Goal: Communication & Community: Answer question/provide support

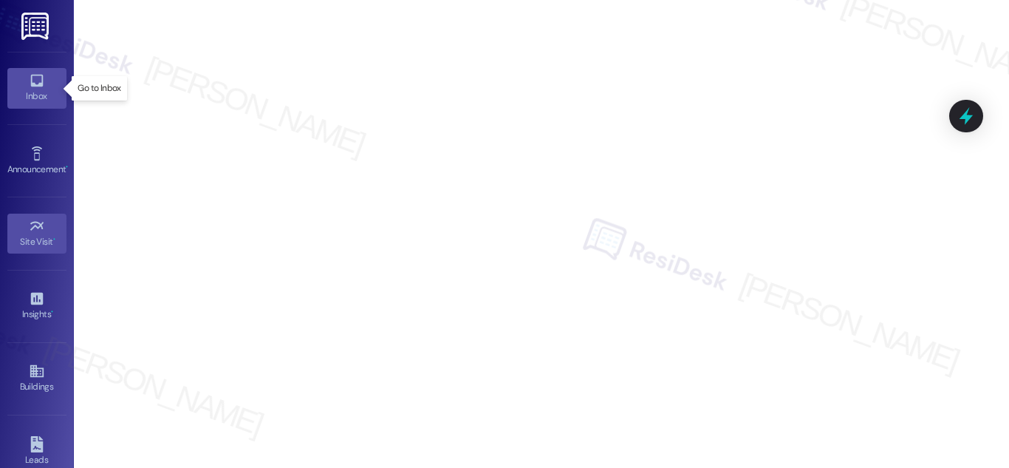
click at [30, 83] on icon at bounding box center [36, 81] width 13 height 13
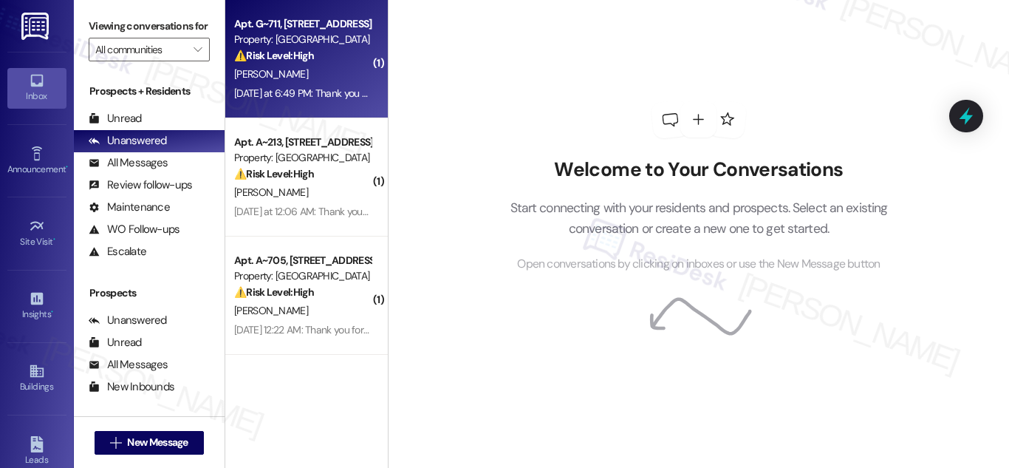
click at [318, 46] on div "Property: [GEOGRAPHIC_DATA]" at bounding box center [302, 40] width 137 height 16
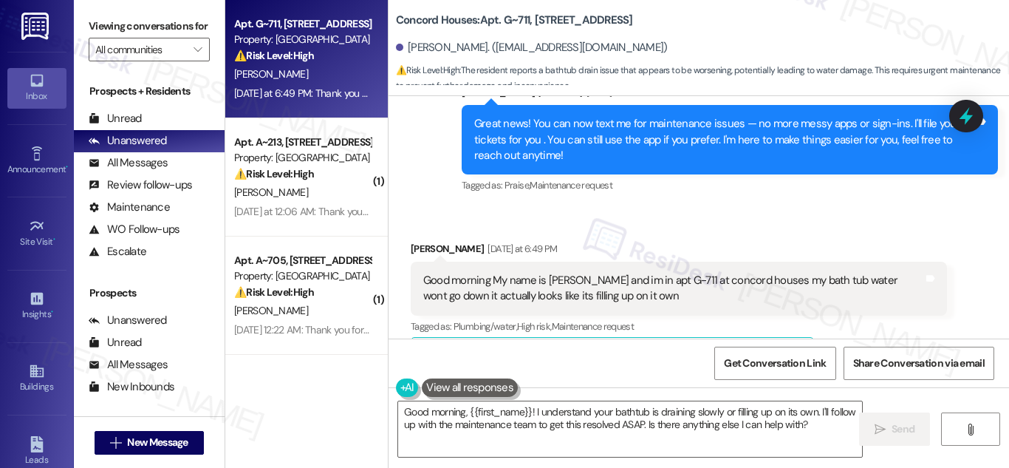
scroll to position [1201, 0]
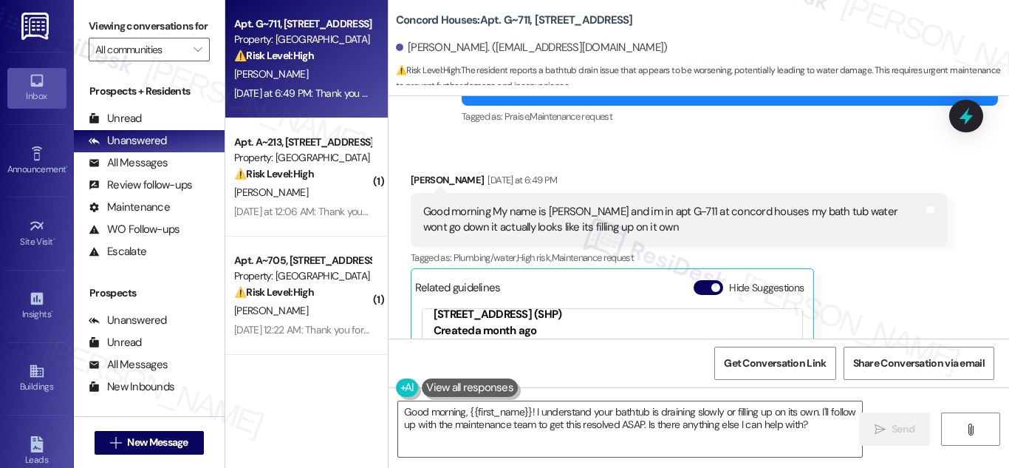
click at [438, 210] on div "Good morning My name is [PERSON_NAME] and im in apt G-711 at concord houses my …" at bounding box center [673, 220] width 500 height 32
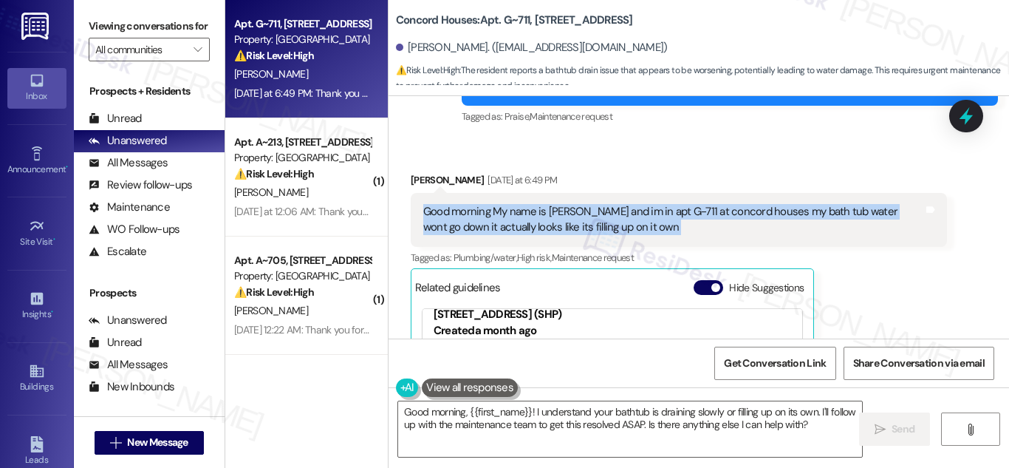
drag, startPoint x: 438, startPoint y: 210, endPoint x: 654, endPoint y: 226, distance: 217.0
click at [654, 226] on div "Good morning My name is [PERSON_NAME] and im in apt G-711 at concord houses my …" at bounding box center [673, 220] width 500 height 32
copy div "Good morning My name is Nikkia Govan and im in apt G-711 at concord houses my b…"
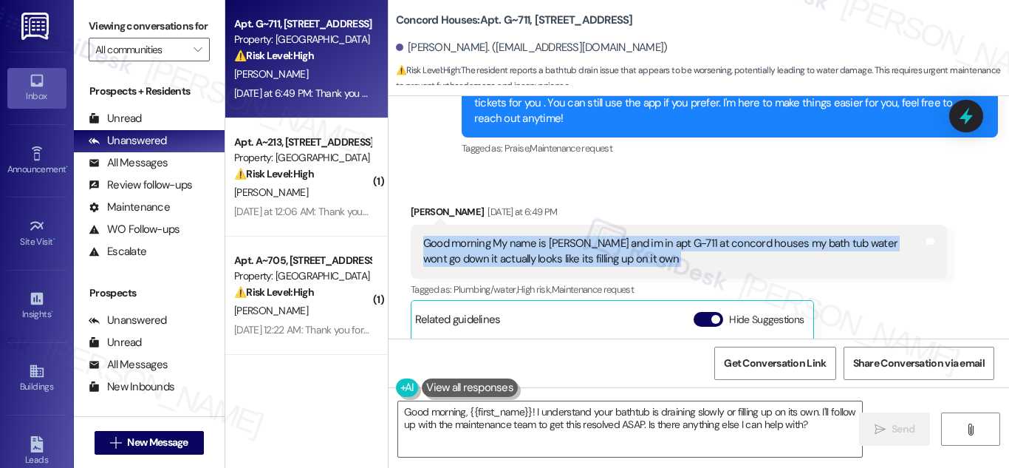
scroll to position [1182, 0]
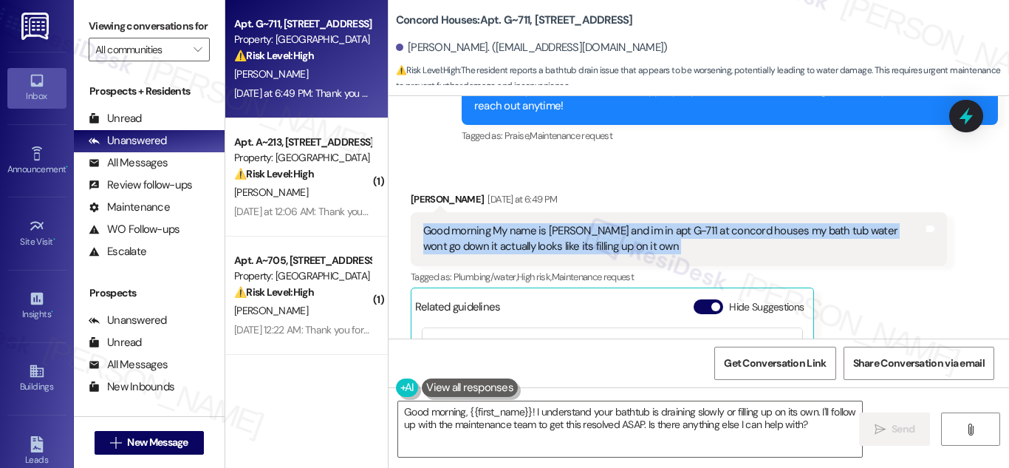
copy div "Good morning My name is Nikkia Govan and im in apt G-711 at concord houses my b…"
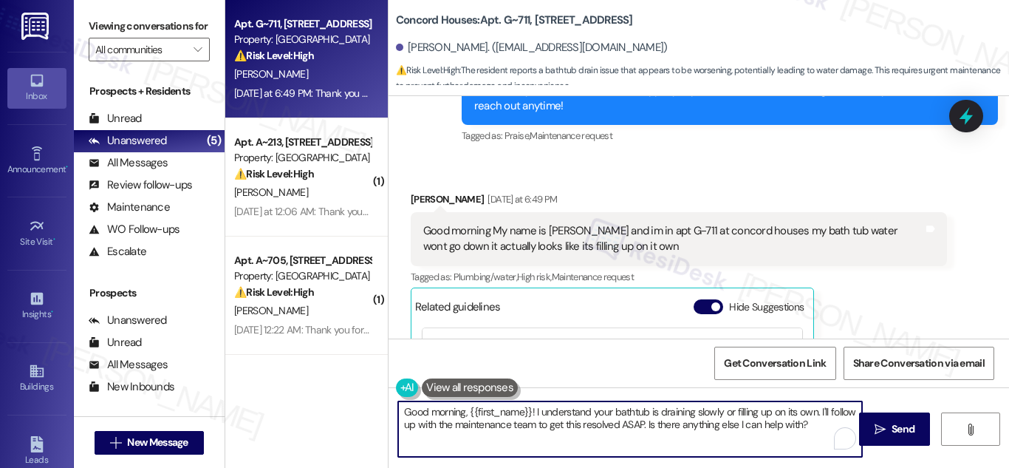
drag, startPoint x: 816, startPoint y: 411, endPoint x: 823, endPoint y: 430, distance: 19.6
click at [823, 430] on textarea "Good morning, {{first_name}}! I understand your bathtub is draining slowly or f…" at bounding box center [630, 428] width 464 height 55
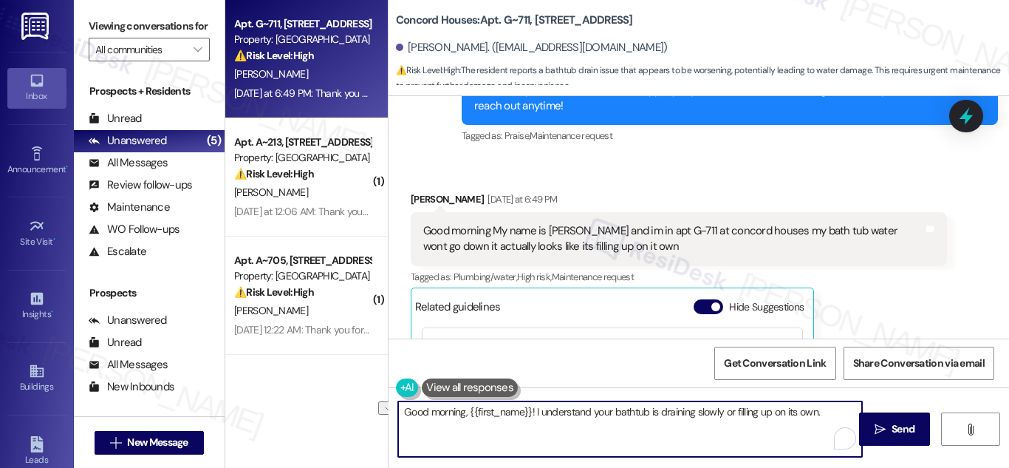
drag, startPoint x: 535, startPoint y: 412, endPoint x: 852, endPoint y: 422, distance: 317.8
click at [852, 422] on textarea "Good morning, {{first_name}}! I understand your bathtub is draining slowly or f…" at bounding box center [630, 428] width 464 height 55
paste textarea "Just to confirm, is the water coming back up into the tub (like from the drain)…"
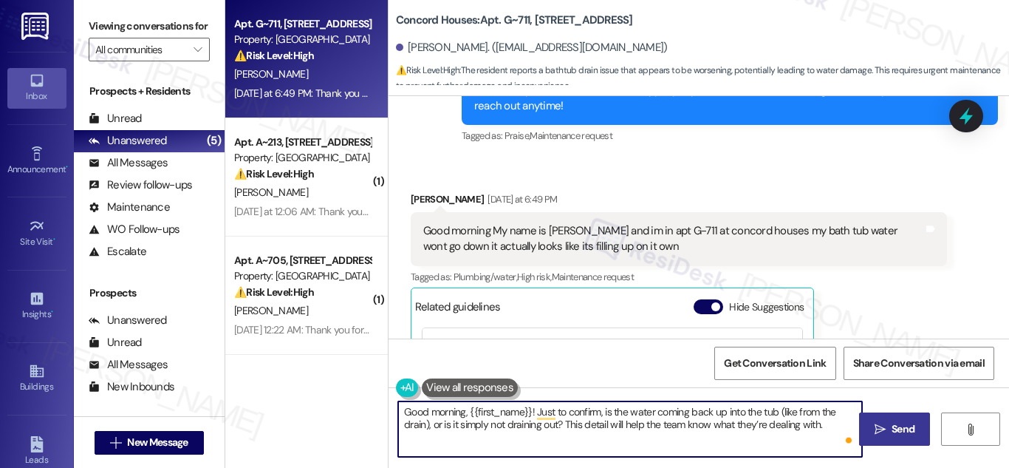
type textarea "Good morning, {{first_name}}! Just to confirm, is the water coming back up into…"
click at [892, 429] on span "Send" at bounding box center [903, 429] width 23 height 16
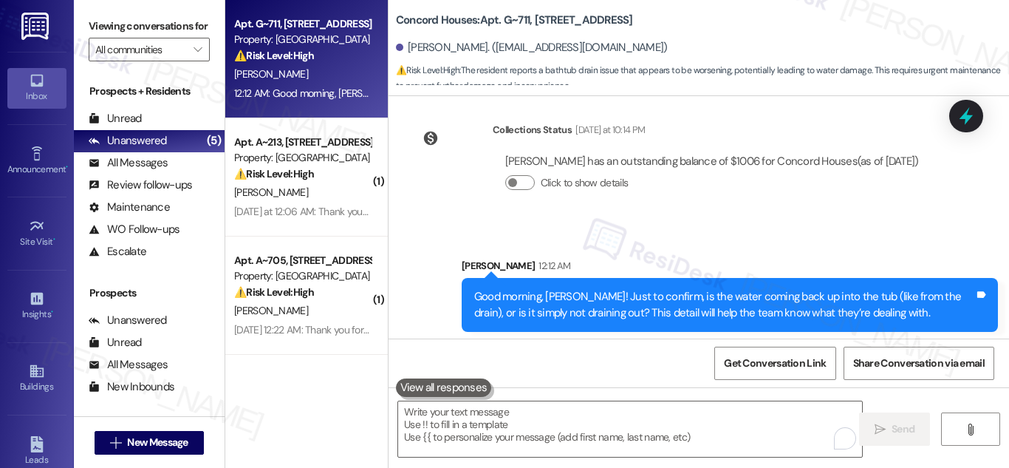
scroll to position [1762, 0]
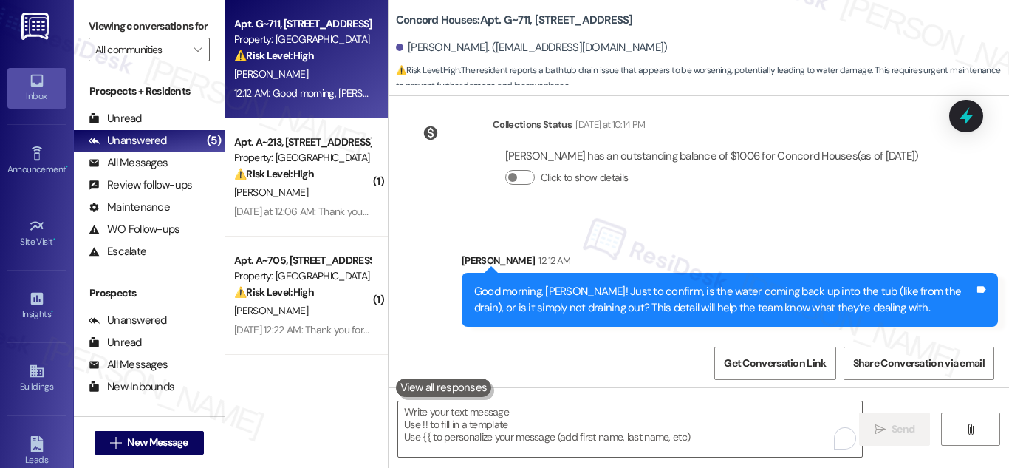
click at [639, 284] on div "Good morning, [PERSON_NAME]! Just to confirm, is the water coming back up into …" at bounding box center [724, 300] width 500 height 32
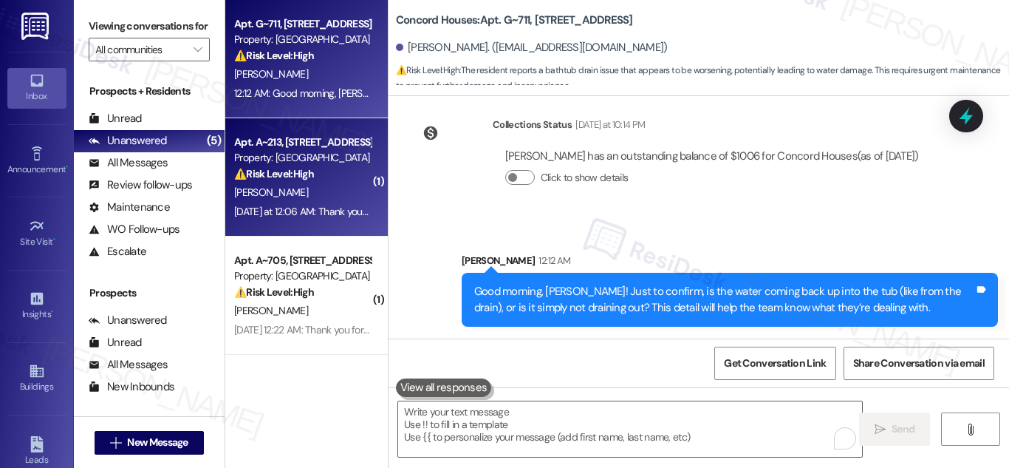
click at [273, 159] on div "Property: [GEOGRAPHIC_DATA]" at bounding box center [302, 158] width 137 height 16
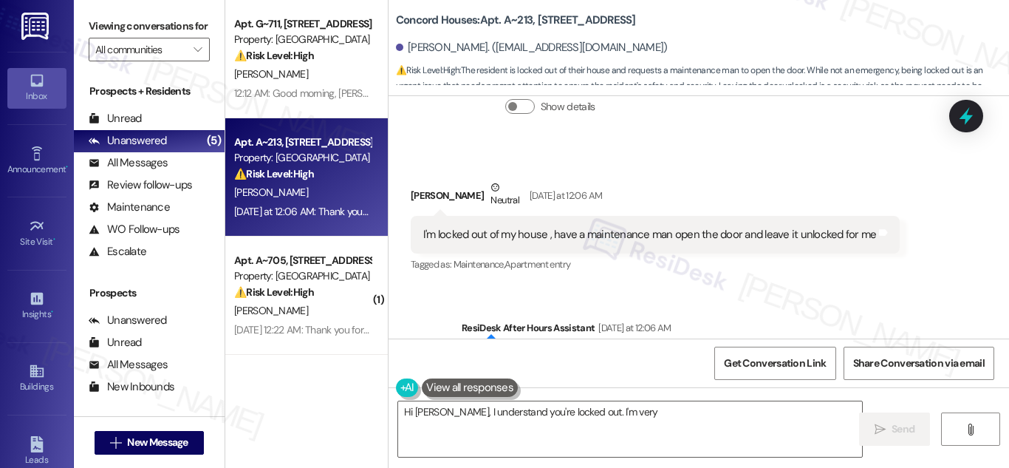
scroll to position [763, 0]
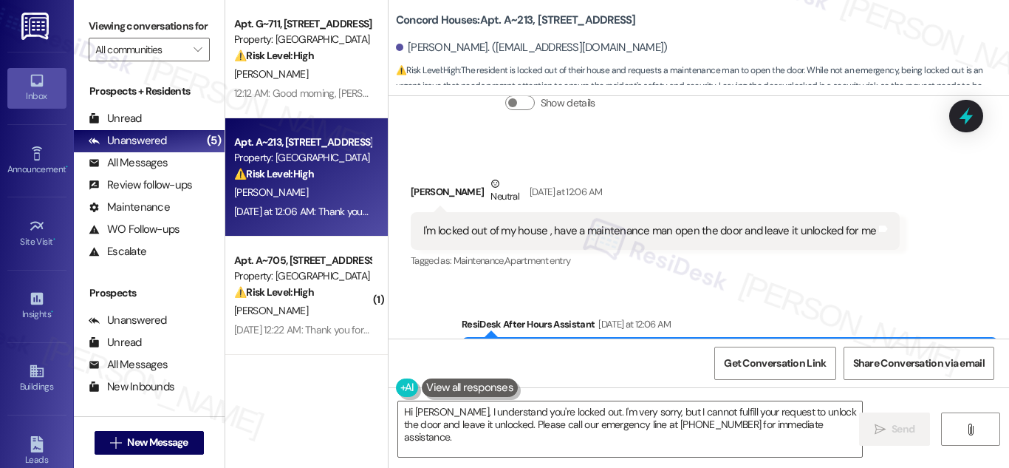
click at [570, 233] on div "I'm locked out of my house , have a maintenance man open the door and leave it …" at bounding box center [650, 231] width 454 height 16
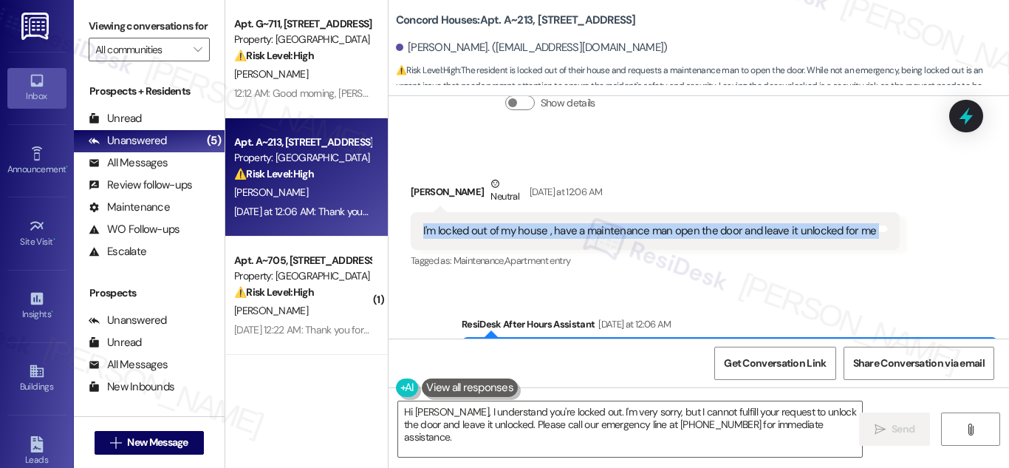
click at [570, 233] on div "I'm locked out of my house , have a maintenance man open the door and leave it …" at bounding box center [650, 231] width 454 height 16
copy div "I'm locked out of my house , have a maintenance man open the door and leave it …"
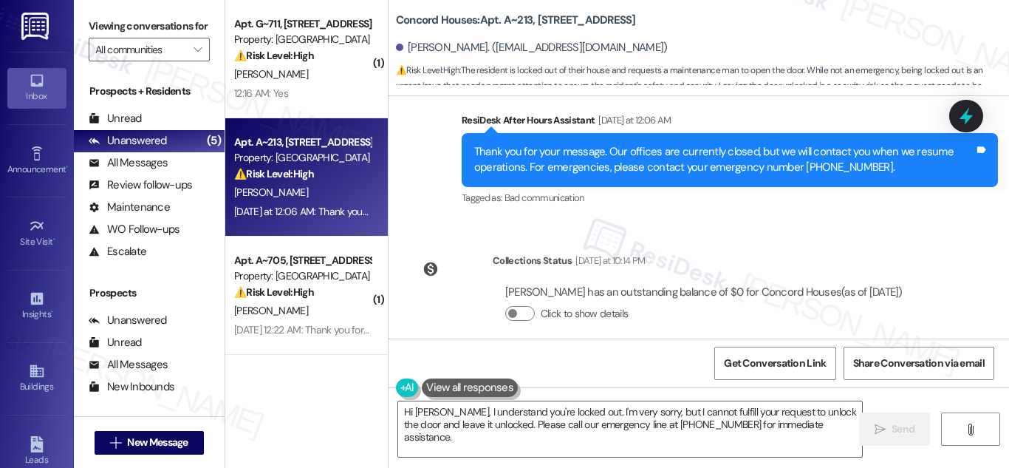
scroll to position [985, 0]
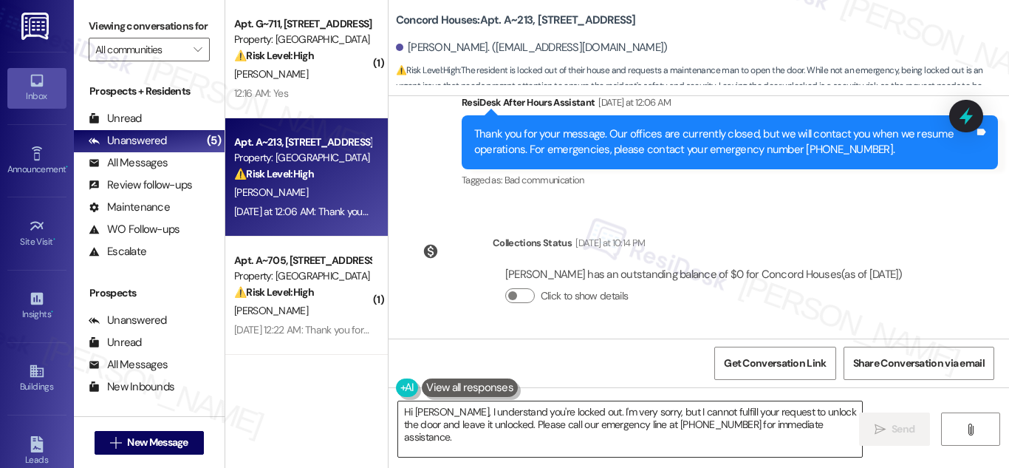
click at [655, 416] on textarea "Hi Jonathan, I understand you're locked out. I'm very sorry, but I cannot fulfi…" at bounding box center [630, 428] width 464 height 55
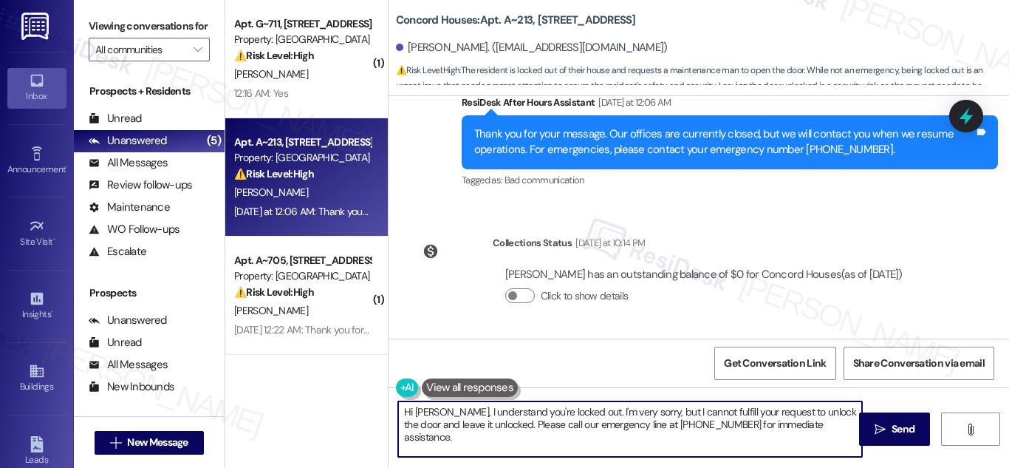
click at [655, 416] on textarea "Hi Jonathan, I understand you're locked out. I'm very sorry, but I cannot fulfi…" at bounding box center [630, 428] width 464 height 55
paste textarea "there! Just wanted to follow up and see if you’re still in need of assistance g…"
click at [739, 429] on textarea "Hi there! Just wanted to follow up and see if you’re still in need of assistanc…" at bounding box center [630, 428] width 464 height 55
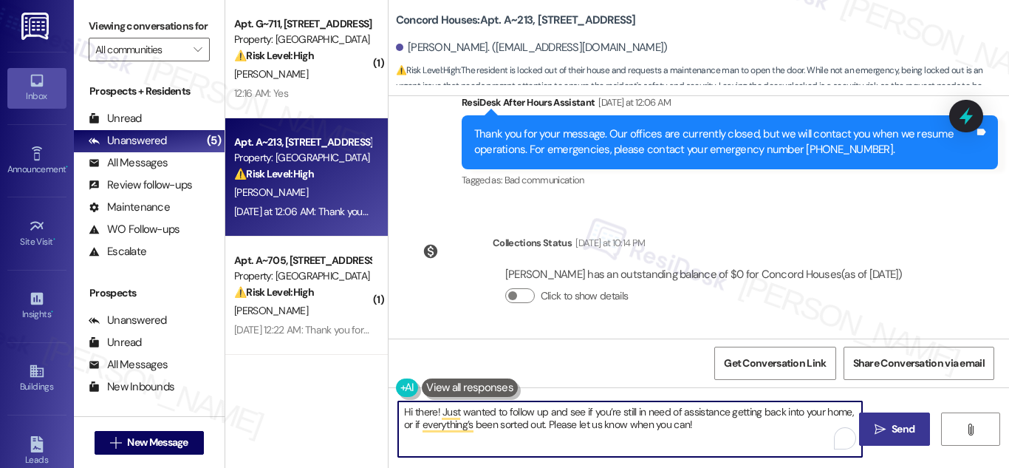
type textarea "Hi there! Just wanted to follow up and see if you’re still in need of assistanc…"
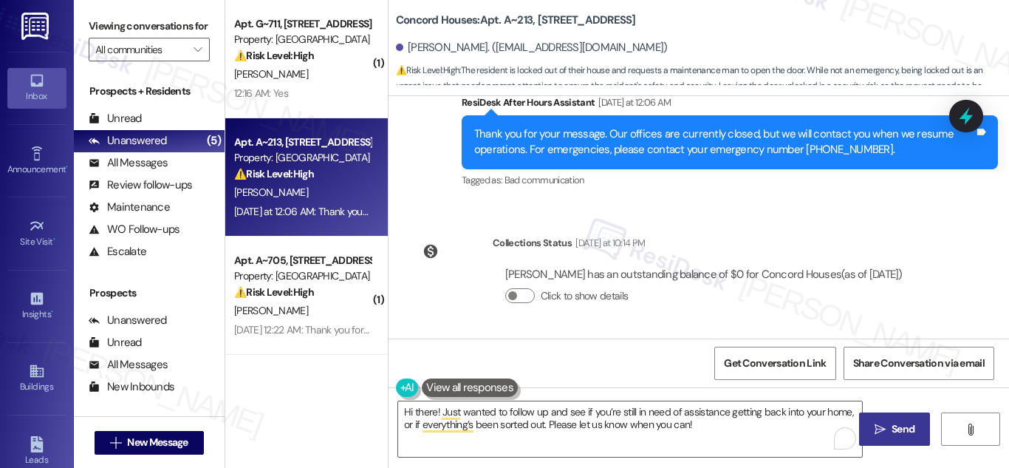
click at [893, 420] on button " Send" at bounding box center [895, 428] width 72 height 33
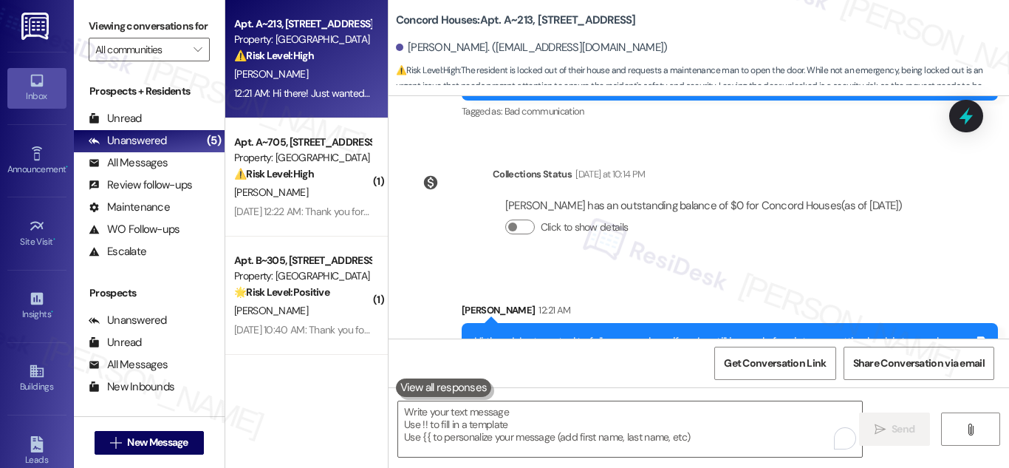
scroll to position [1104, 0]
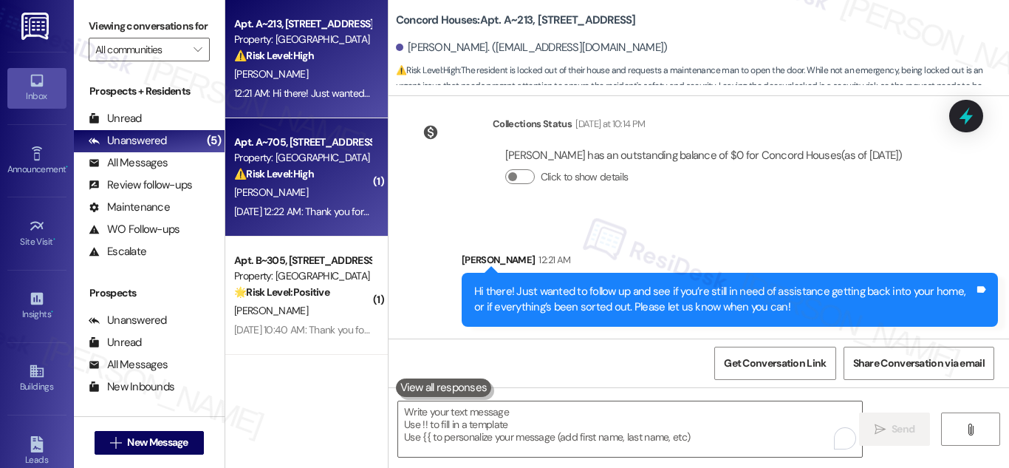
click at [309, 148] on div "Apt. A~705, 719 Tremont St" at bounding box center [302, 142] width 137 height 16
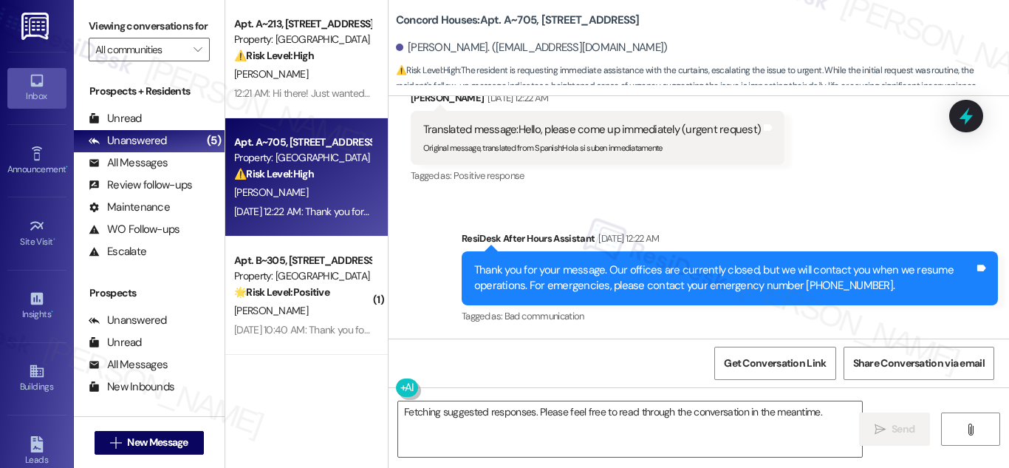
scroll to position [2583, 0]
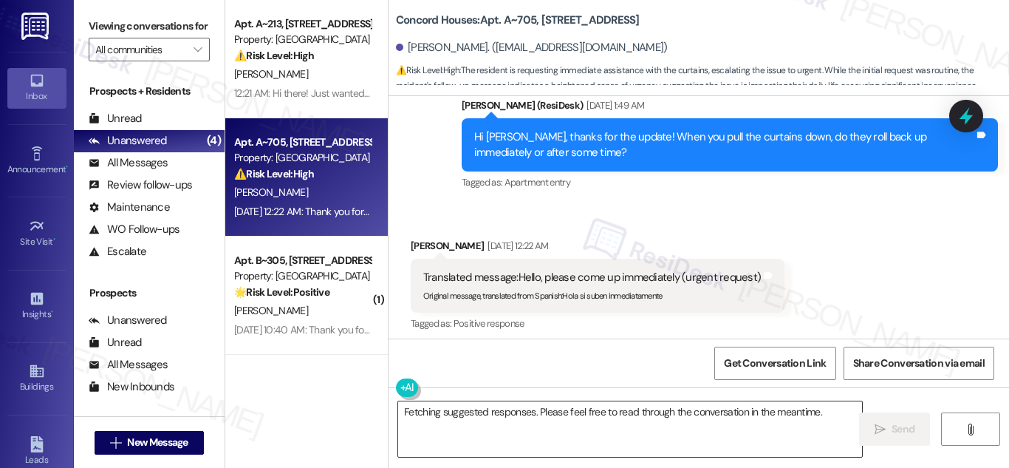
click at [540, 413] on textarea "Fetching suggested responses. Please feel free to read through the conversation…" at bounding box center [630, 428] width 464 height 55
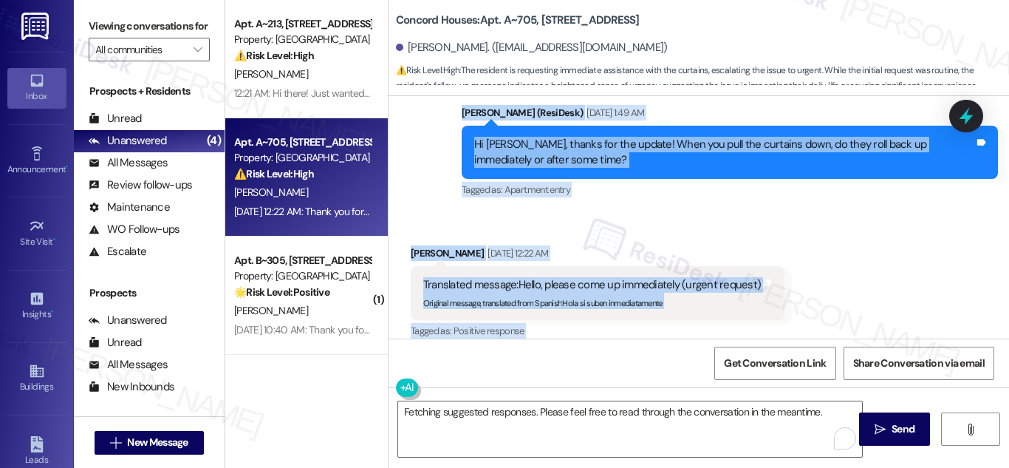
scroll to position [2731, 0]
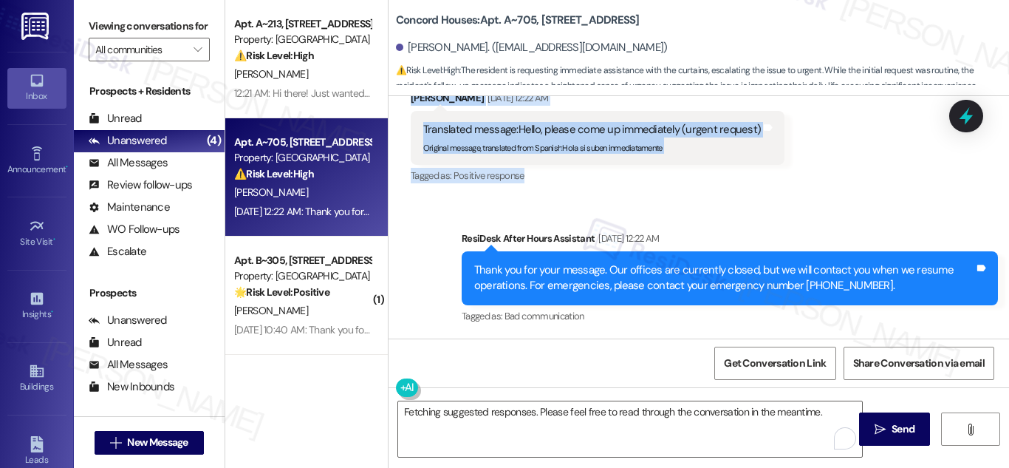
drag, startPoint x: 454, startPoint y: 170, endPoint x: 731, endPoint y: 196, distance: 278.3
click at [731, 196] on div "Lease started Feb 11, 2025 at 8:00 AM Survey, sent via SMS Residesk Automated S…" at bounding box center [699, 217] width 620 height 242
copy div "Sarah (ResiDesk) Sep 16, 2025 at 11:14 PM Great news! You can now text me for m…"
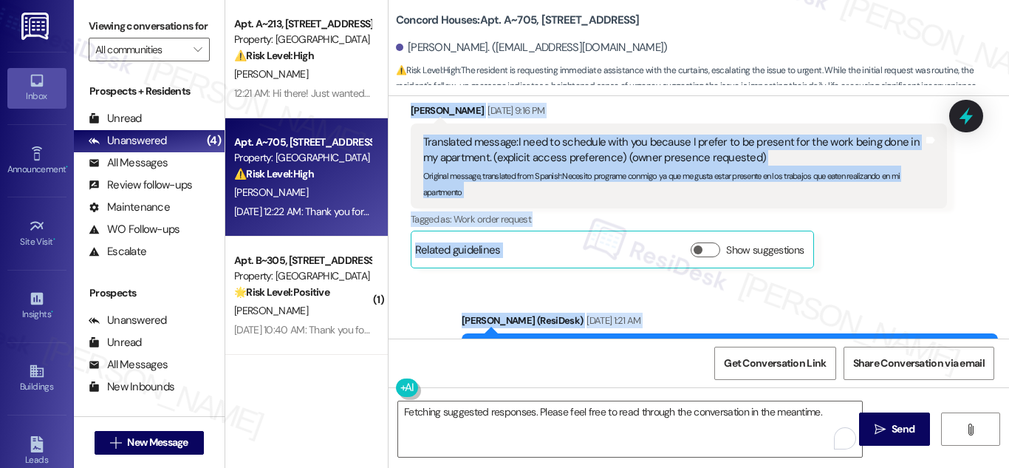
scroll to position [2066, 0]
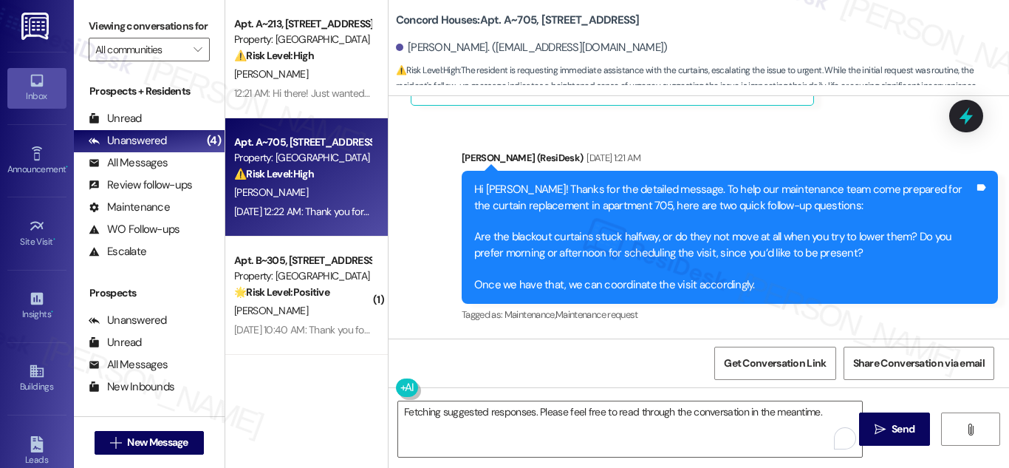
click at [529, 356] on div "Get Conversation Link Share Conversation via email" at bounding box center [699, 362] width 620 height 49
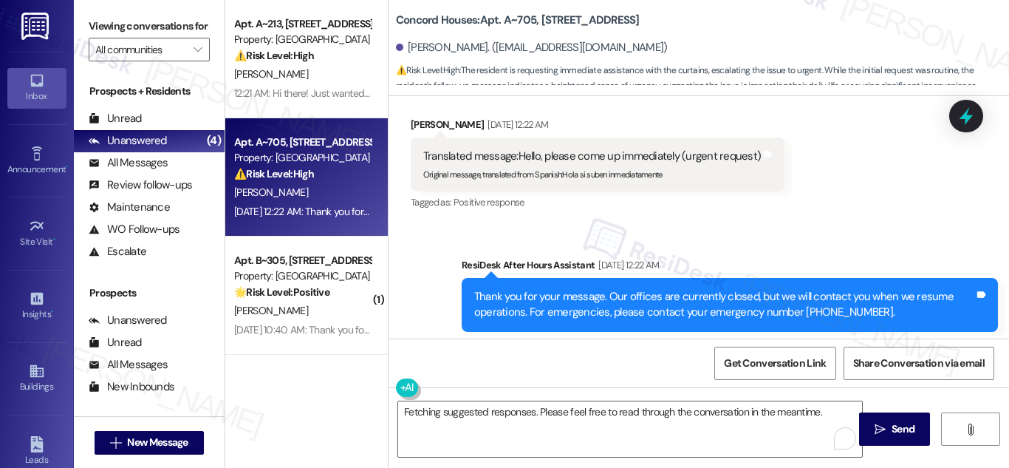
scroll to position [2731, 0]
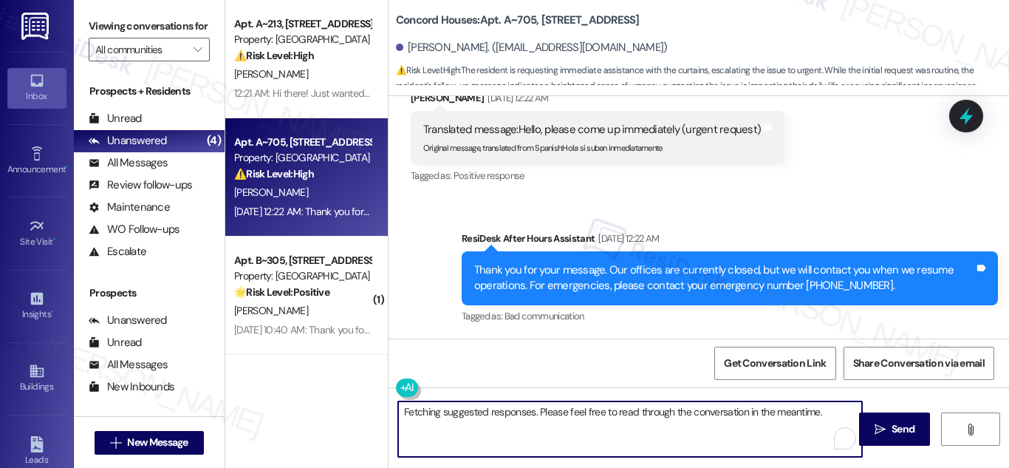
click at [550, 439] on textarea "Fetching suggested responses. Please feel free to read through the conversation…" at bounding box center [630, 428] width 464 height 55
click at [505, 415] on textarea "Fetching suggested responses. Please feel free to read through the conversation…" at bounding box center [630, 428] width 464 height 55
paste textarea "Hi Juan, thank you for confirming that the blackout curtains roll back up immed…"
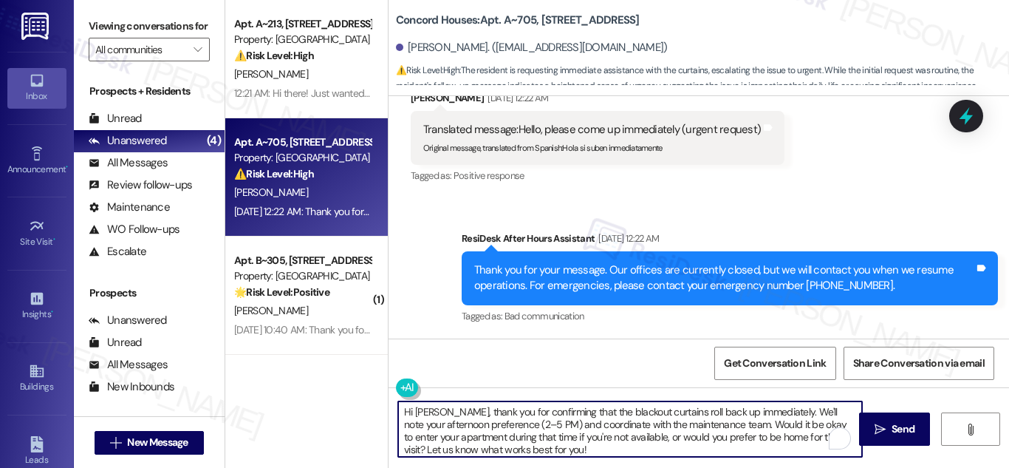
scroll to position [4, 0]
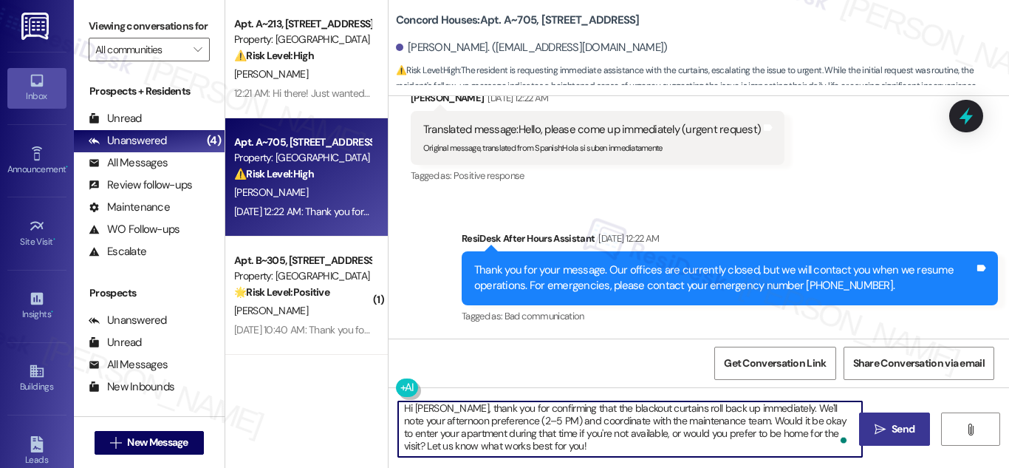
type textarea "Hi Juan, thank you for confirming that the blackout curtains roll back up immed…"
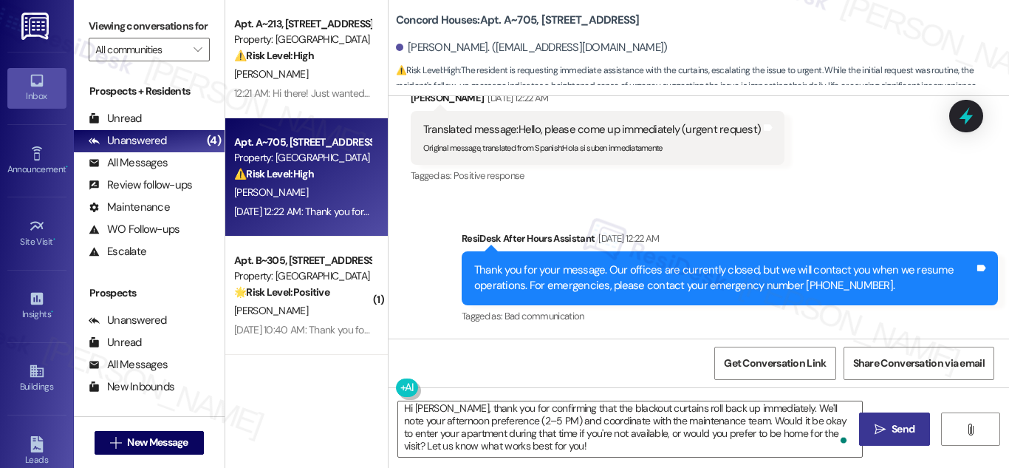
click at [892, 422] on span "Send" at bounding box center [903, 429] width 23 height 16
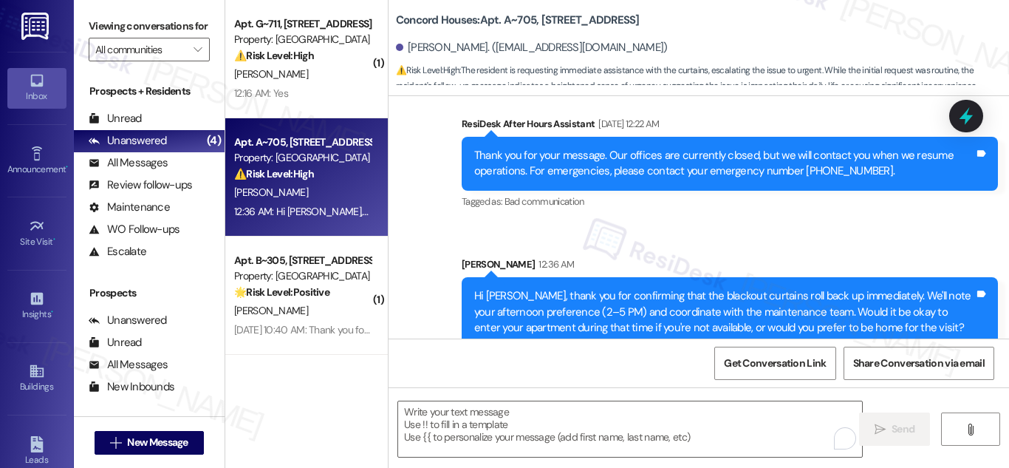
scroll to position [2882, 0]
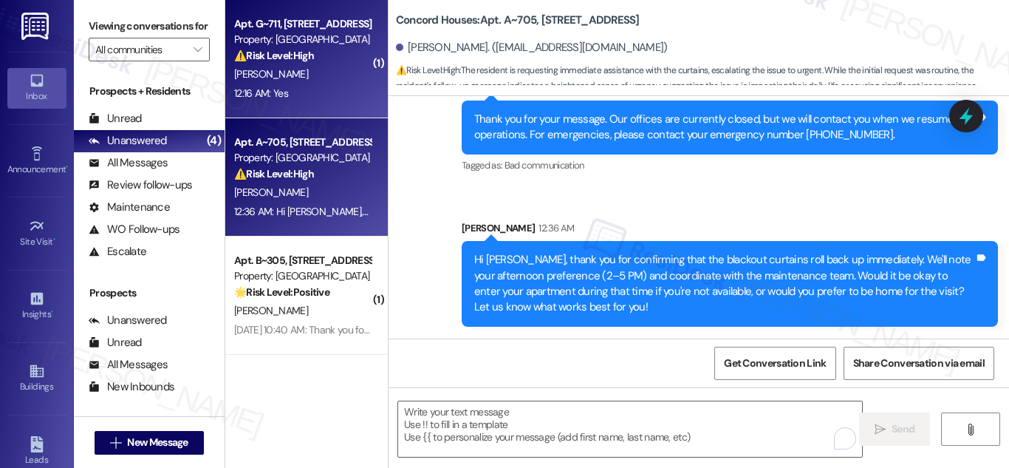
click at [285, 18] on div "Apt. G~711, [STREET_ADDRESS]" at bounding box center [302, 24] width 137 height 16
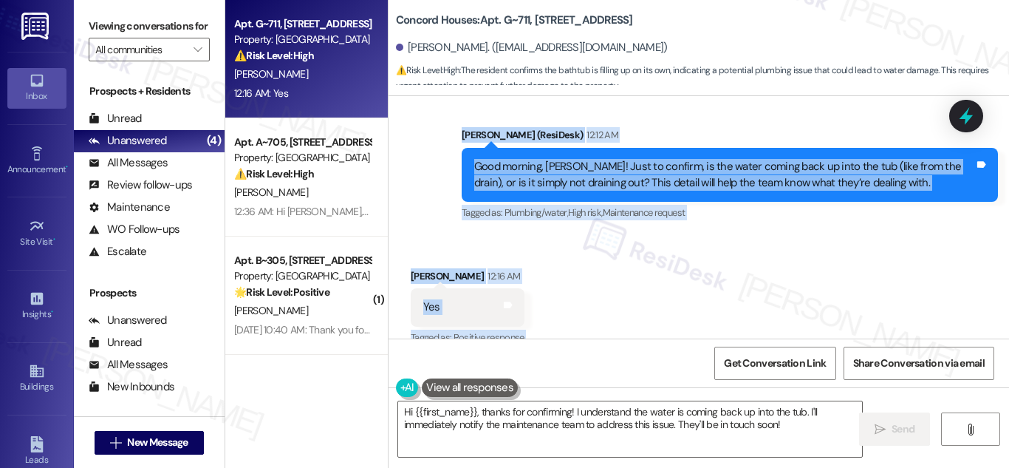
scroll to position [1722, 0]
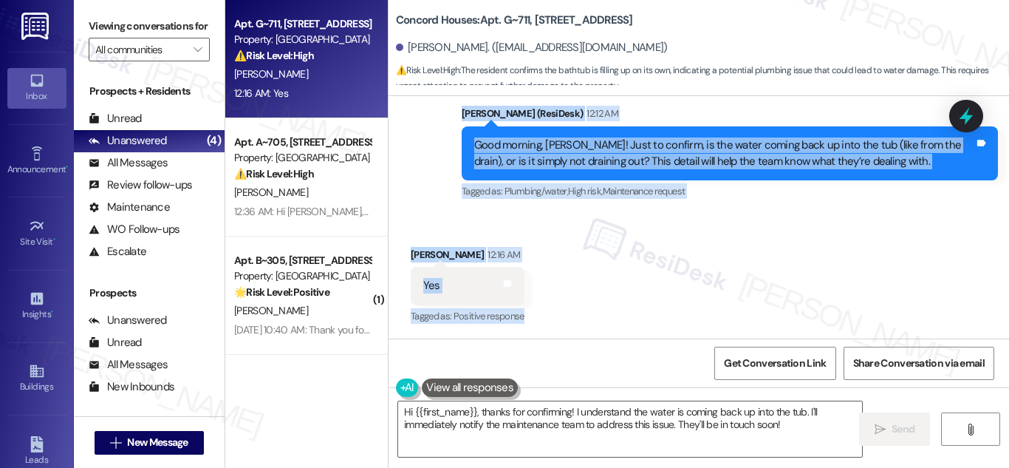
drag, startPoint x: 456, startPoint y: 169, endPoint x: 592, endPoint y: 320, distance: 203.4
click at [592, 320] on div "Lease started Feb 01, 2025 at 8:00 AM Survey, sent via SMS Residesk Automated S…" at bounding box center [699, 217] width 620 height 242
copy div "Sarah (ResiDesk) Sep 16, 2025 at 11:08 PM Great news! You can now text me for m…"
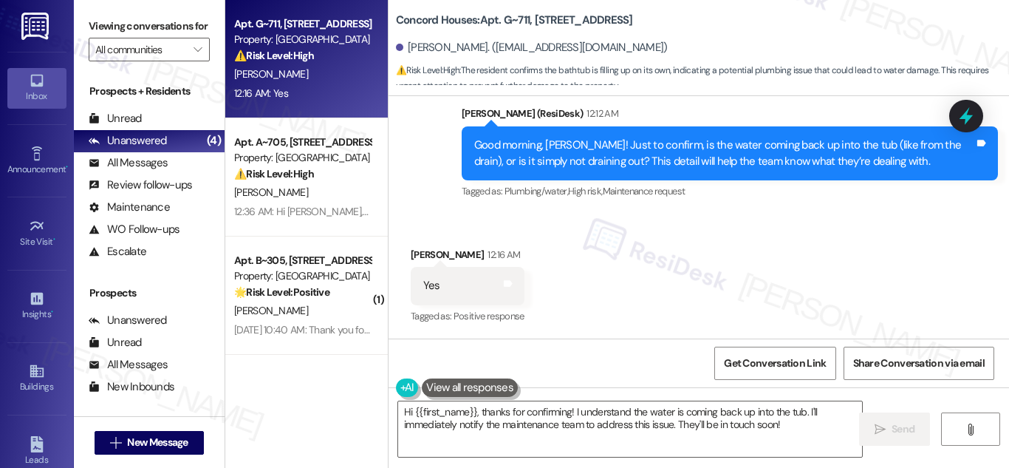
drag, startPoint x: 688, startPoint y: 0, endPoint x: 809, endPoint y: 30, distance: 124.9
click at [813, 33] on div "Concord Houses: Apt. G~711, 719 Tremont St Nikkia Govan. (kiagov36@gmail.com) ⚠…" at bounding box center [702, 44] width 613 height 81
drag, startPoint x: 874, startPoint y: 30, endPoint x: 782, endPoint y: 1, distance: 96.0
click at [874, 30] on div "Concord Houses: Apt. G~711, 719 Tremont St Nikkia Govan. (kiagov36@gmail.com) ⚠…" at bounding box center [702, 44] width 613 height 81
drag, startPoint x: 564, startPoint y: 414, endPoint x: 581, endPoint y: 414, distance: 17.0
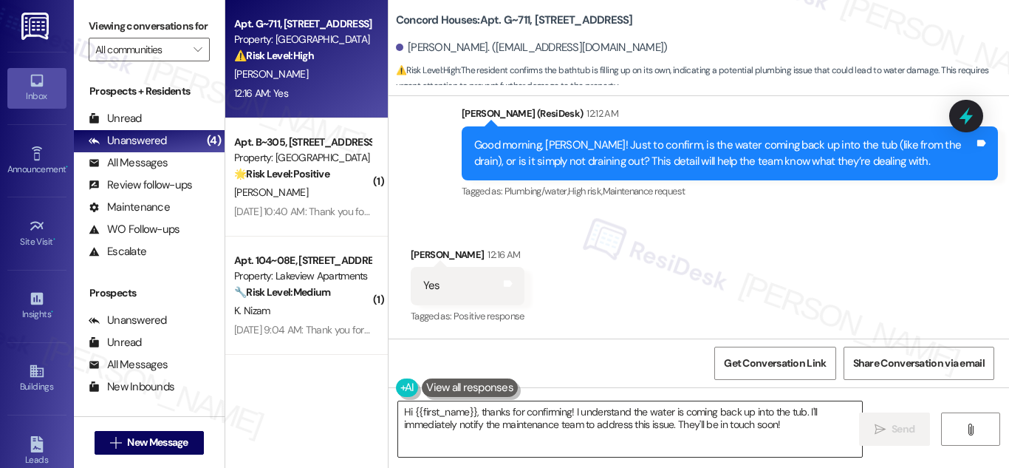
click at [564, 414] on textarea "Hi {{first_name}}, thanks for confirming! I understand the water is coming back…" at bounding box center [630, 428] width 464 height 55
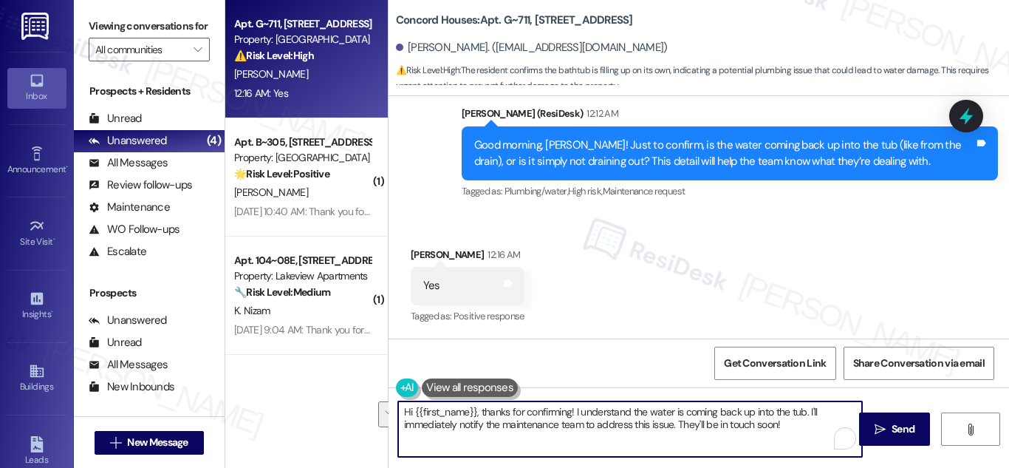
drag, startPoint x: 572, startPoint y: 411, endPoint x: 796, endPoint y: 423, distance: 224.9
click at [796, 423] on textarea "Hi {{first_name}}, thanks for confirming! I understand the water is coming back…" at bounding box center [630, 428] width 464 height 55
paste textarea "Just a quick update: Work Order #21608-1 has been created."
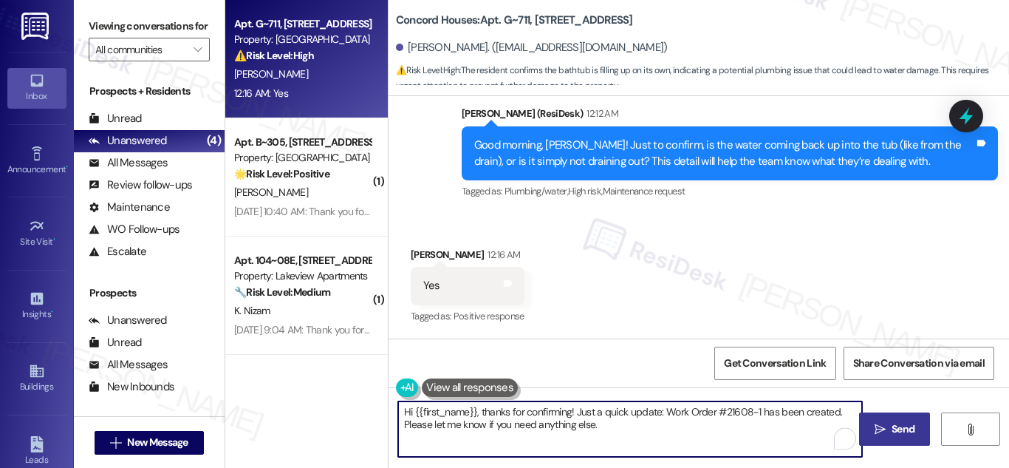
type textarea "Hi {{first_name}}, thanks for confirming! Just a quick update: Work Order #2160…"
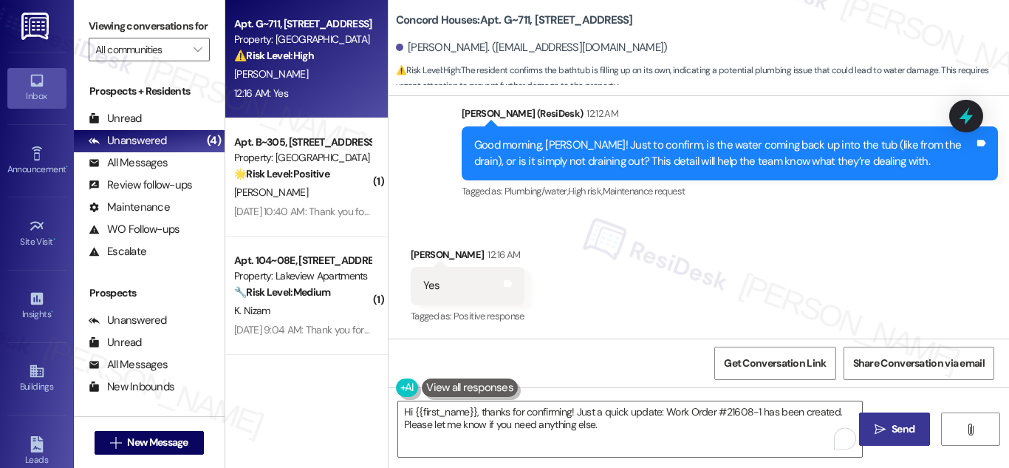
click at [887, 420] on button " Send" at bounding box center [895, 428] width 72 height 33
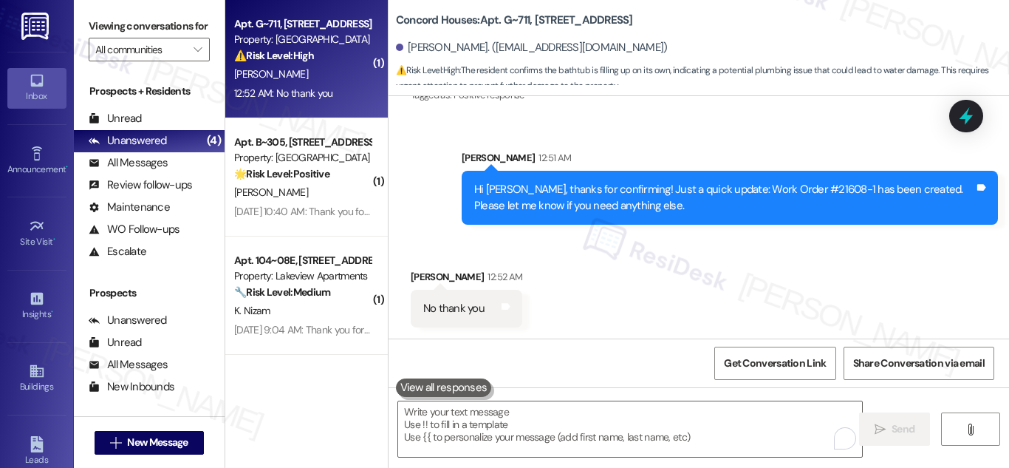
scroll to position [1943, 0]
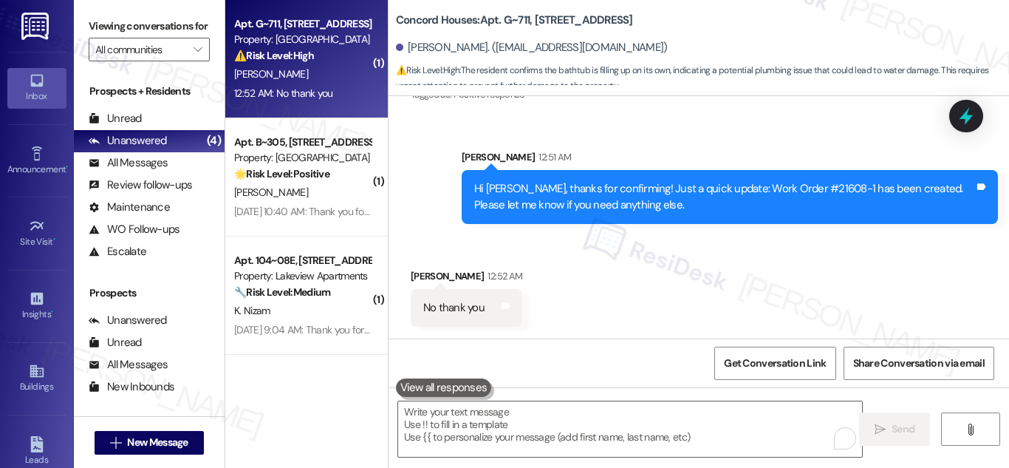
click at [721, 190] on div "Hi [PERSON_NAME], thanks for confirming! Just a quick update: Work Order #21608…" at bounding box center [724, 197] width 500 height 32
drag, startPoint x: 721, startPoint y: 190, endPoint x: 785, endPoint y: 186, distance: 64.4
click at [785, 186] on div "Hi [PERSON_NAME], thanks for confirming! Just a quick update: Work Order #21608…" at bounding box center [724, 197] width 500 height 32
copy div "Work Order #21608"
click at [958, 111] on icon at bounding box center [966, 115] width 25 height 25
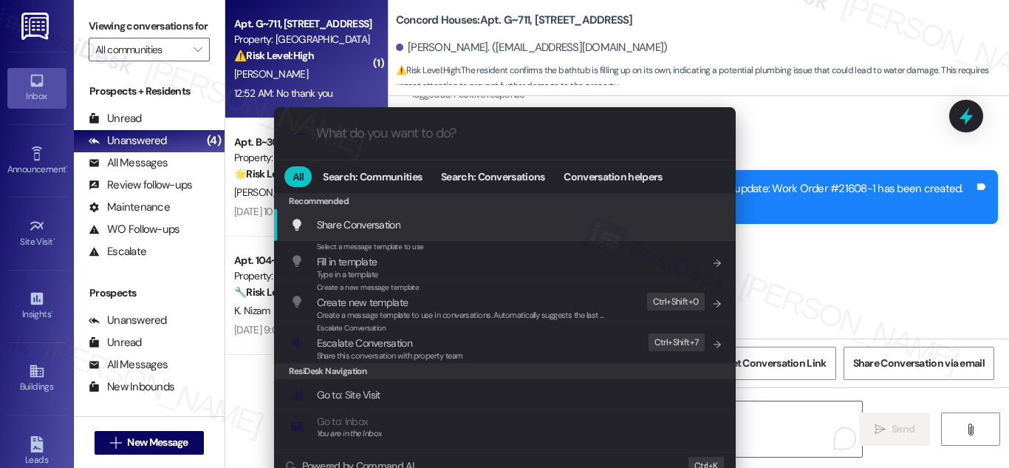
click at [437, 139] on input "What do you want to do?" at bounding box center [516, 134] width 401 height 16
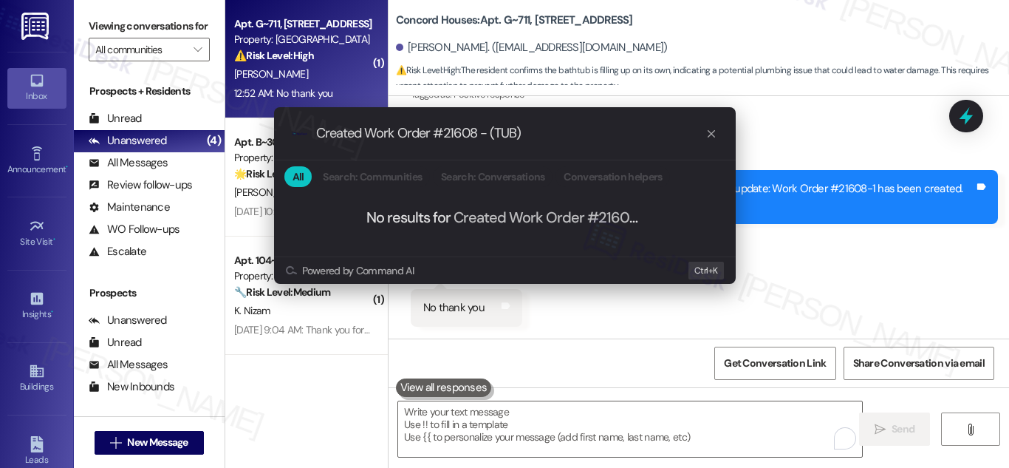
click at [502, 134] on input "Created Work Order #21608 - (TUB)" at bounding box center [510, 134] width 389 height 16
paste input "bathtub"
click at [319, 132] on input "Created Work Order #21608 - (bathtub)" at bounding box center [510, 134] width 389 height 16
drag, startPoint x: 430, startPoint y: 134, endPoint x: 292, endPoint y: 134, distance: 138.1
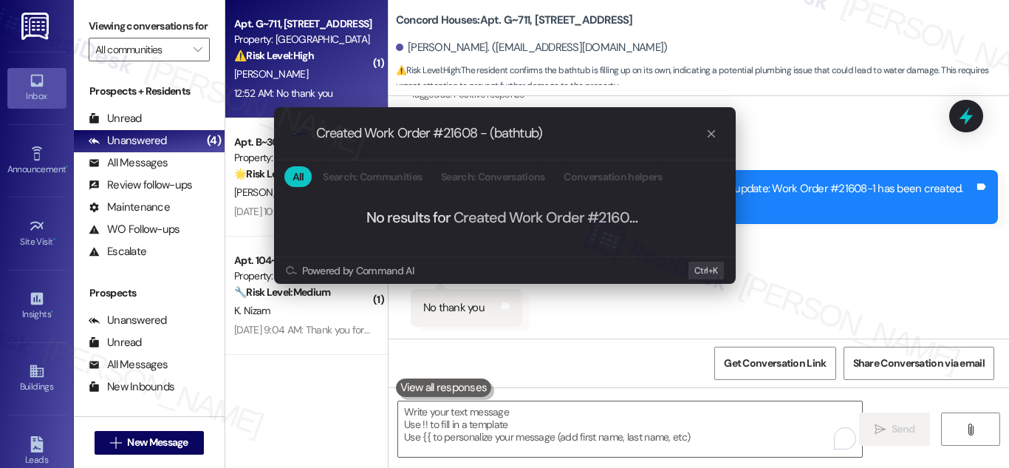
click at [292, 134] on div ".cls-1{fill:#0a055f;}.cls-2{fill:#0cc4c4;} resideskLogoBlueOrange Created Work …" at bounding box center [505, 133] width 462 height 52
paste input "Work Order Filed by ResiDesk"
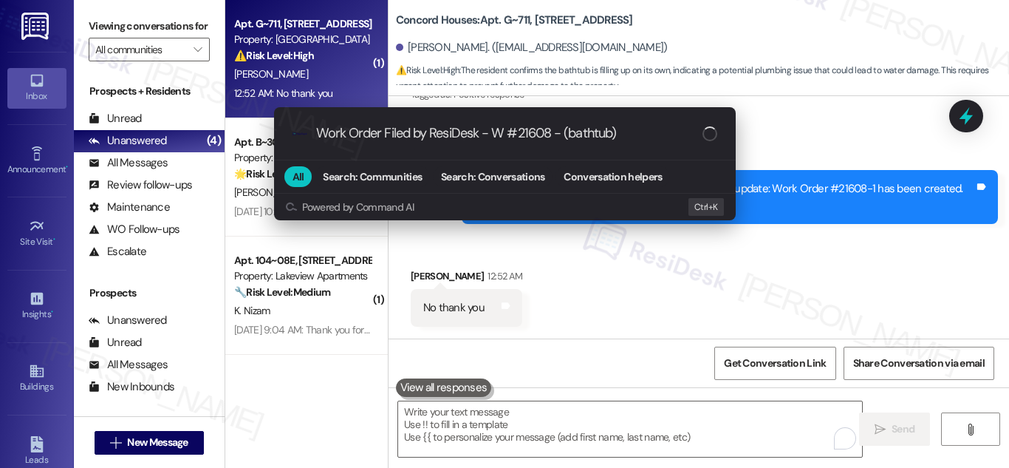
type input "Work Order Filed by ResiDesk - WO #21608 - (bathtub)"
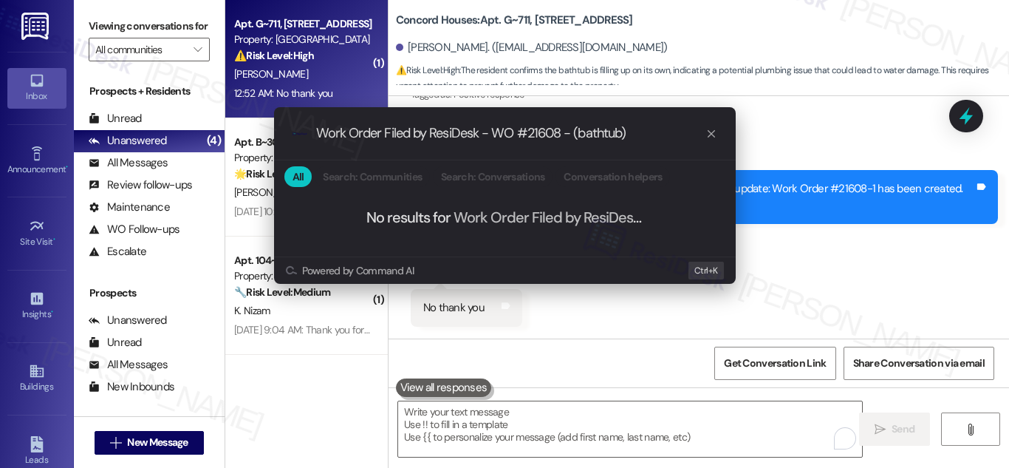
scroll to position [1, 0]
drag, startPoint x: 646, startPoint y: 133, endPoint x: 299, endPoint y: 154, distance: 347.1
click at [299, 154] on div ".cls-1{fill:#0a055f;}.cls-2{fill:#0cc4c4;} resideskLogoBlueOrange Work Order Fi…" at bounding box center [505, 133] width 462 height 52
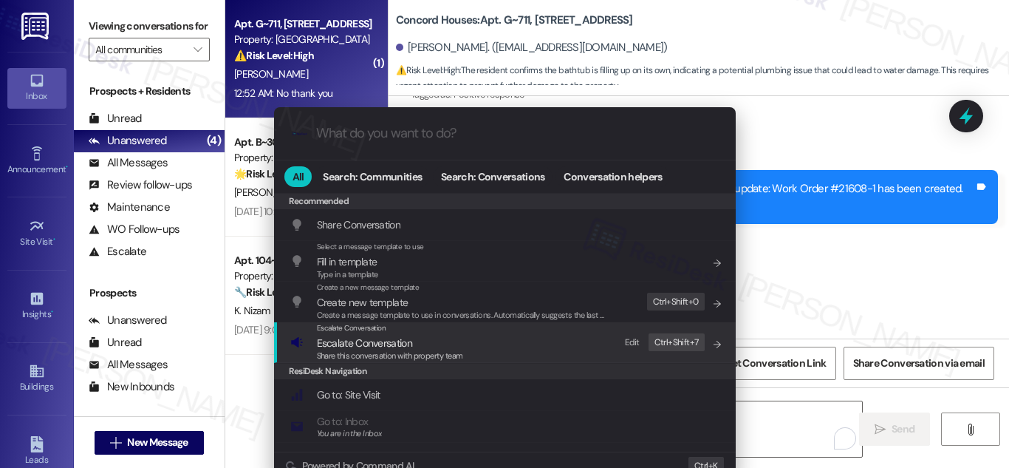
click at [352, 345] on span "Escalate Conversation" at bounding box center [364, 342] width 95 height 13
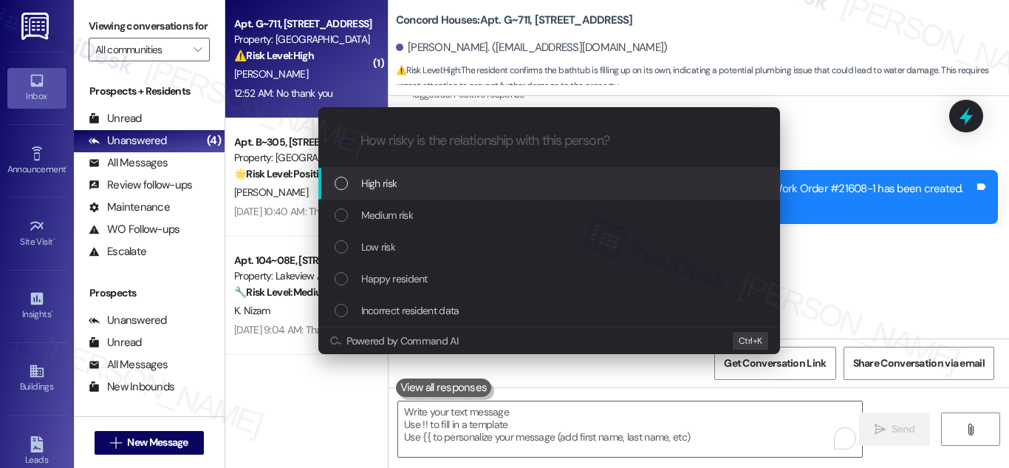
click at [406, 170] on div "High risk" at bounding box center [549, 184] width 462 height 32
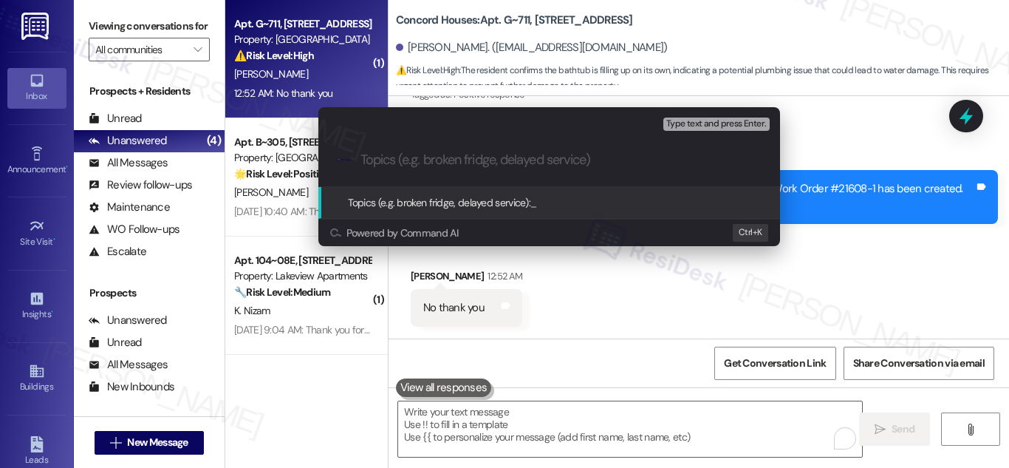
click at [456, 146] on div ".cls-1{fill:#0a055f;}.cls-2{fill:#0cc4c4;} resideskLogoBlueOrange" at bounding box center [549, 160] width 462 height 52
click at [451, 163] on input "Topics (e.g. broken fridge, delayed service)" at bounding box center [560, 160] width 401 height 16
paste input "Work Order Filed by ResiDesk - WO #21608 - (bathtub)"
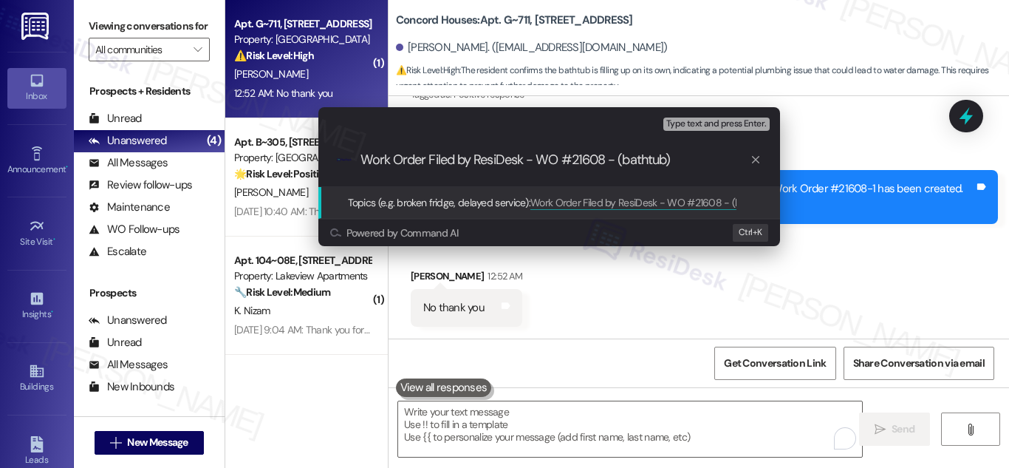
type input "Work Order Filed by ResiDesk - WO #21608 - (bathtub)"
click at [420, 200] on span "Topics (e.g. broken fridge, delayed service):" at bounding box center [439, 202] width 183 height 13
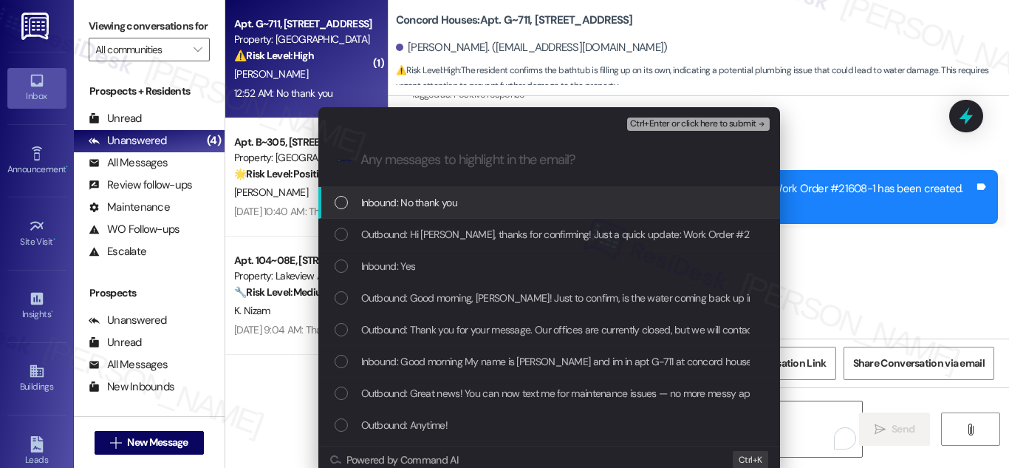
click at [382, 203] on span "Inbound: No thank you" at bounding box center [409, 202] width 96 height 16
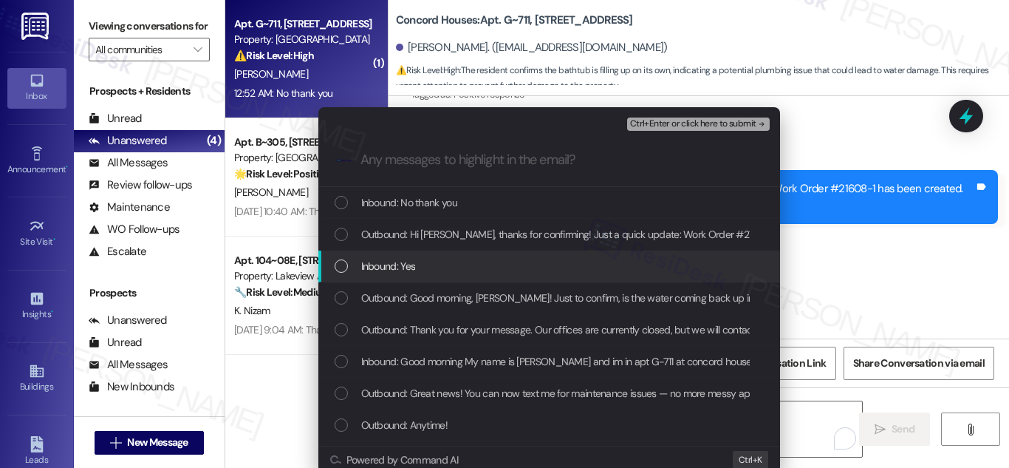
click at [330, 264] on div "Inbound: Yes" at bounding box center [549, 266] width 462 height 32
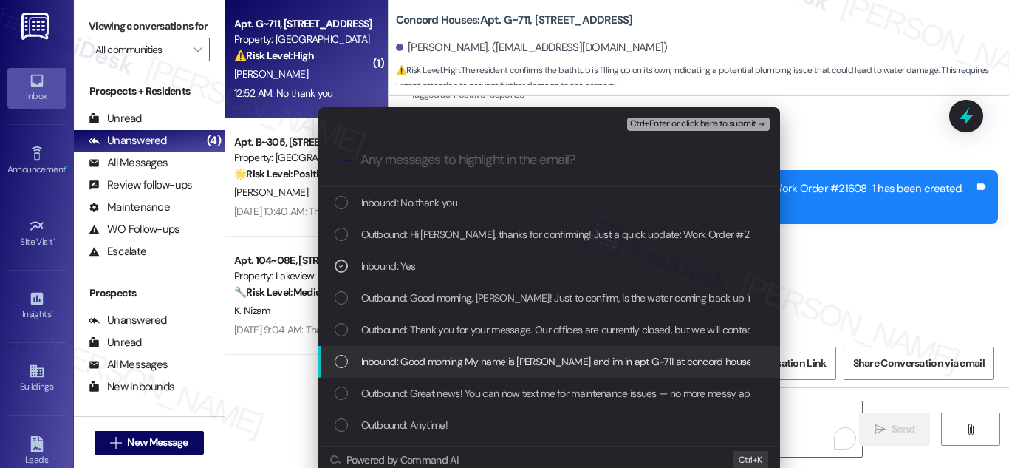
click at [335, 363] on div "List of options" at bounding box center [341, 361] width 13 height 13
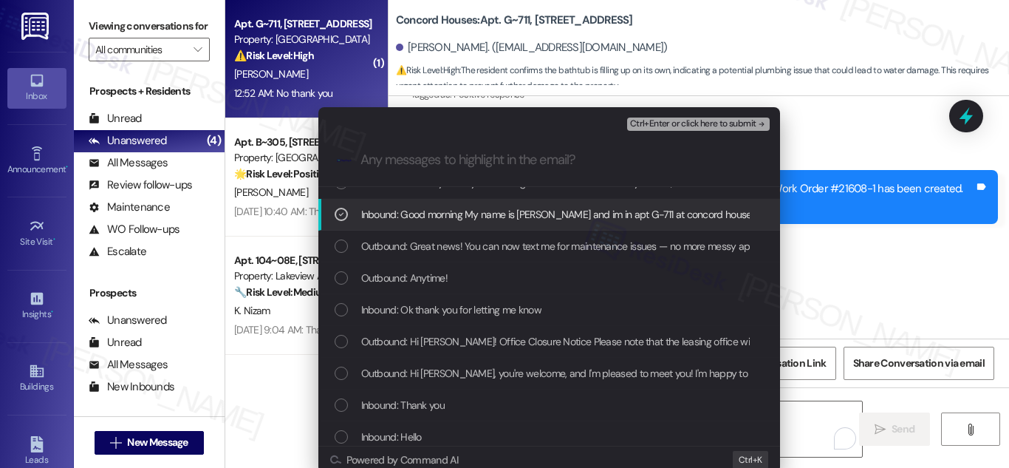
scroll to position [148, 0]
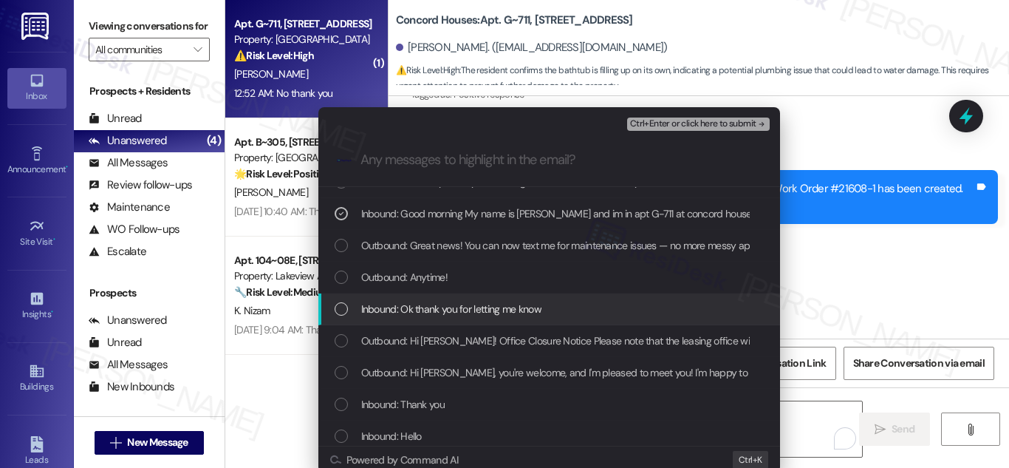
click at [335, 304] on div "List of options" at bounding box center [341, 308] width 13 height 13
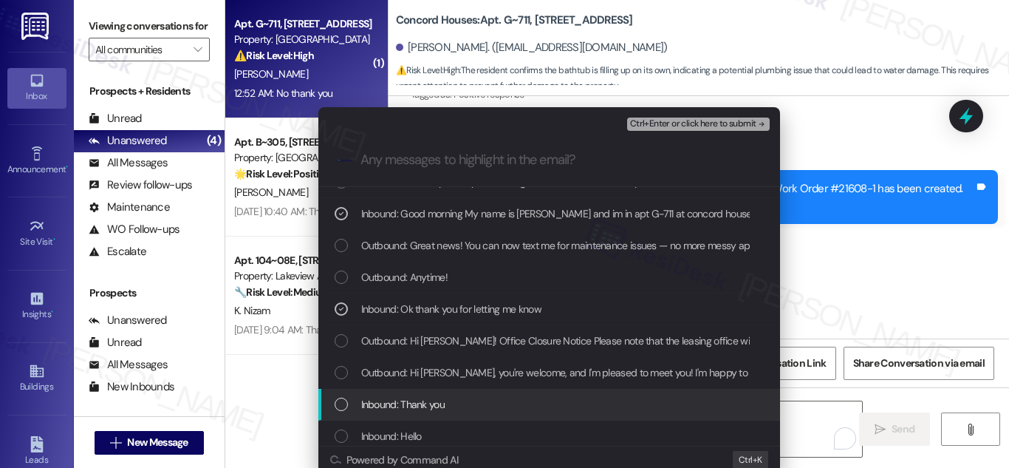
click at [335, 403] on div "List of options" at bounding box center [341, 403] width 13 height 13
click at [336, 399] on icon "List of options" at bounding box center [341, 404] width 10 height 10
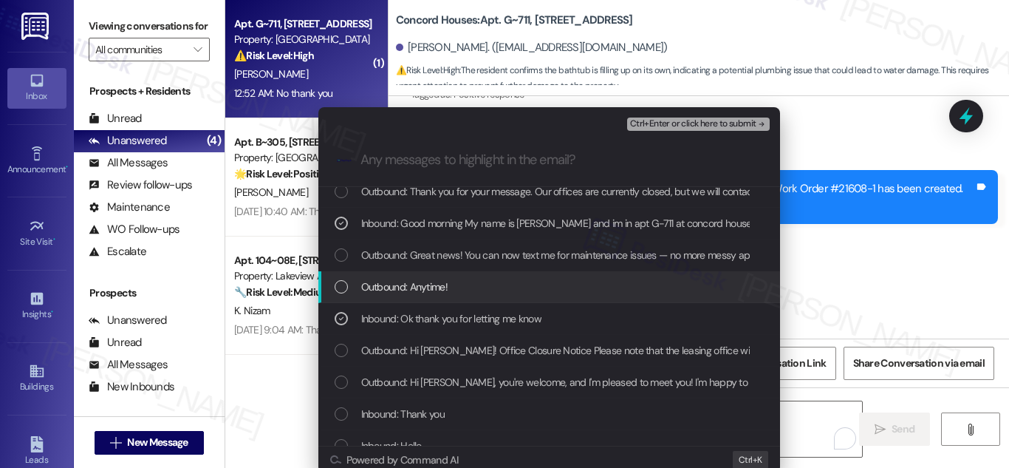
scroll to position [112, 0]
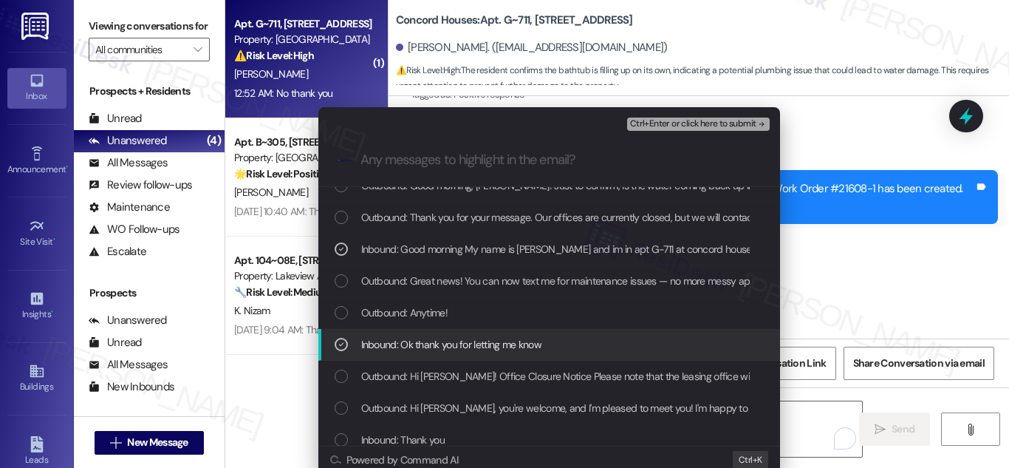
click at [338, 343] on icon "List of options" at bounding box center [341, 344] width 10 height 10
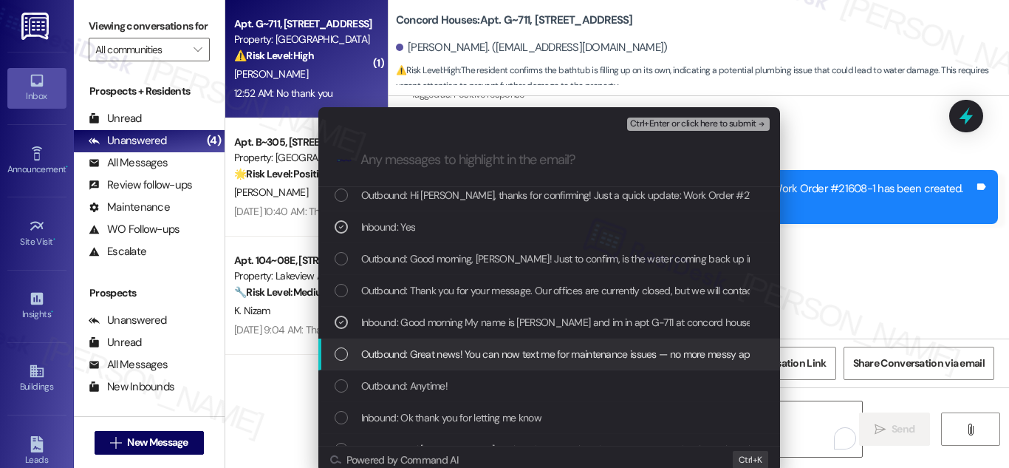
scroll to position [38, 0]
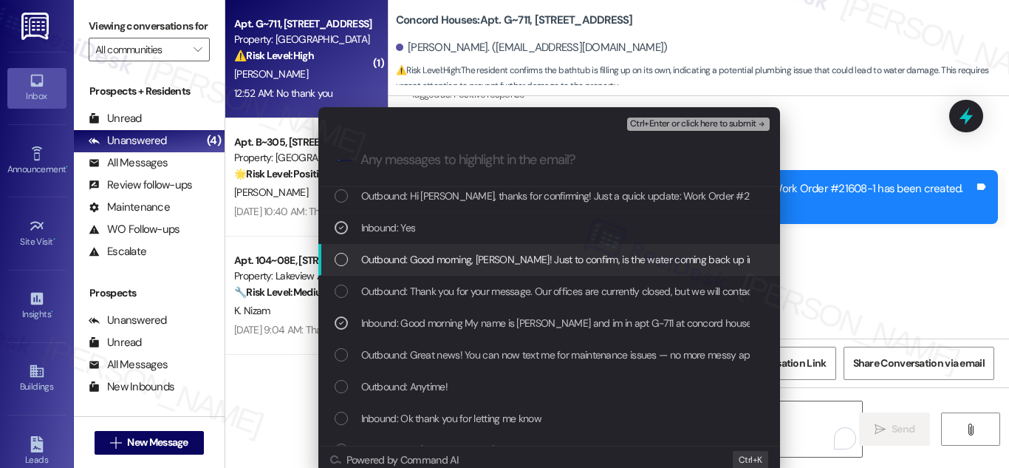
click at [338, 256] on div "List of options" at bounding box center [341, 259] width 13 height 13
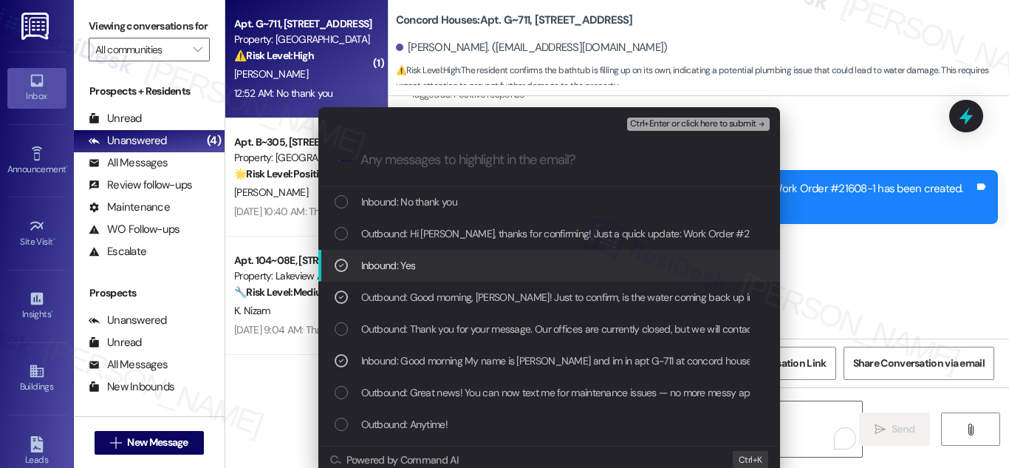
scroll to position [0, 0]
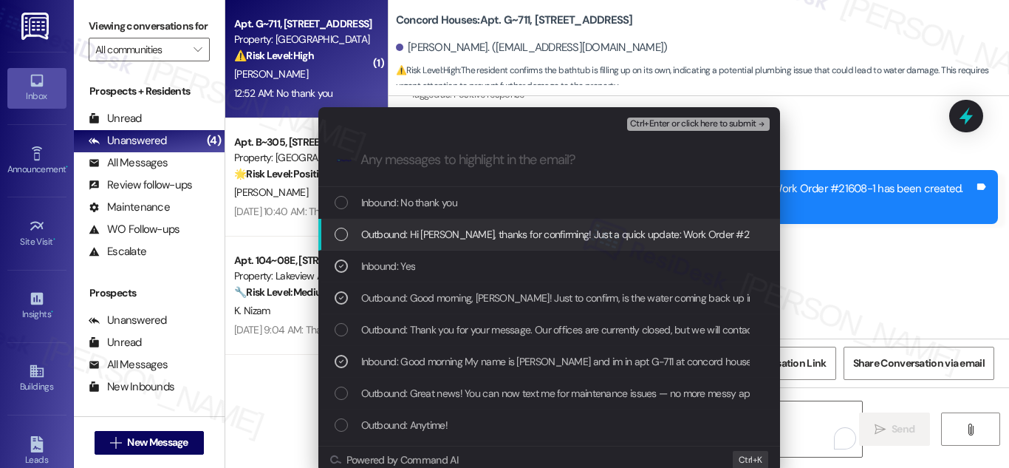
click at [335, 232] on div "List of options" at bounding box center [341, 234] width 13 height 13
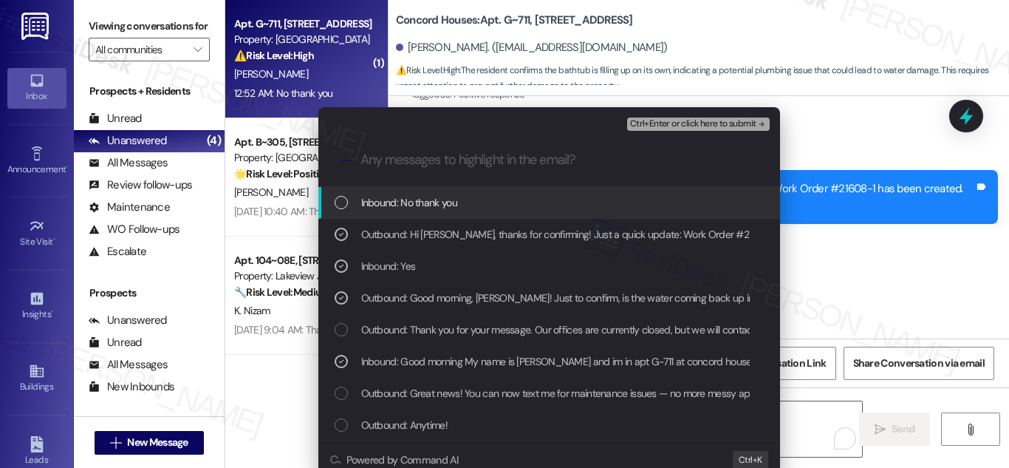
click at [341, 205] on div "List of options" at bounding box center [341, 202] width 13 height 13
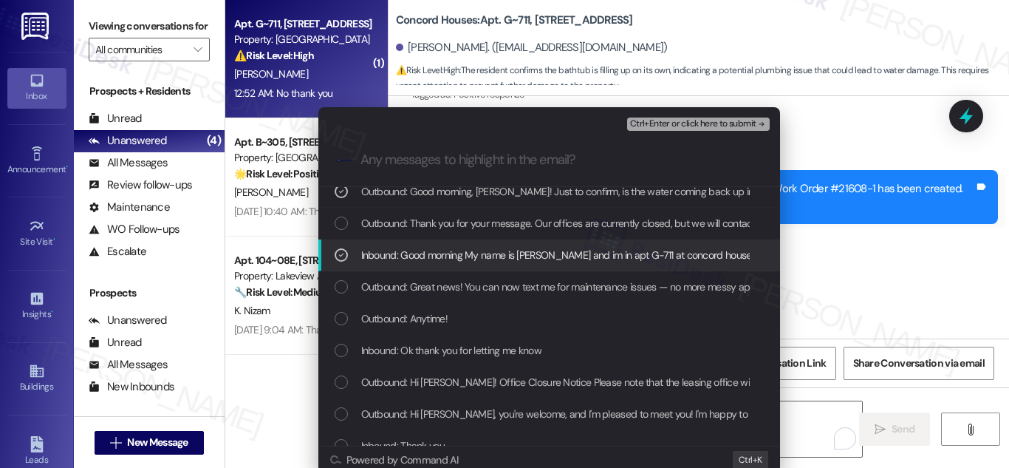
scroll to position [186, 0]
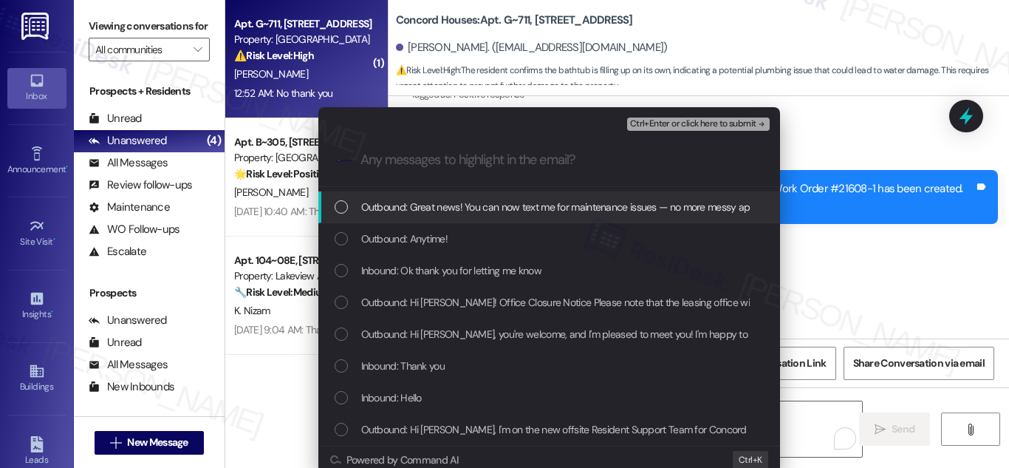
click at [683, 117] on button "Ctrl+Enter or click here to submit" at bounding box center [698, 123] width 143 height 13
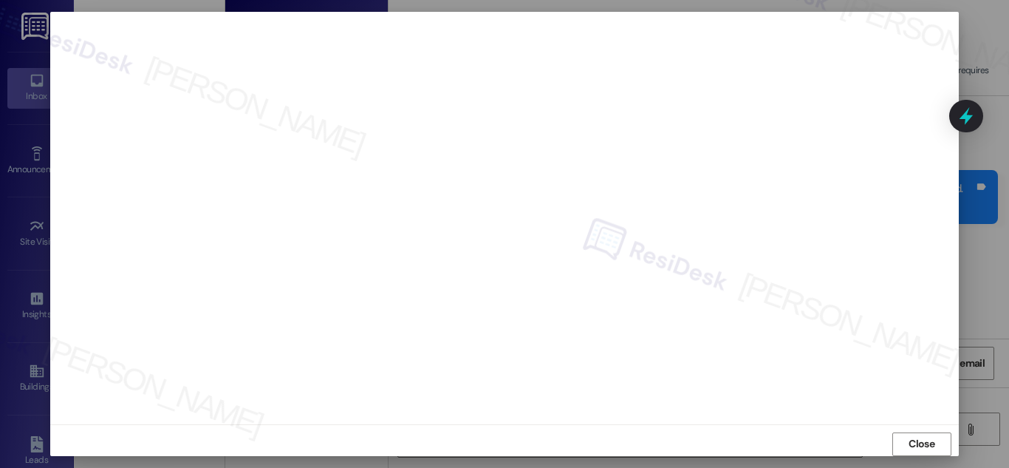
scroll to position [1943, 0]
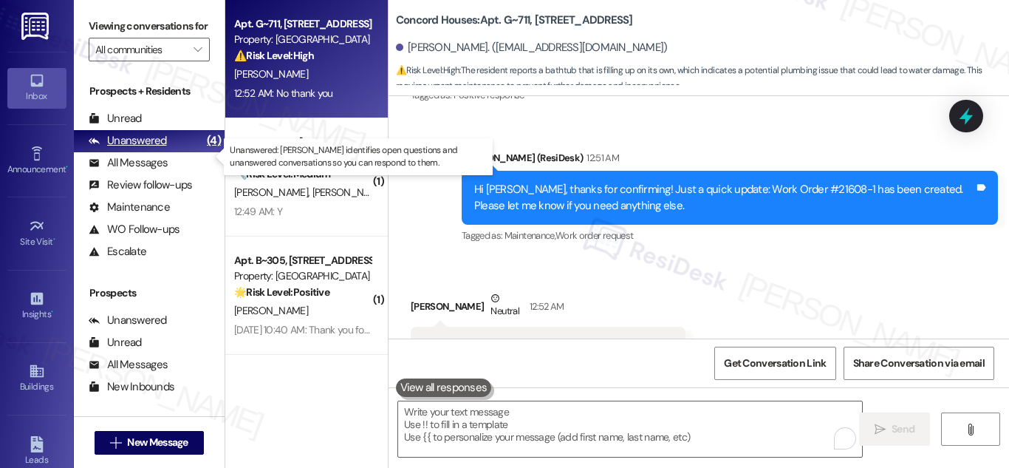
click at [148, 148] on div "Unanswered" at bounding box center [128, 141] width 78 height 16
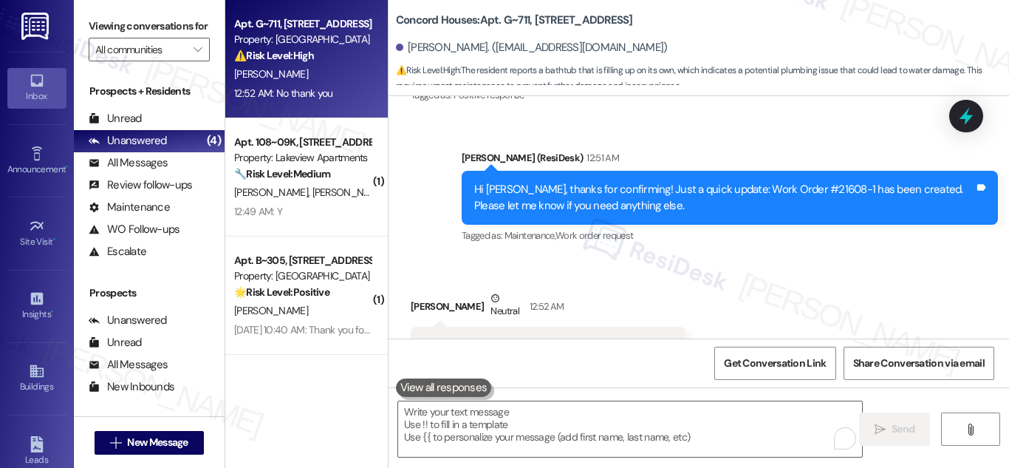
click at [281, 60] on strong "⚠️ Risk Level: High" at bounding box center [274, 55] width 80 height 13
click at [328, 48] on div "⚠️ Risk Level: High The resident reports a bathtub that is filling up on its ow…" at bounding box center [302, 56] width 137 height 16
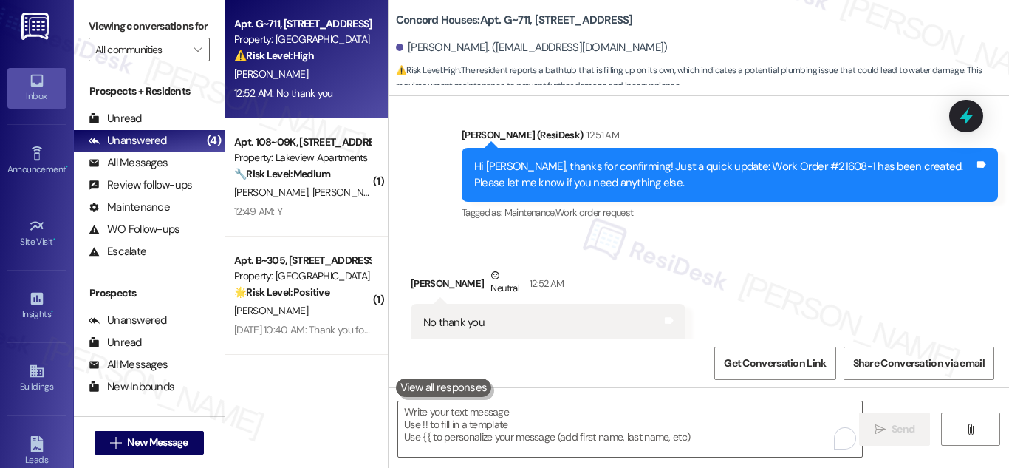
scroll to position [2003, 0]
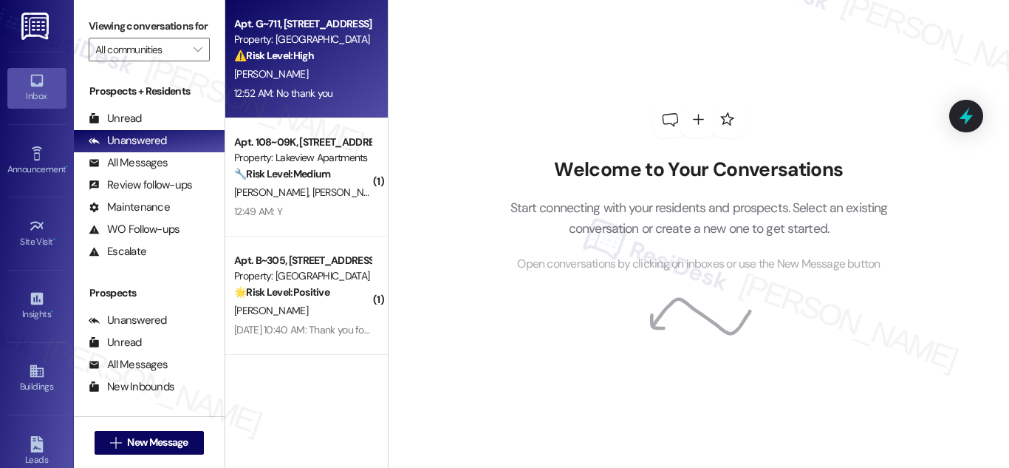
click at [297, 64] on div "Apt. G~711, [STREET_ADDRESS] Property: Concord Houses ⚠️ Risk Level: High The r…" at bounding box center [303, 40] width 140 height 50
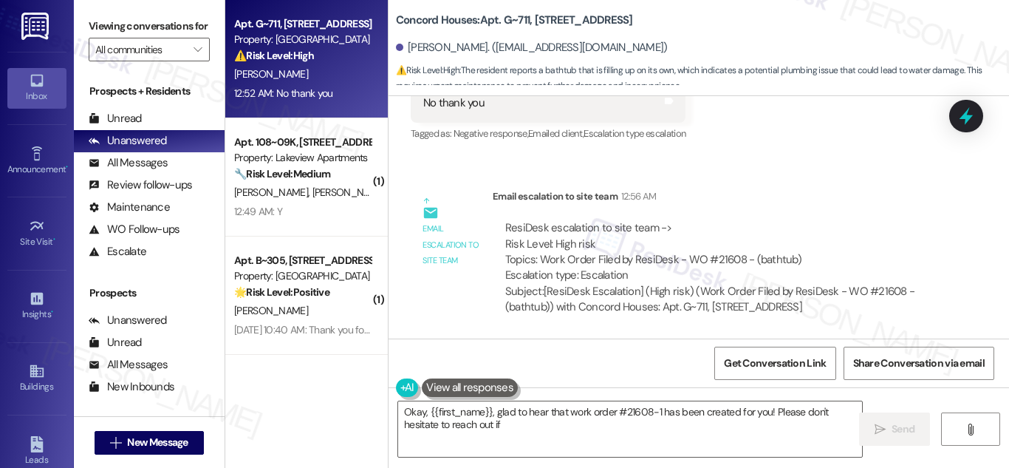
scroll to position [2037, 0]
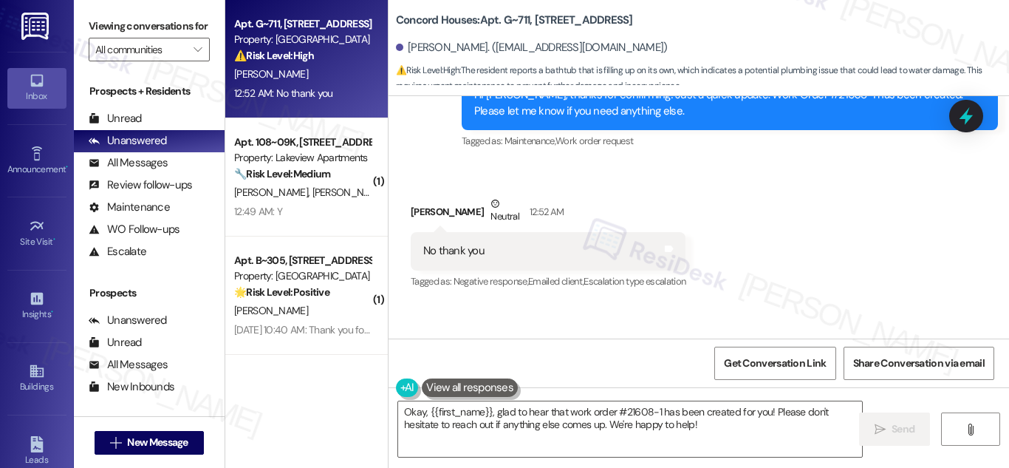
click at [449, 253] on div "No thank you" at bounding box center [453, 251] width 61 height 16
copy div "No thank you Tags and notes"
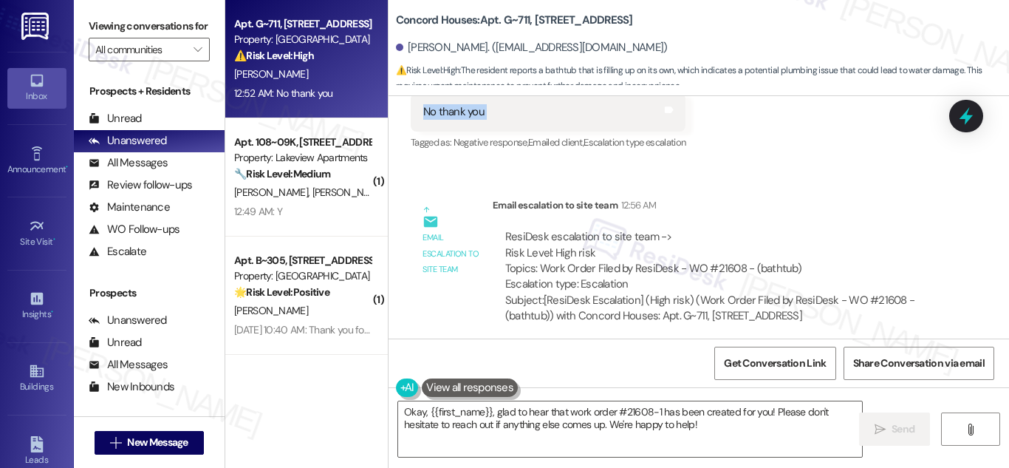
scroll to position [2185, 0]
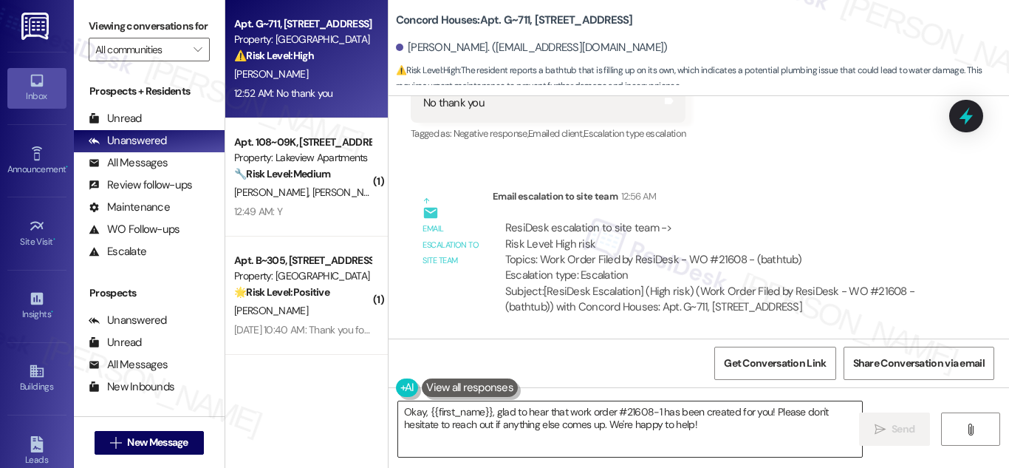
click at [609, 415] on textarea "Okay, {{first_name}}, glad to hear that work order #21608-1 has been created fo…" at bounding box center [630, 428] width 464 height 55
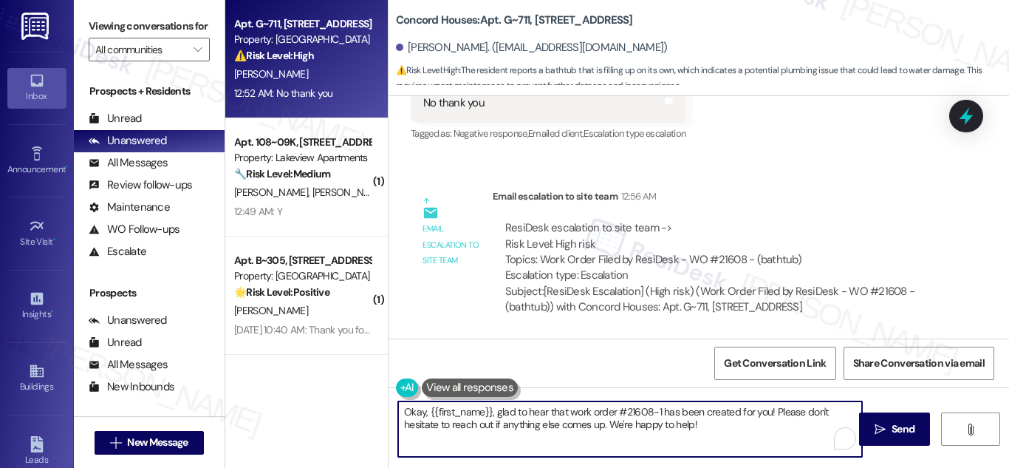
click at [610, 415] on textarea "Okay, {{first_name}}, glad to hear that work order #21608-1 has been created fo…" at bounding box center [630, 428] width 464 height 55
click at [689, 428] on textarea "Okay, {{first_name}}, glad to hear that work order #21608-1 has been created fo…" at bounding box center [630, 428] width 464 height 55
drag, startPoint x: 750, startPoint y: 425, endPoint x: 386, endPoint y: 398, distance: 365.2
click at [389, 398] on div "Okay, {{first_name}}, glad to hear that work order #21608-1 has been created fo…" at bounding box center [699, 442] width 620 height 111
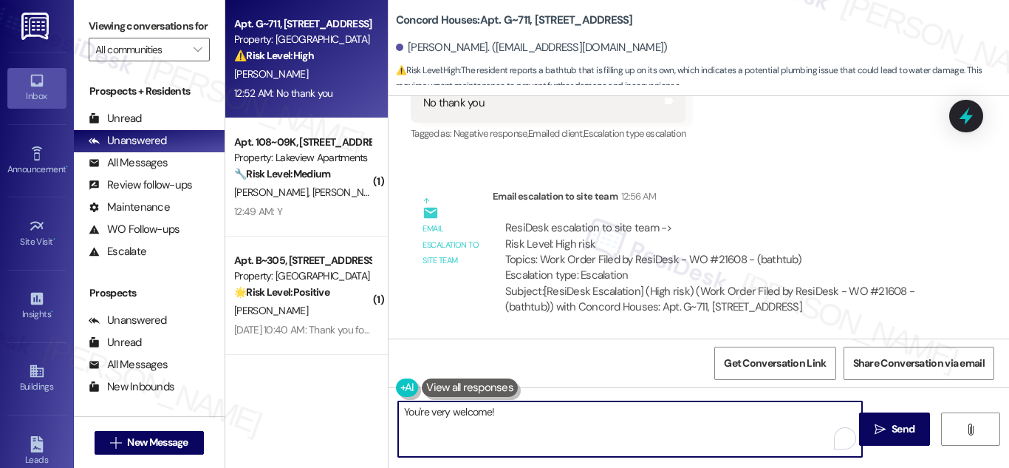
click at [544, 414] on textarea "You're very welcome!" at bounding box center [630, 428] width 464 height 55
click at [499, 410] on textarea "You're very welcome and have a great day!" at bounding box center [630, 428] width 464 height 55
click at [617, 418] on textarea "You're very welcome and have a great day!" at bounding box center [630, 428] width 464 height 55
type textarea "You're very welcome and have a great day!"
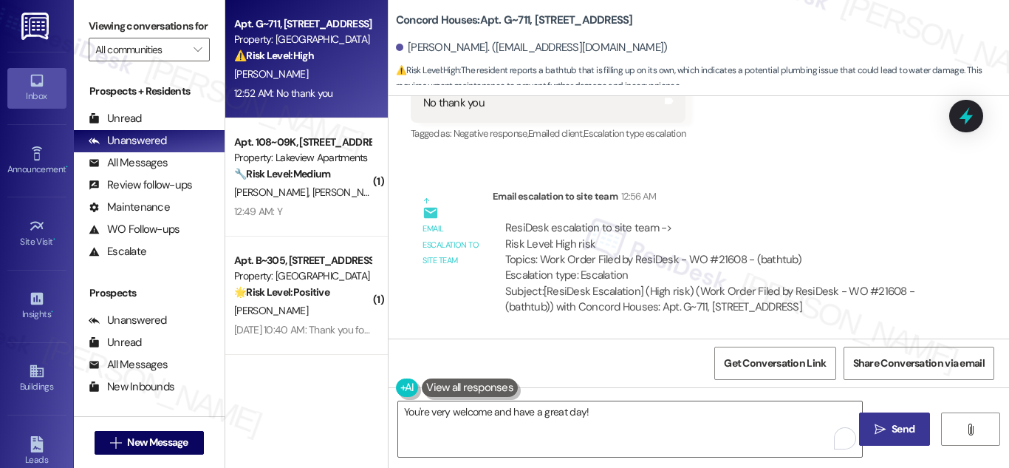
click at [914, 423] on span "Send" at bounding box center [903, 429] width 23 height 16
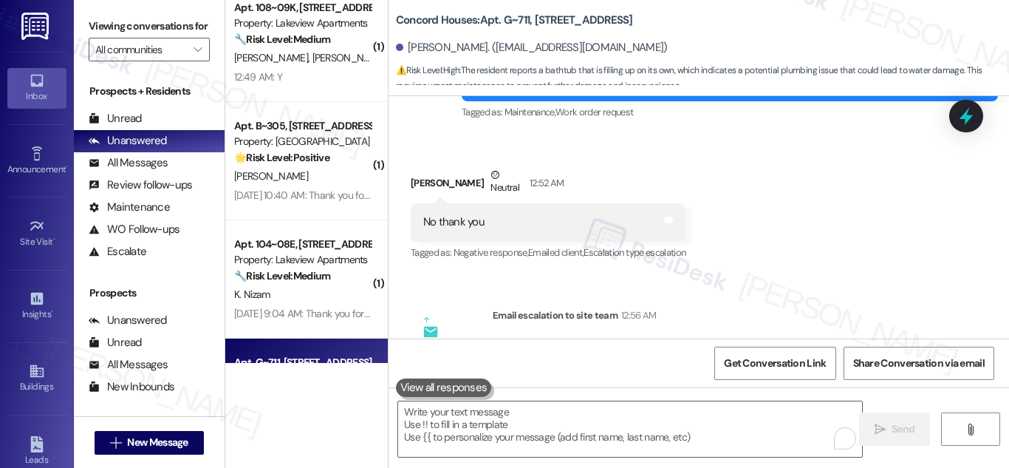
scroll to position [0, 0]
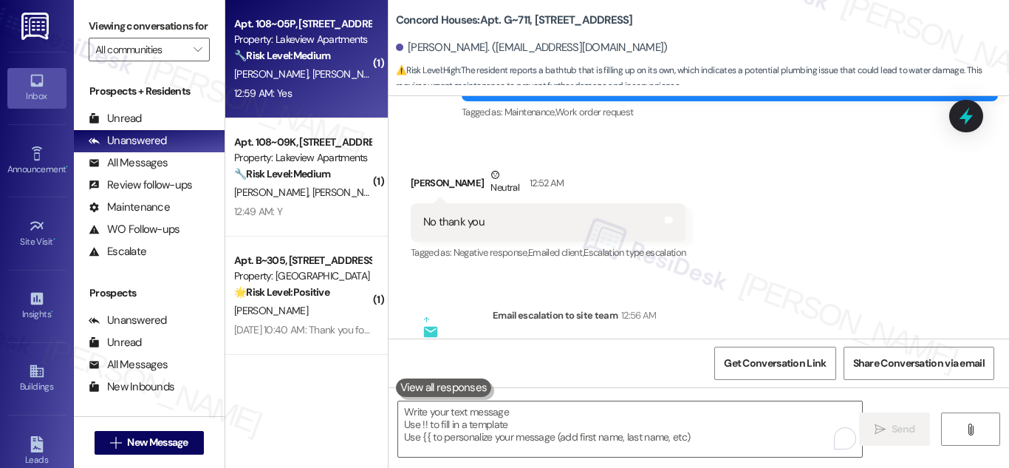
click at [309, 60] on strong "🔧 Risk Level: Medium" at bounding box center [282, 55] width 96 height 13
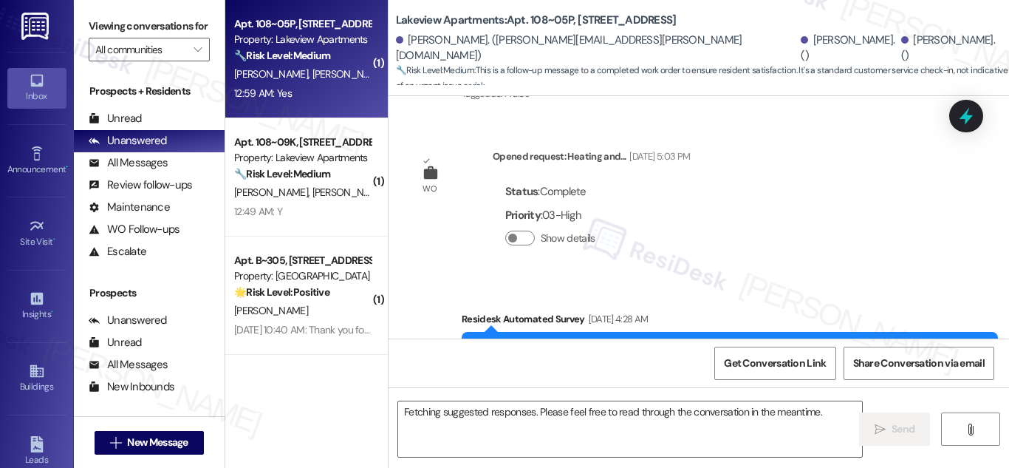
scroll to position [3539, 0]
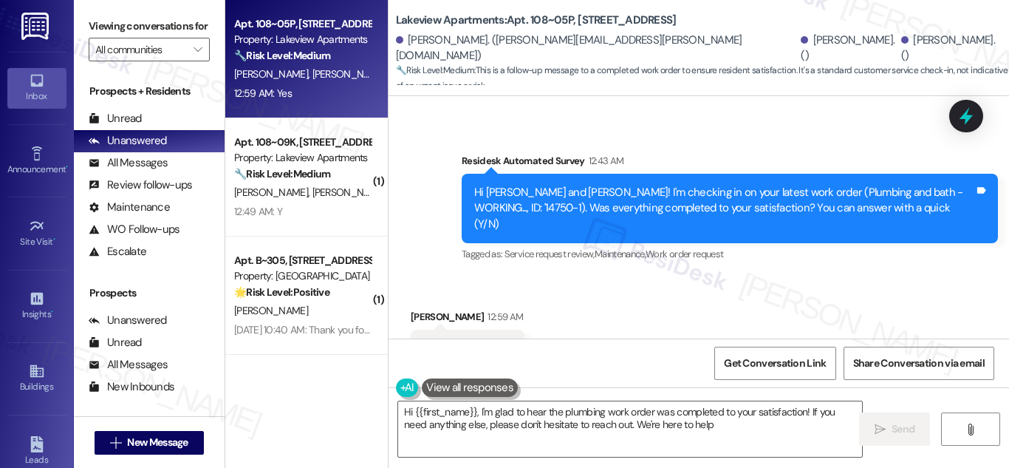
type textarea "Hi {{first_name}}, I'm glad to hear the plumbing work order was completed to yo…"
click at [507, 343] on icon at bounding box center [508, 346] width 9 height 7
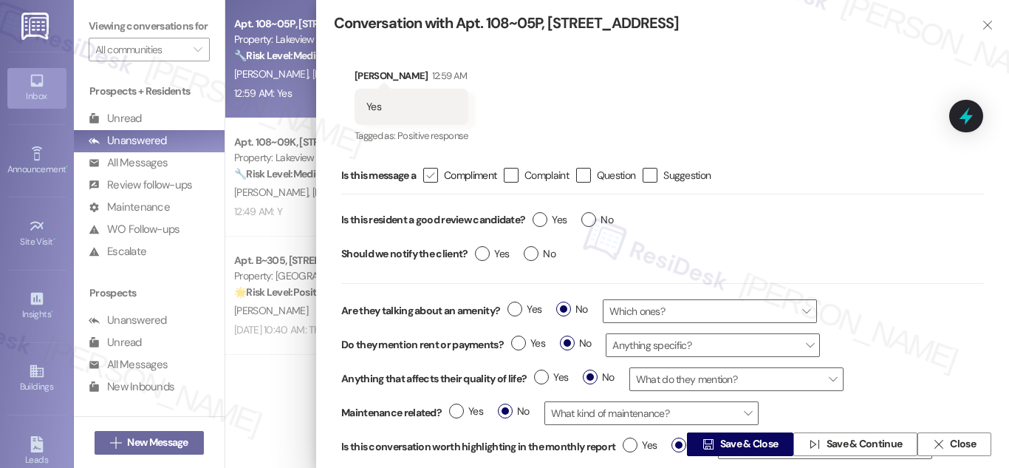
click at [434, 174] on icon "" at bounding box center [430, 176] width 10 height 16
click at [425, 174] on input " Compliment" at bounding box center [421, 176] width 10 height 10
checkbox input "true"
click at [545, 222] on label "Yes" at bounding box center [550, 220] width 34 height 16
click at [545, 222] on input "Yes" at bounding box center [550, 221] width 34 height 19
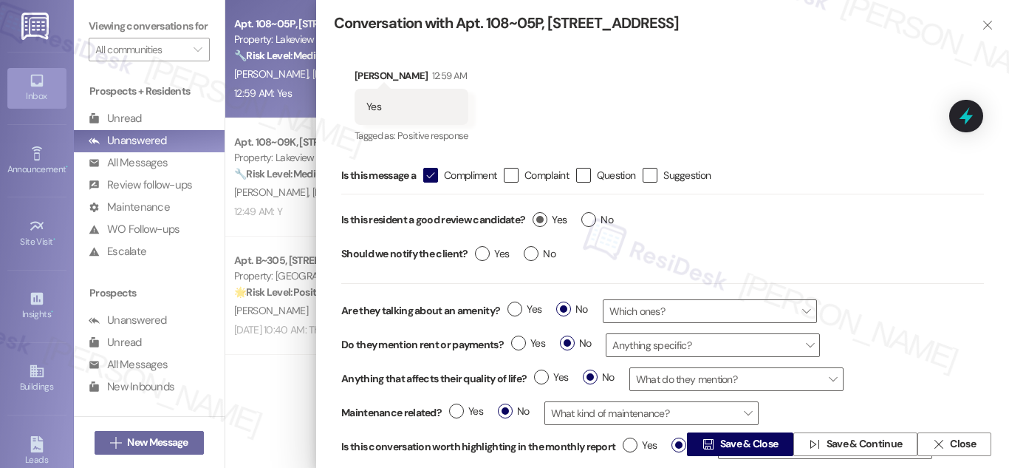
radio input "true"
click at [732, 454] on span " Save & Close" at bounding box center [740, 444] width 81 height 22
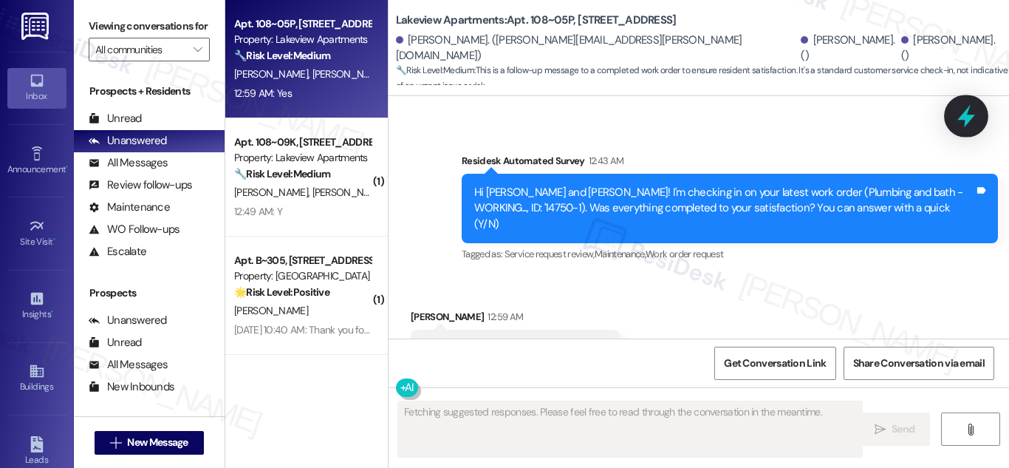
click at [956, 114] on icon at bounding box center [966, 115] width 25 height 25
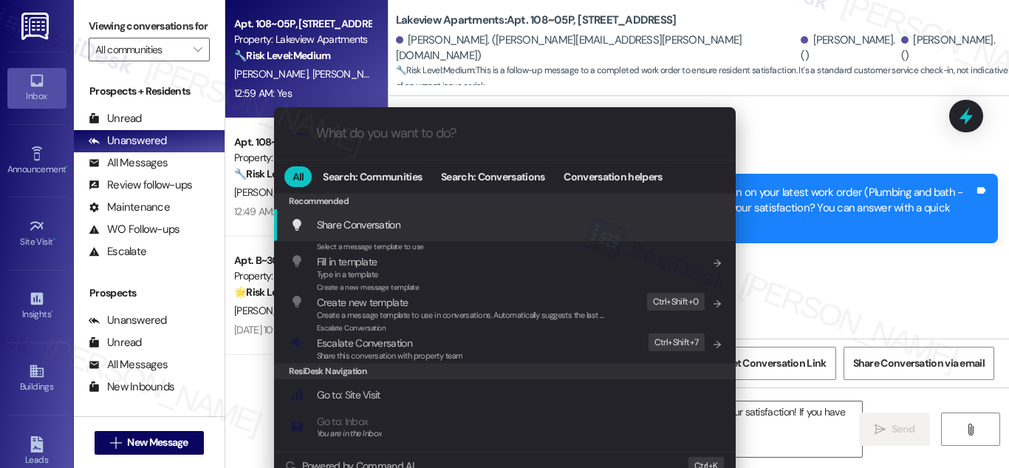
type textarea "Hi {{first_name}}, glad to hear the plumbing work order was completed to your s…"
type input "e"
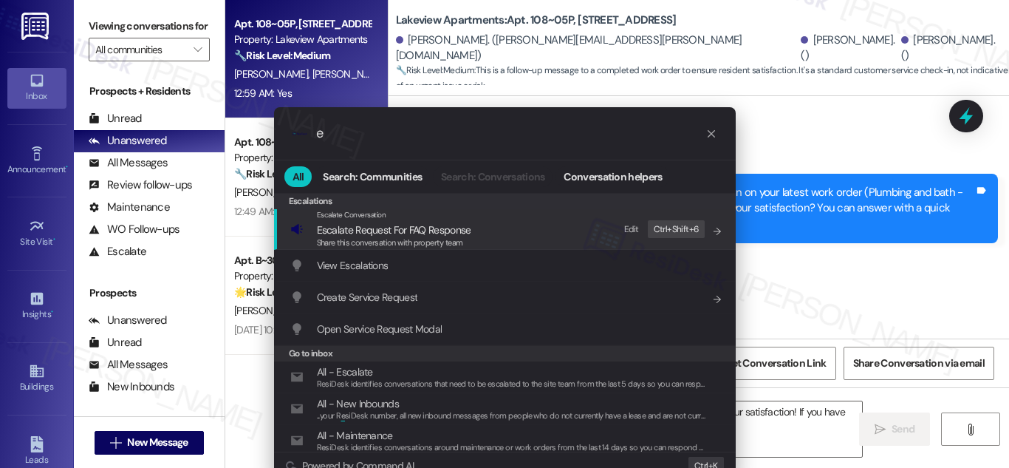
type textarea "Hi {{first_name}}, glad to hear the plumbing work order was completed to your s…"
type input "ex"
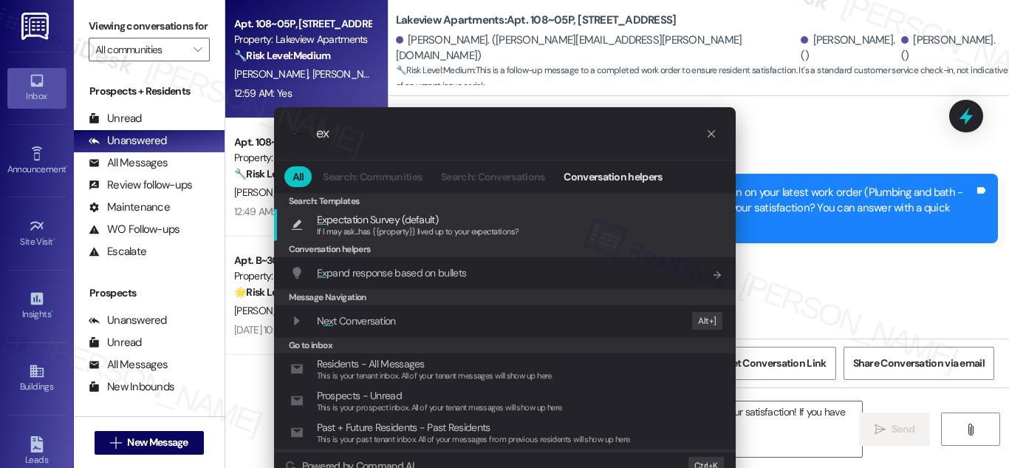
type textarea "Hi {{first_name}}, glad to hear the plumbing work order was completed to your s…"
type input "exp"
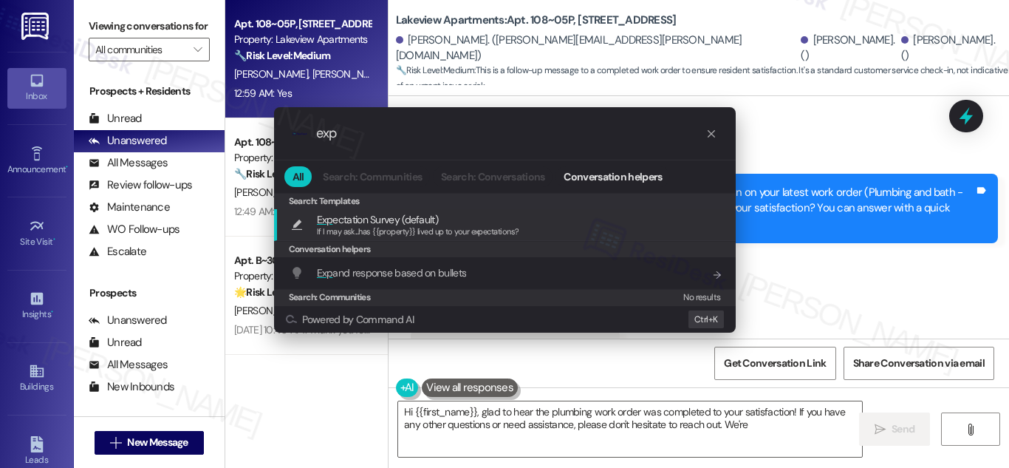
type textarea "Hi {{first_name}}, glad to hear the plumbing work order was completed to your s…"
type input "expe"
type textarea "Hi {{first_name}}, glad to hear the plumbing work order was completed to your s…"
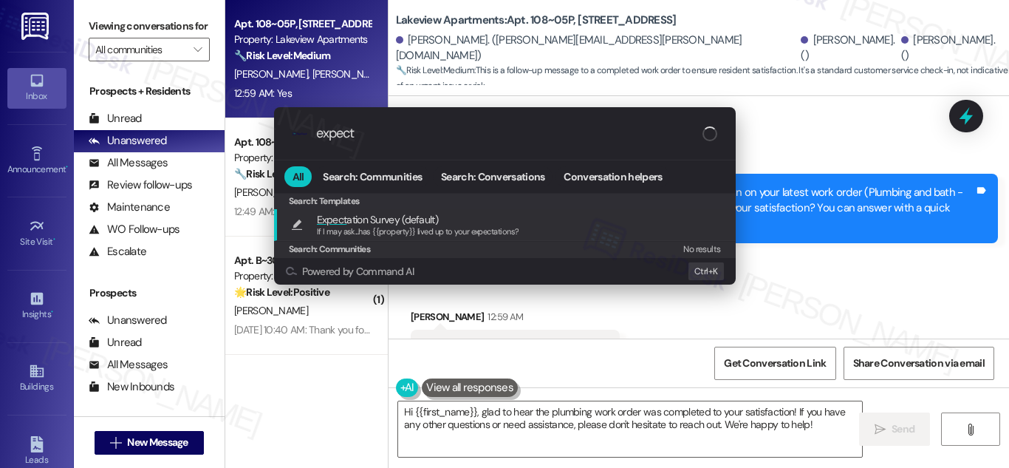
type input "expect"
click at [361, 223] on span "Expect ation Survey (default)" at bounding box center [377, 219] width 121 height 16
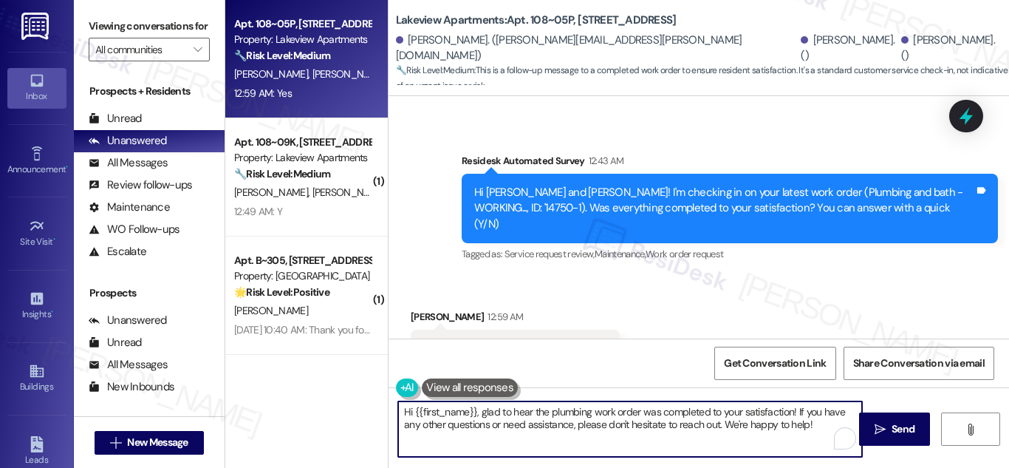
type textarea "If I may ask...has {{property}} lived up to your expectations?"
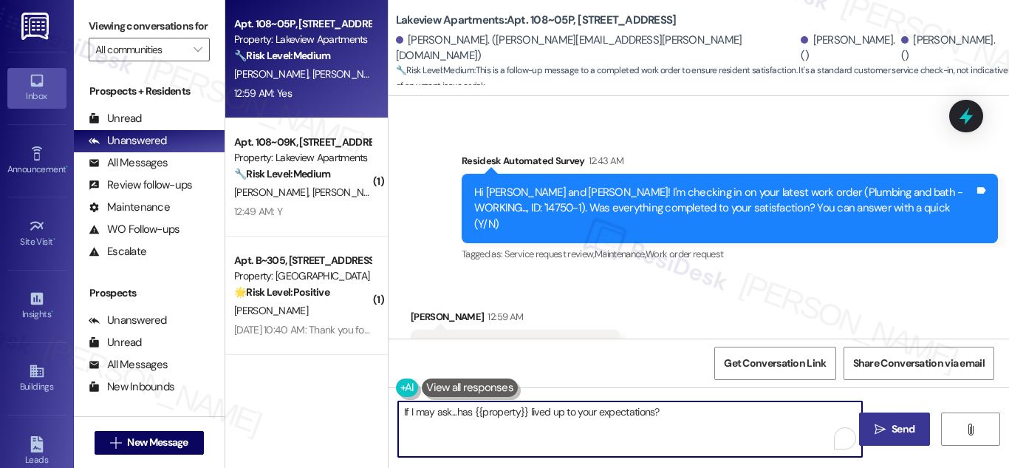
click at [904, 434] on span "Send" at bounding box center [903, 429] width 23 height 16
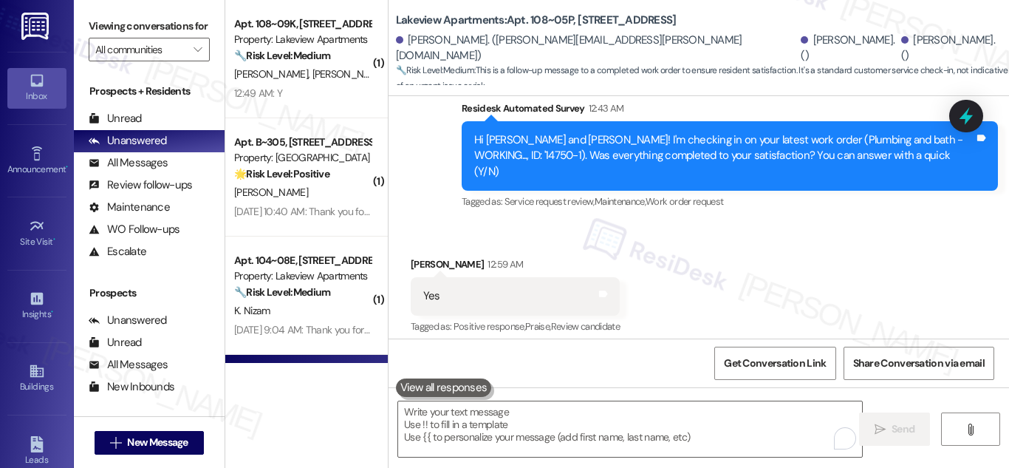
scroll to position [3642, 0]
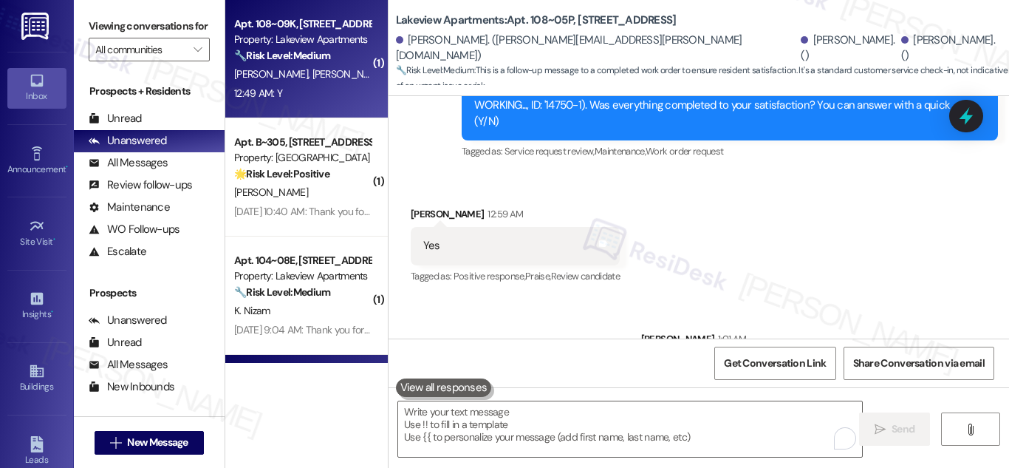
click at [390, 68] on span "[PERSON_NAME]" at bounding box center [427, 73] width 74 height 13
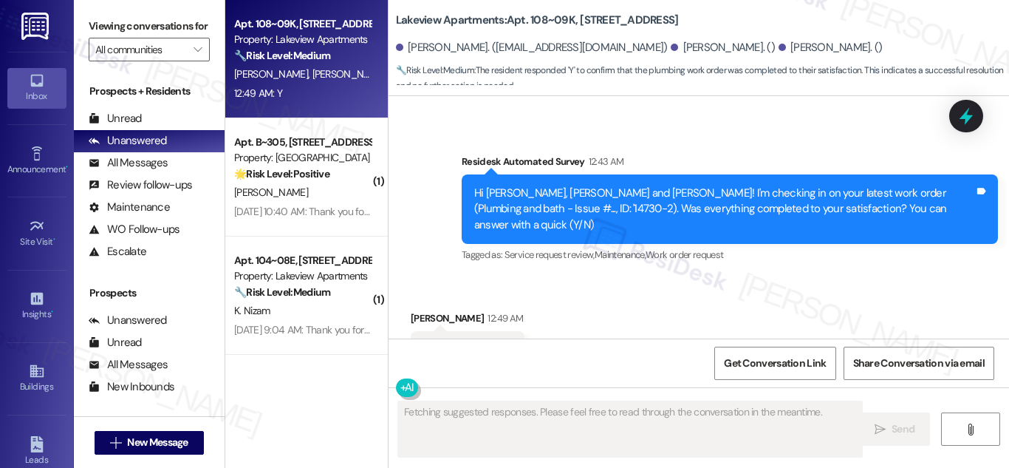
scroll to position [4188, 0]
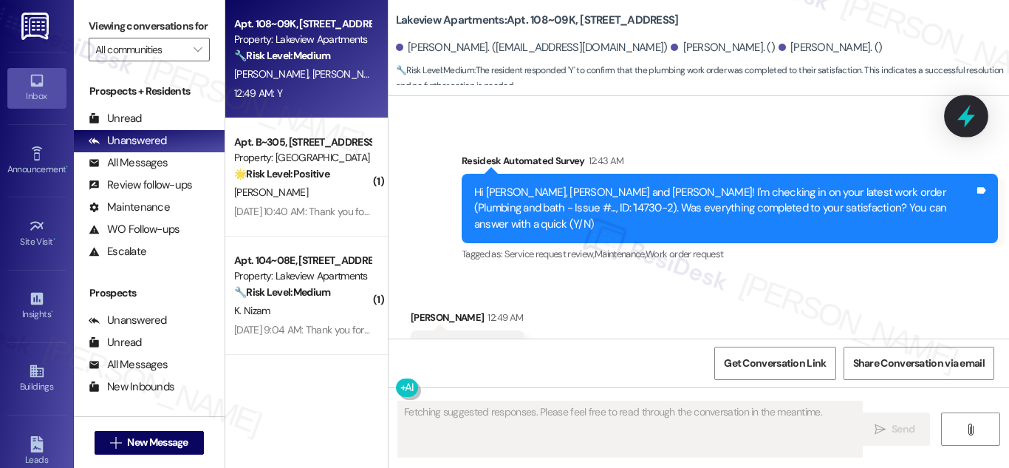
click at [968, 110] on icon at bounding box center [966, 116] width 18 height 23
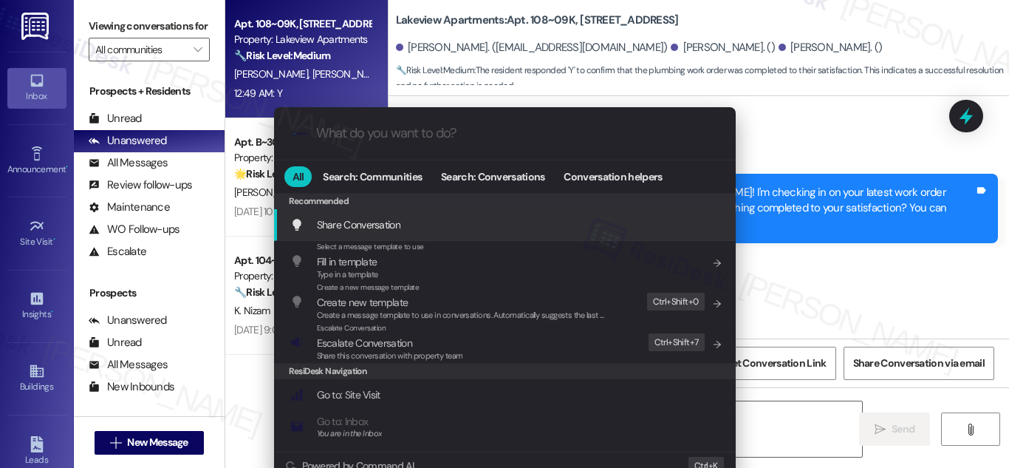
type textarea "Hi {{first_name}}, I'm glad to"
type input "e"
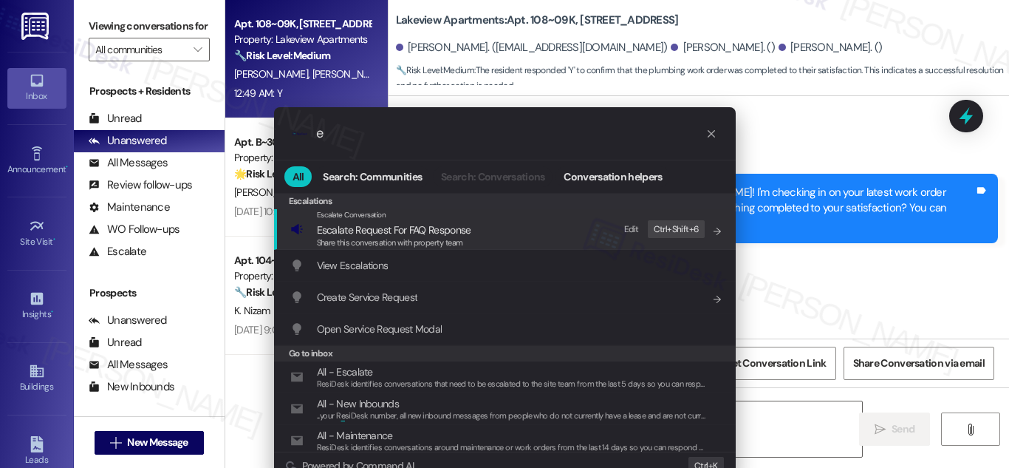
type textarea "Hi {{first_name}}, I'm glad to hear the"
type input "ex"
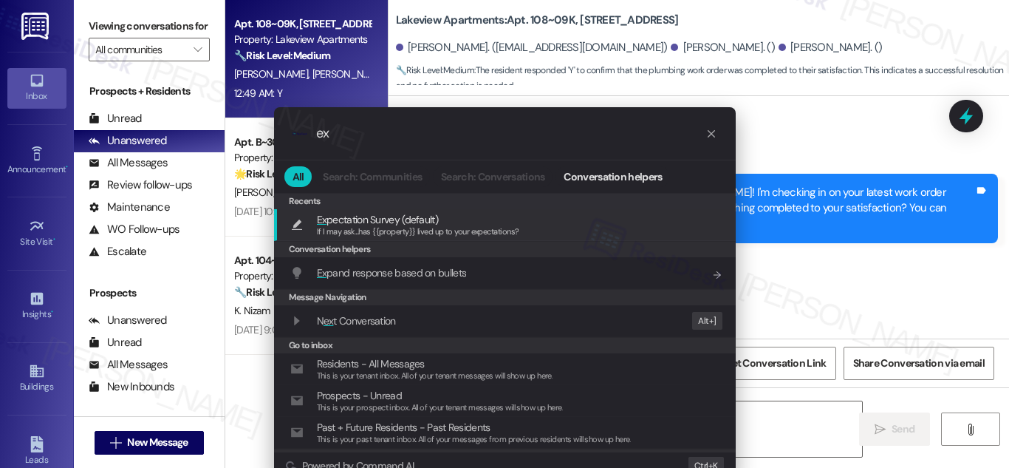
type textarea "Hi {{first_name}}, I'm glad to hear the plumbing work was completed to your"
type input "exp"
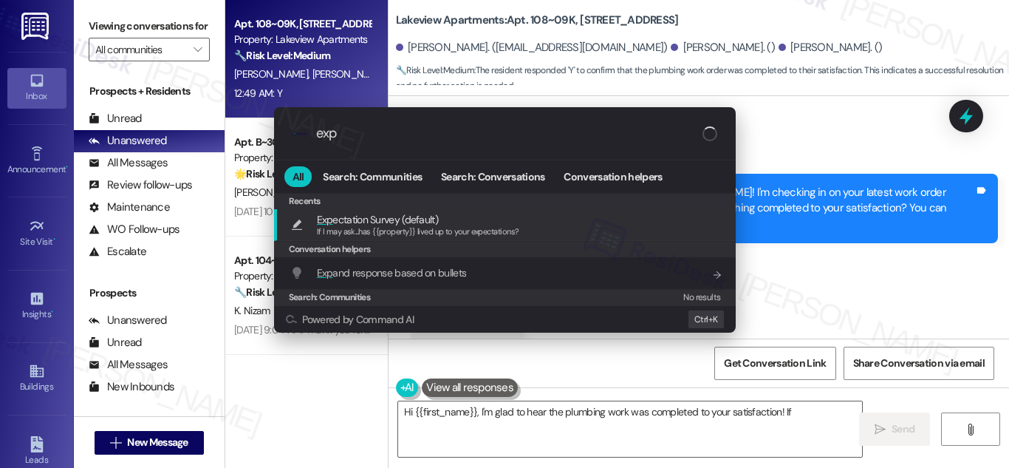
type textarea "Hi {{first_name}}, I'm glad to hear the plumbing work was completed to your sat…"
type input "expe"
type textarea "Hi {{first_name}}, I'm glad to hear the plumbing work was completed to your sat…"
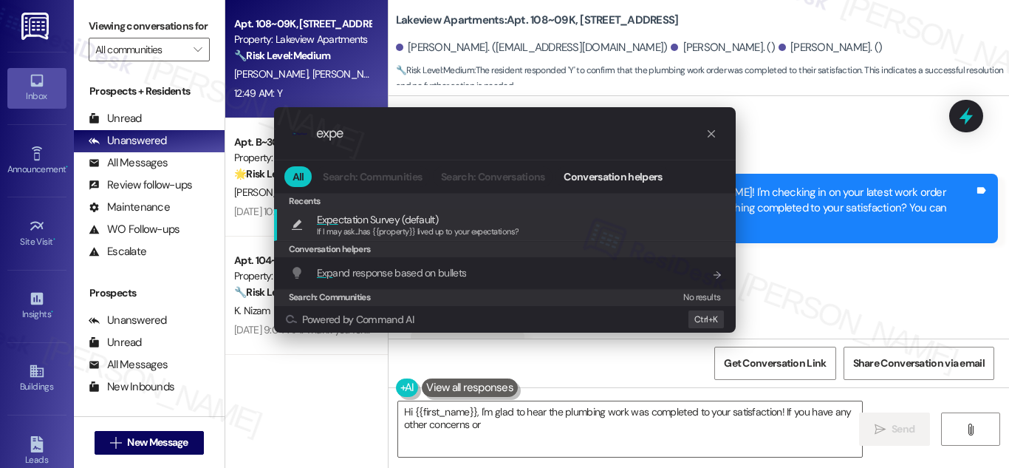
type input "expec"
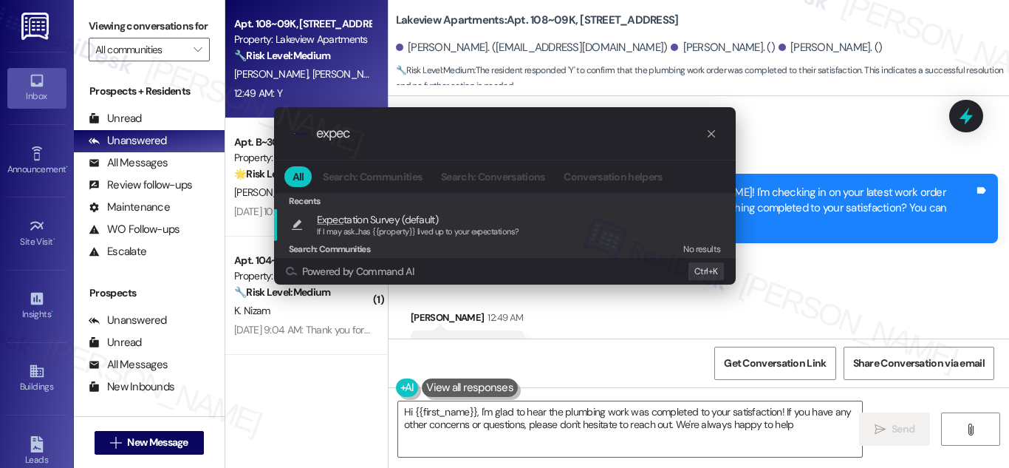
type textarea "Hi {{first_name}}, I'm glad to hear the plumbing work was completed to your sat…"
type input "expec"
click at [375, 230] on span "If I may ask...has {{property}} lived up to your expectations?" at bounding box center [418, 231] width 202 height 10
type textarea "If I may ask...has {{property}} lived up to your expectations?"
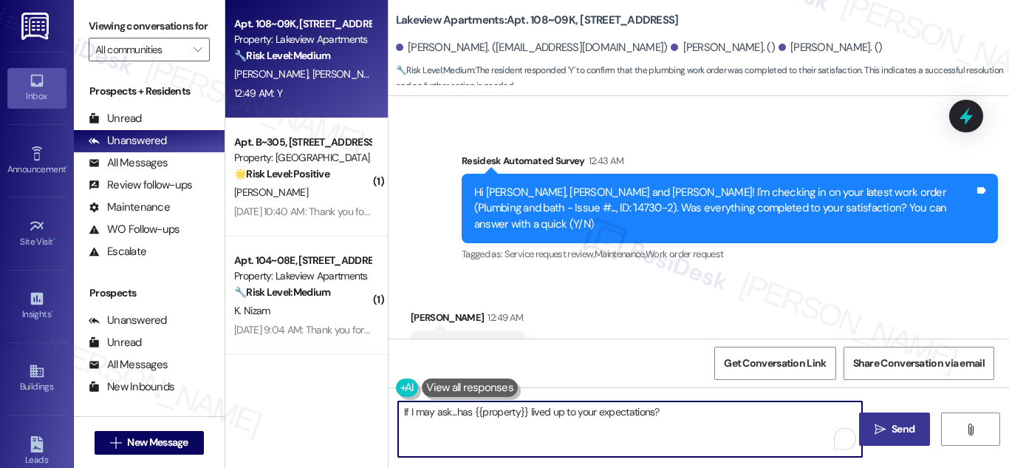
click at [908, 423] on span "Send" at bounding box center [903, 429] width 23 height 16
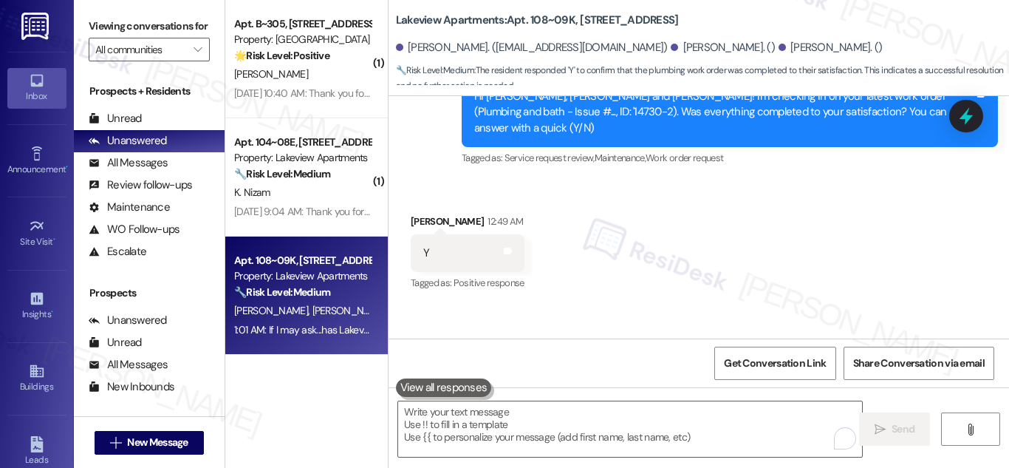
scroll to position [4290, 0]
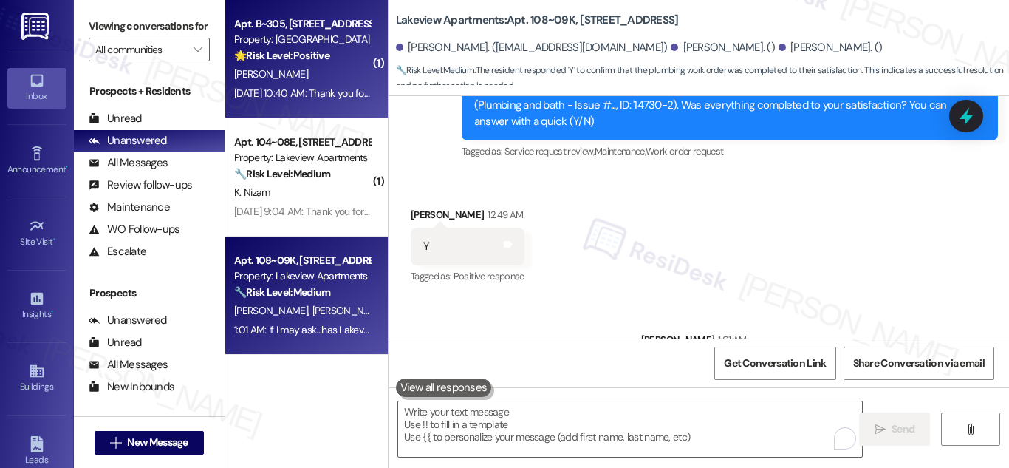
click at [327, 36] on div "Property: [GEOGRAPHIC_DATA]" at bounding box center [302, 40] width 137 height 16
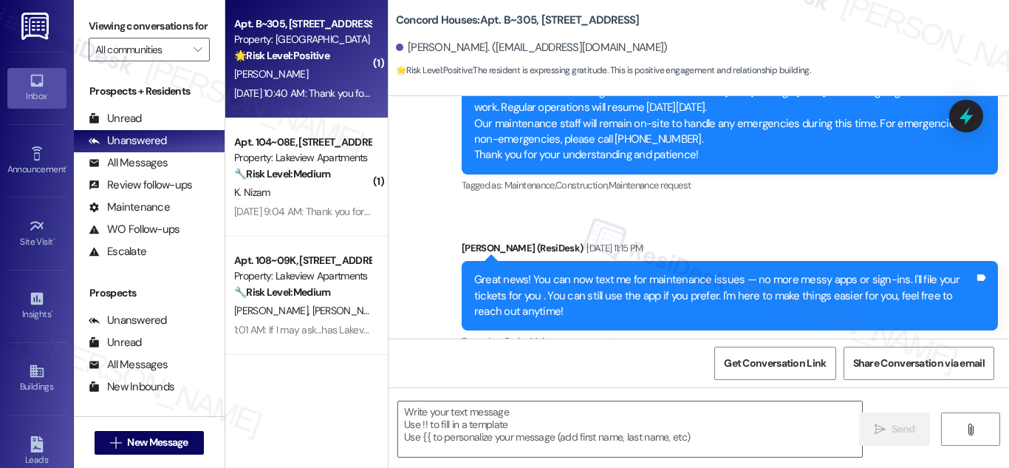
type textarea "Fetching suggested responses. Please feel free to read through the conversation…"
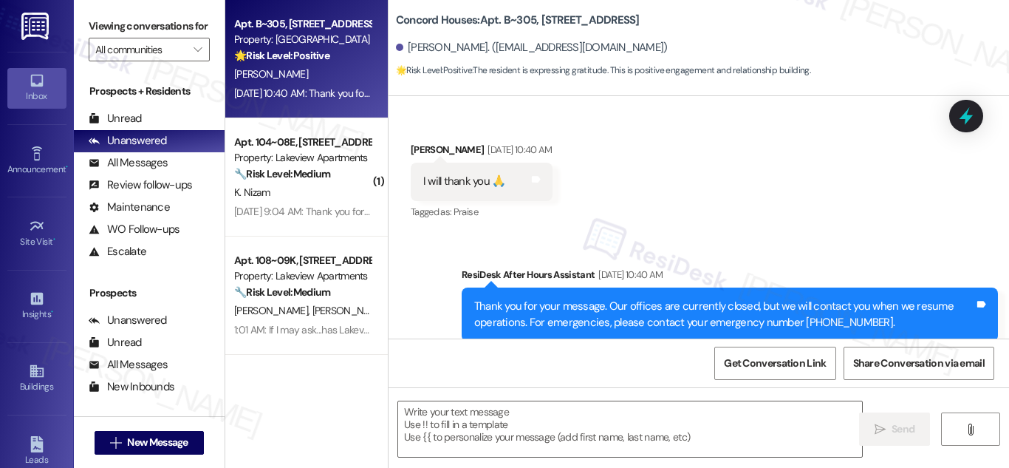
scroll to position [776, 0]
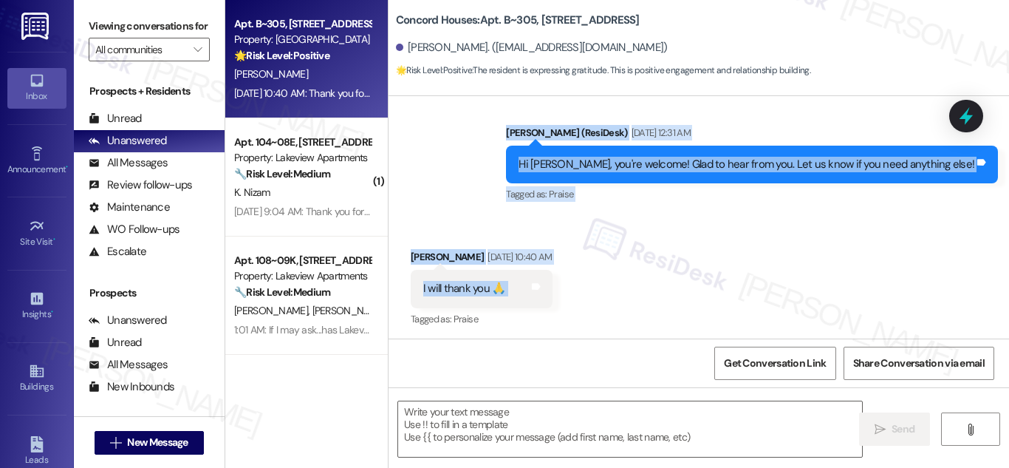
drag, startPoint x: 547, startPoint y: 129, endPoint x: 558, endPoint y: 301, distance: 173.2
click at [558, 301] on div "Lease started [DATE] 8:00 AM Survey, sent via SMS Residesk Automated Survey [DA…" at bounding box center [699, 217] width 620 height 242
copy div "[PERSON_NAME] (ResiDesk) [DATE] 12:31 AM Hi [PERSON_NAME], you're welcome! Glad…"
click at [460, 414] on textarea at bounding box center [630, 428] width 464 height 55
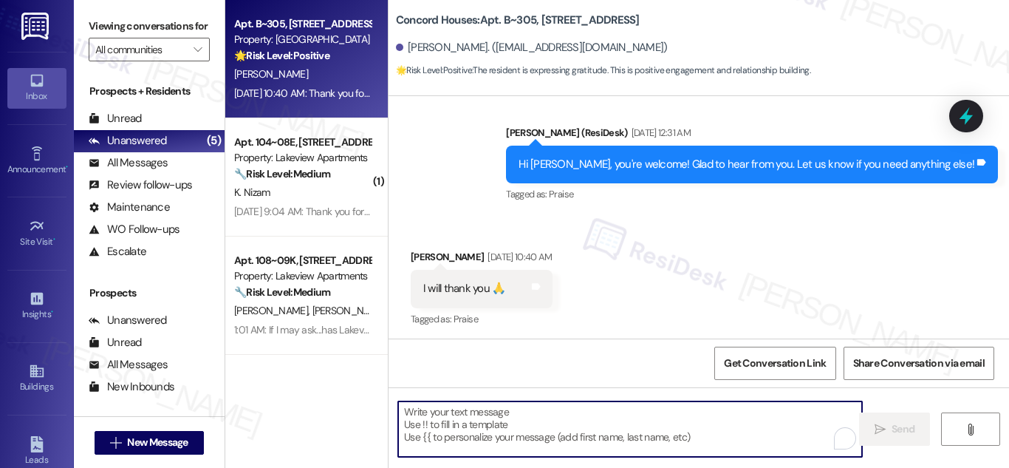
click at [460, 414] on textarea "To enrich screen reader interactions, please activate Accessibility in Grammarl…" at bounding box center [630, 428] width 464 height 55
paste textarea "You're very welcome, [PERSON_NAME]! 😊 We're here if you need anything—just send…"
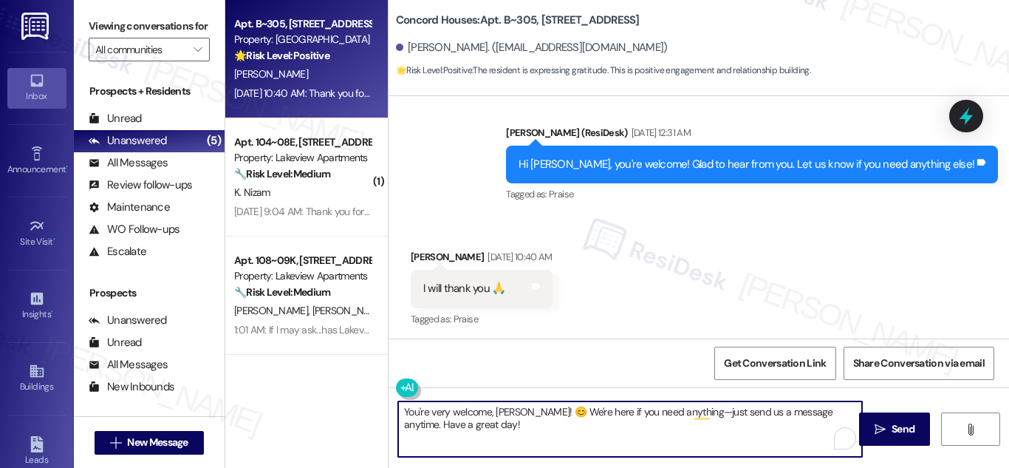
click at [690, 414] on textarea "You're very welcome, [PERSON_NAME]! 😊 We're here if you need anything—just send…" at bounding box center [630, 428] width 464 height 55
click at [551, 431] on textarea "You're very welcome, [PERSON_NAME]! 😊 We're here if you need anything, just sen…" at bounding box center [630, 428] width 464 height 55
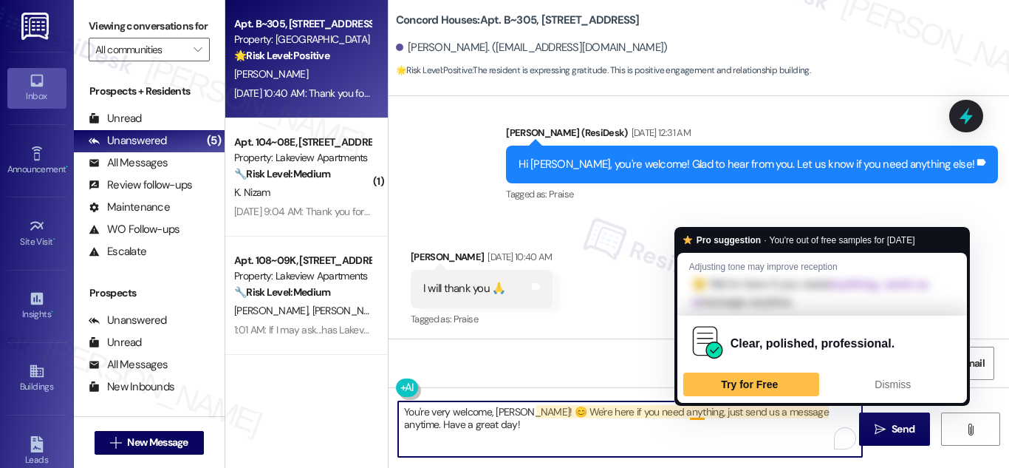
click at [694, 417] on textarea "You're very welcome, [PERSON_NAME]! 😊 We're here if you need anything, just sen…" at bounding box center [630, 428] width 464 height 55
click at [640, 426] on textarea "You're very welcome, [PERSON_NAME]! 😊 We're here if you need anything, just sen…" at bounding box center [630, 428] width 464 height 55
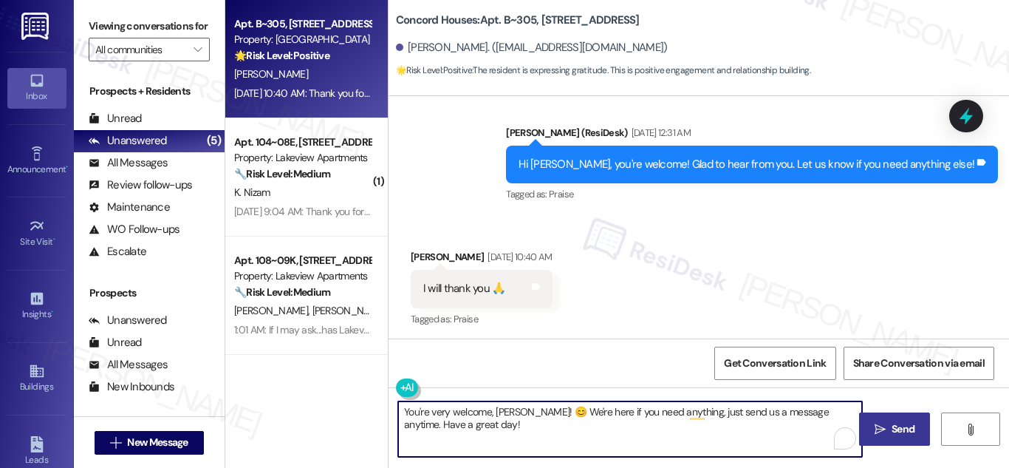
type textarea "You're very welcome, [PERSON_NAME]! 😊 We're here if you need anything, just sen…"
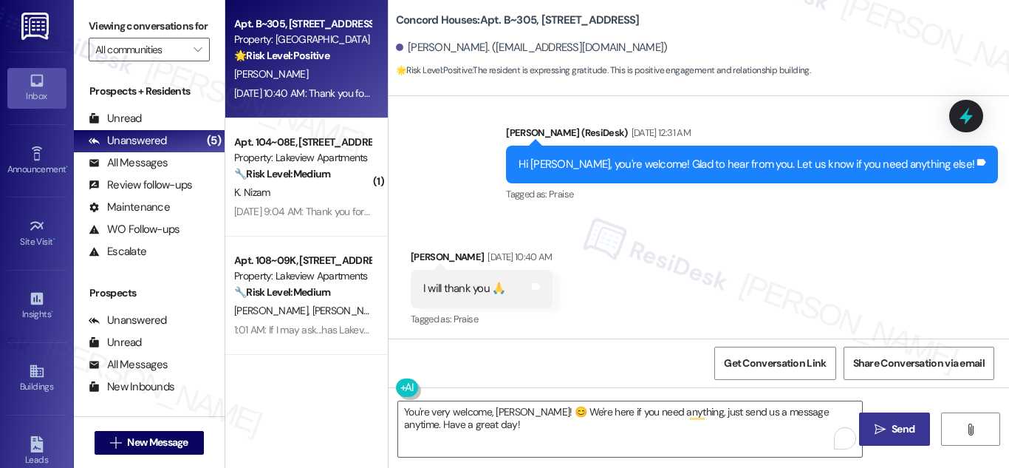
click at [884, 420] on button " Send" at bounding box center [895, 428] width 72 height 33
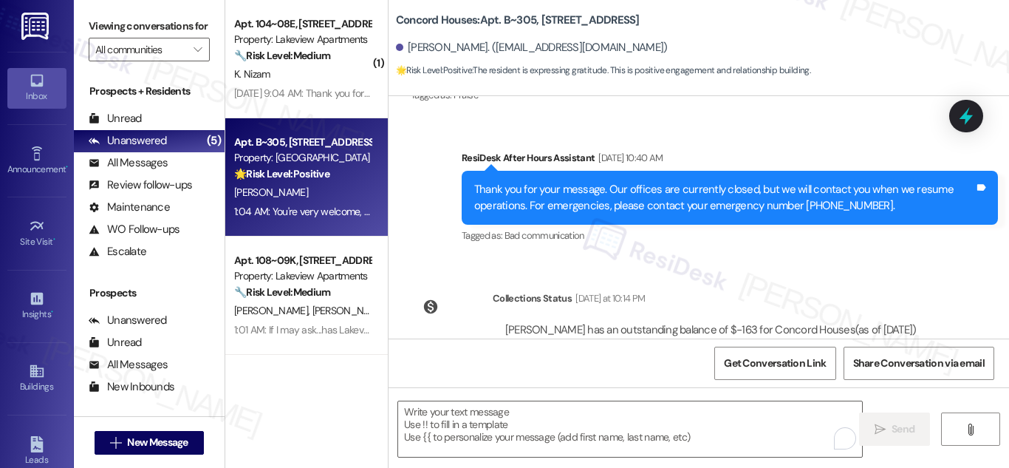
scroll to position [1190, 0]
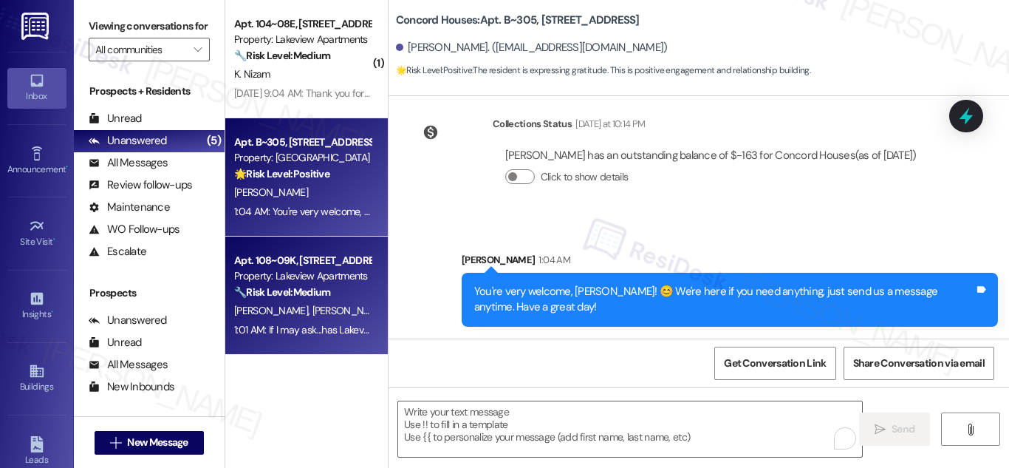
click at [295, 267] on div "Apt. 108~09K, [STREET_ADDRESS]" at bounding box center [302, 261] width 137 height 16
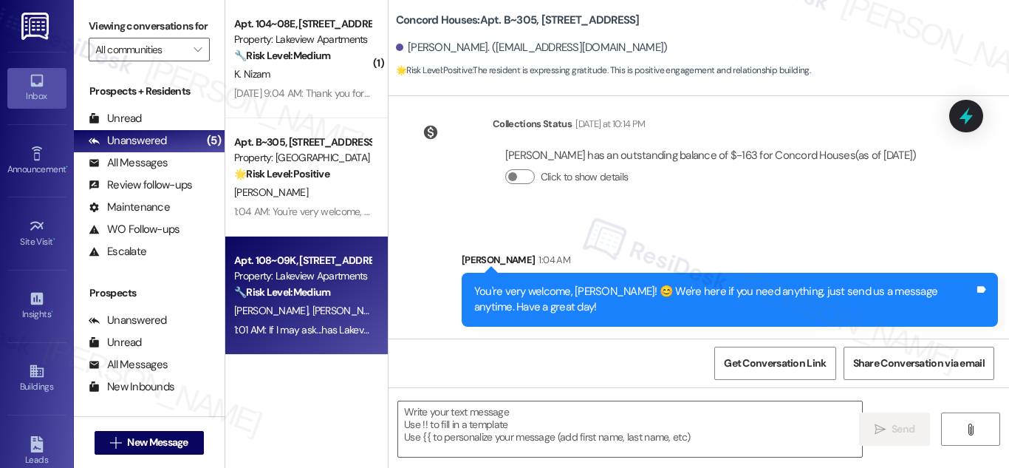
type textarea "Fetching suggested responses. Please feel free to read through the conversation…"
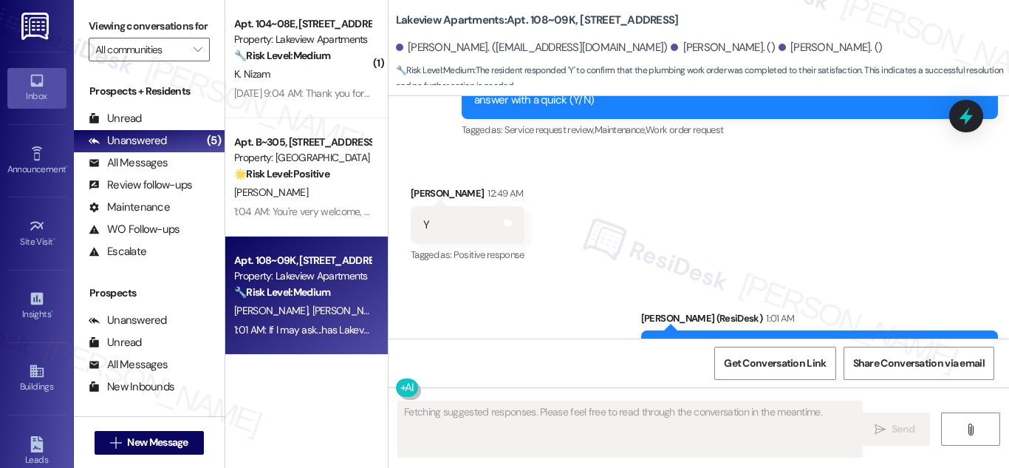
scroll to position [4312, 0]
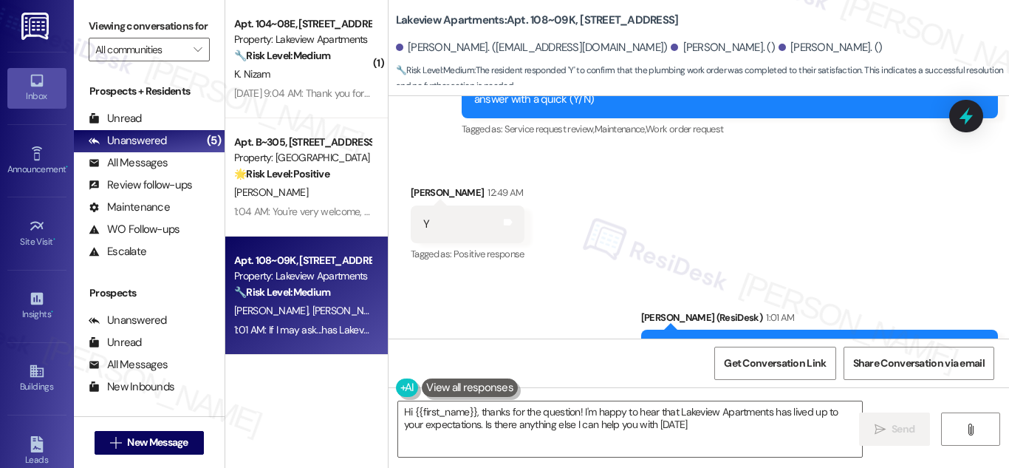
click at [495, 205] on div "Y Tags and notes" at bounding box center [468, 224] width 114 height 38
type textarea "Hi {{first_name}}, thanks for the question! I'm happy to hear that Lakeview Apa…"
click at [504, 219] on icon at bounding box center [508, 222] width 9 height 7
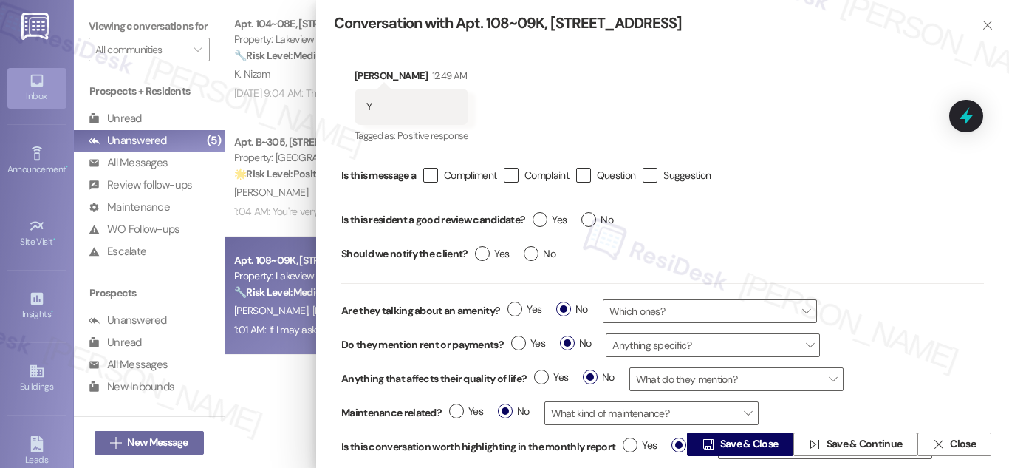
drag, startPoint x: 537, startPoint y: 216, endPoint x: 584, endPoint y: 296, distance: 92.7
click at [538, 216] on label "Yes" at bounding box center [550, 220] width 34 height 16
click at [538, 216] on input "Yes" at bounding box center [550, 221] width 34 height 19
radio input "true"
click at [434, 173] on icon "" at bounding box center [430, 176] width 10 height 16
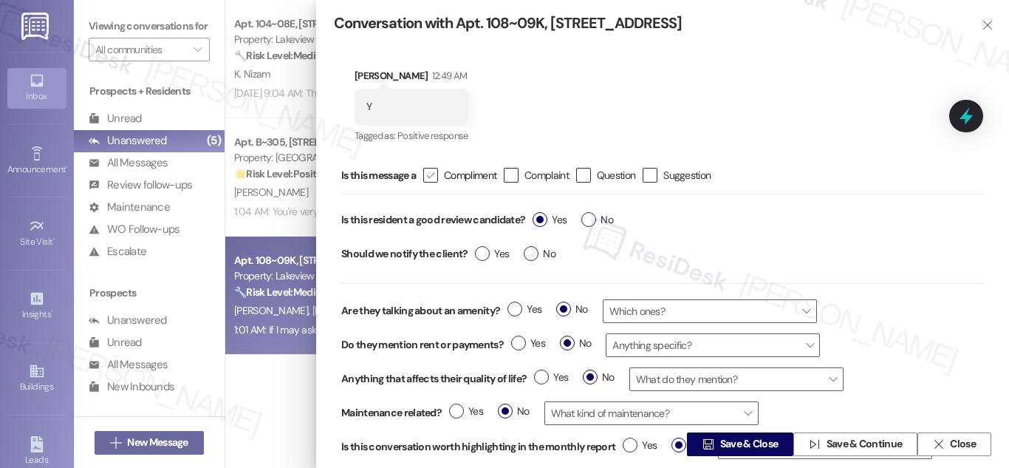
click at [425, 173] on input " Compliment" at bounding box center [421, 176] width 10 height 10
checkbox input "true"
click at [738, 442] on span "Save & Close" at bounding box center [749, 445] width 58 height 16
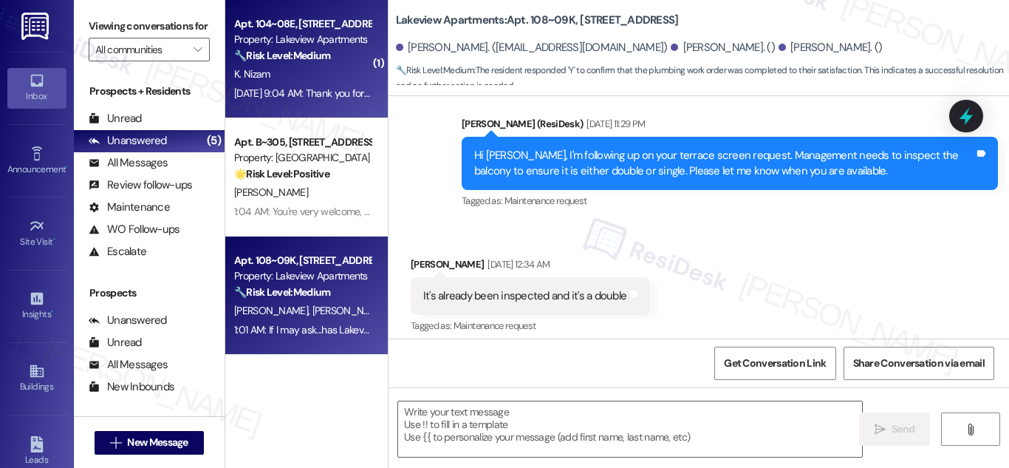
type textarea "Fetching suggested responses. Please feel free to read through the conversation…"
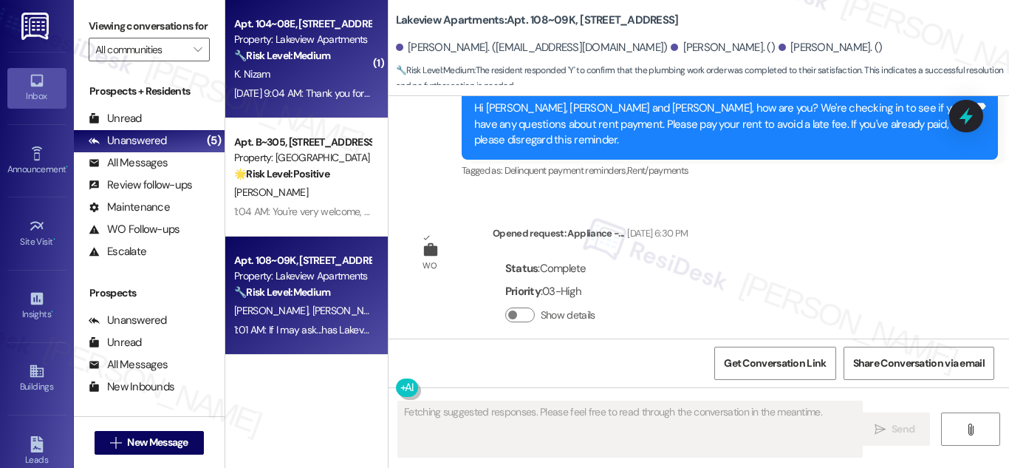
scroll to position [4187, 0]
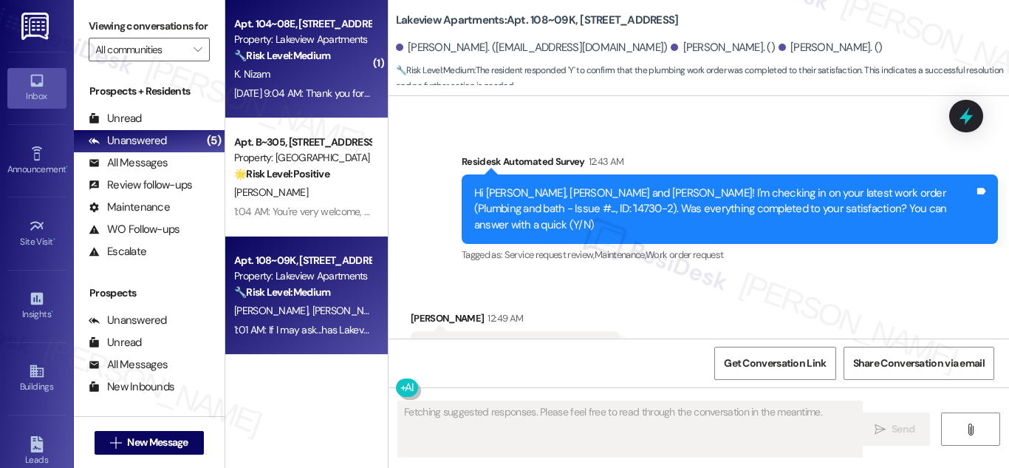
click at [295, 61] on strong "🔧 Risk Level: Medium" at bounding box center [282, 55] width 96 height 13
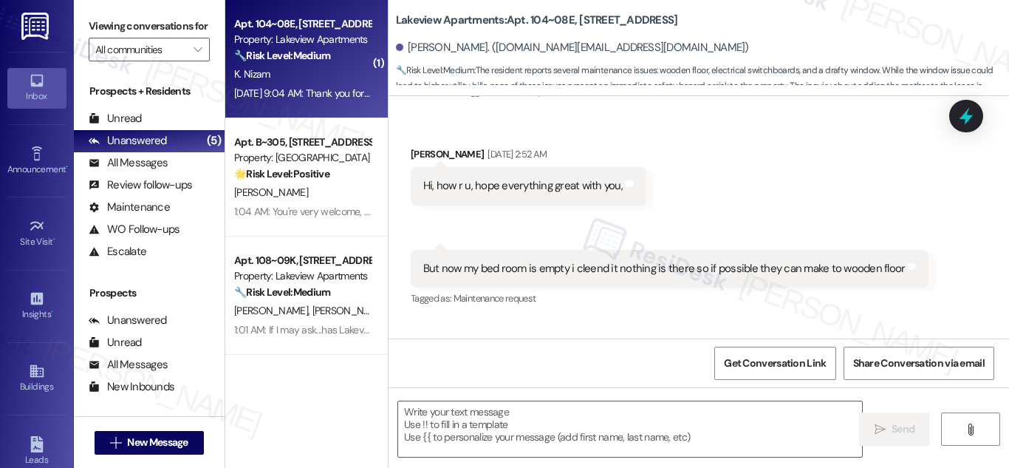
type textarea "Fetching suggested responses. Please feel free to read through the conversation…"
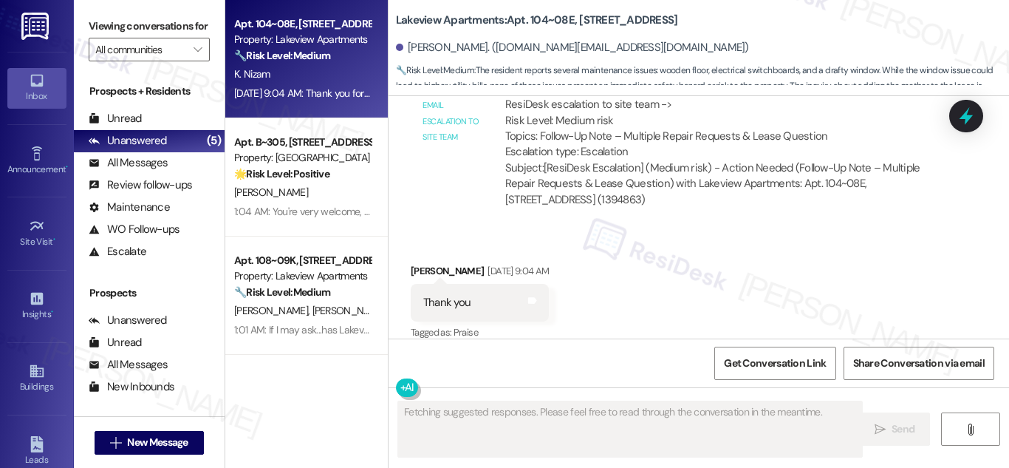
scroll to position [8007, 0]
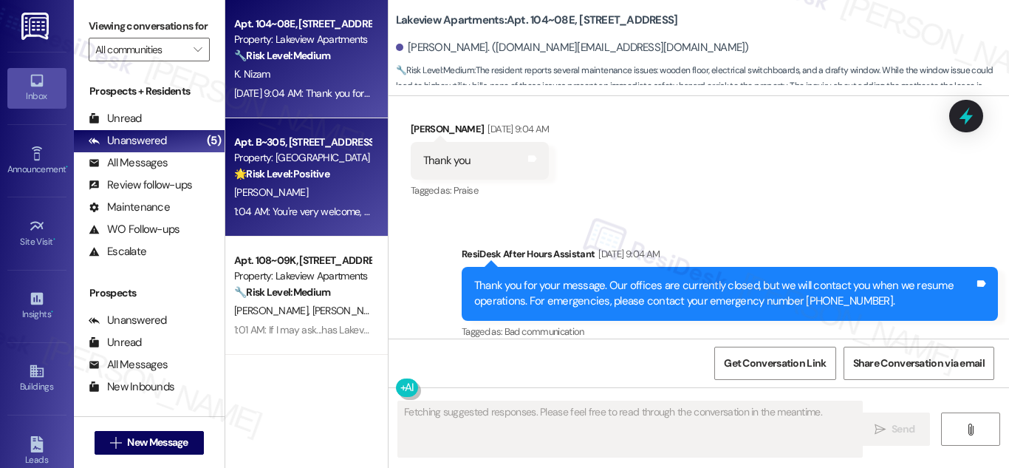
click at [295, 143] on div "Apt. B~305, [STREET_ADDRESS]" at bounding box center [302, 142] width 137 height 16
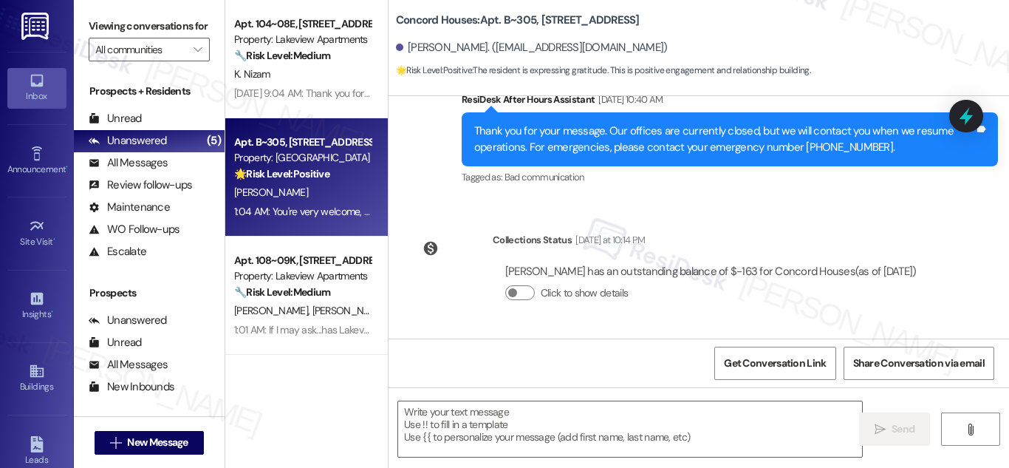
scroll to position [1212, 0]
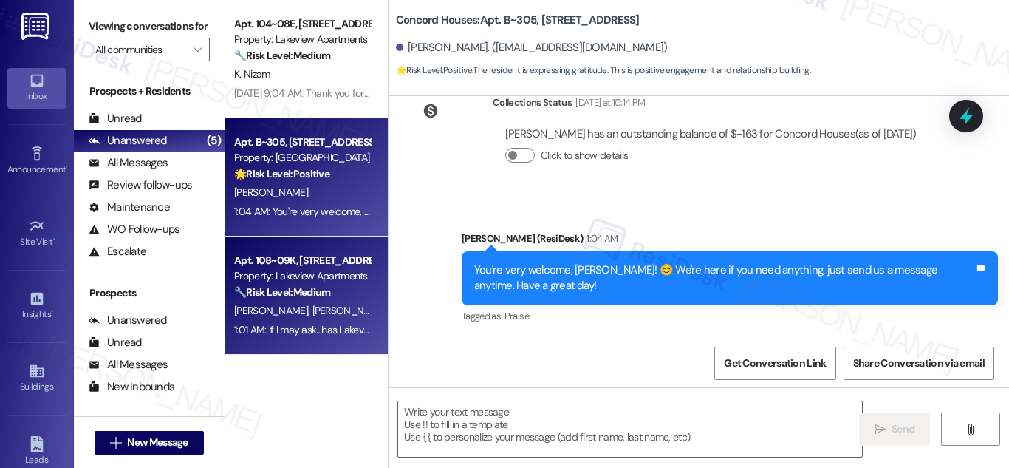
click at [290, 270] on div "Property: Lakeview Apartments" at bounding box center [302, 276] width 137 height 16
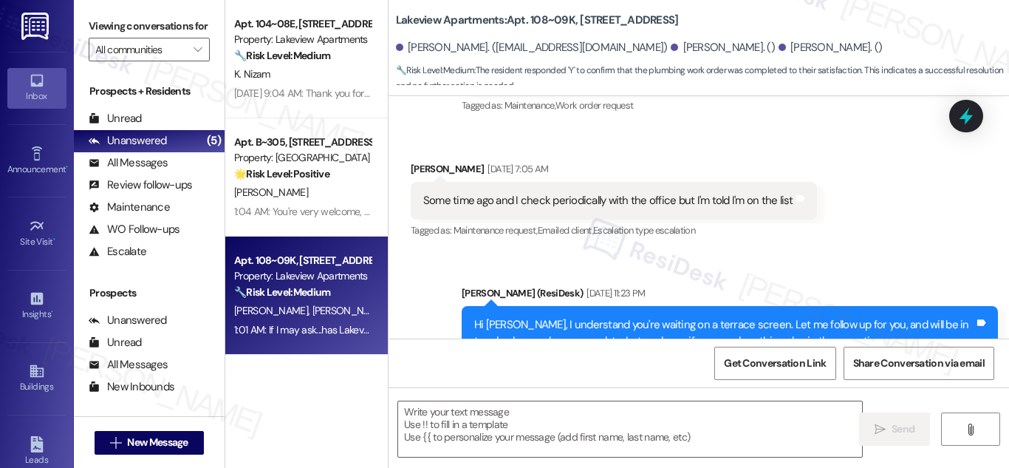
type textarea "Fetching suggested responses. Please feel free to read through the conversation…"
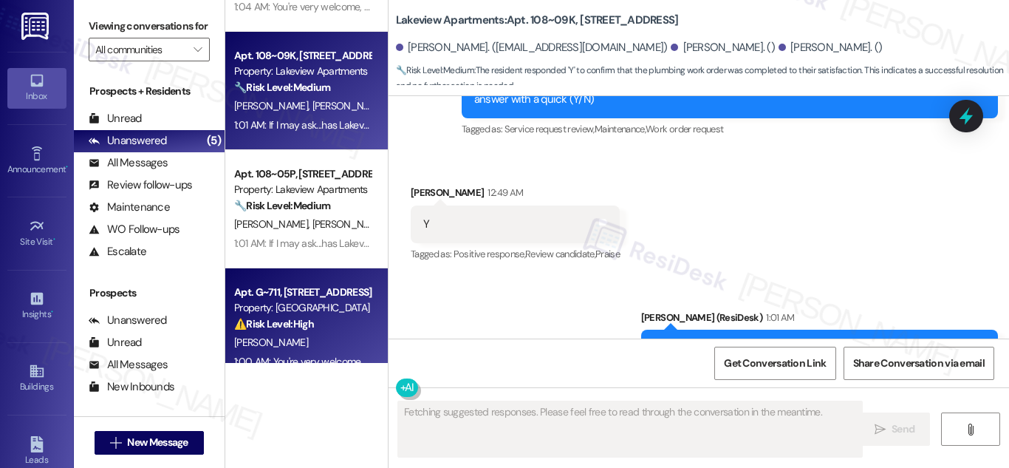
scroll to position [222, 0]
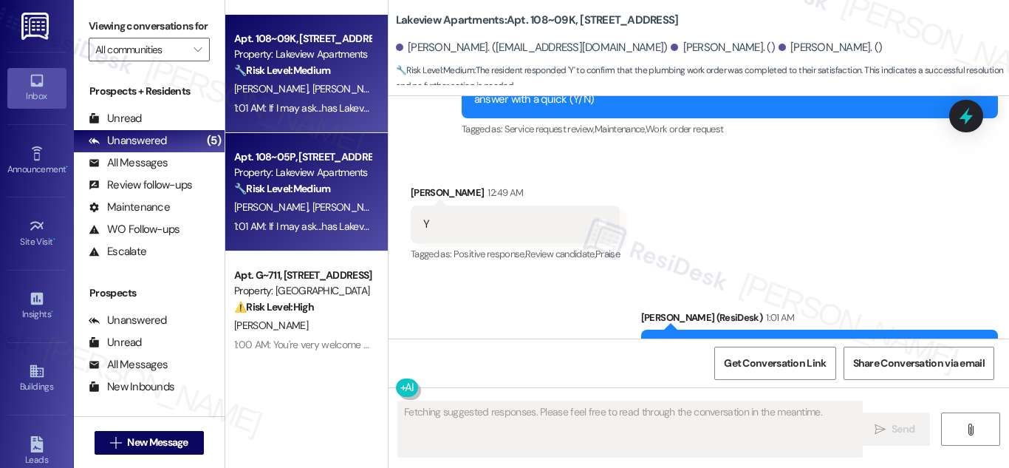
click at [275, 165] on div "Property: Lakeview Apartments" at bounding box center [302, 173] width 137 height 16
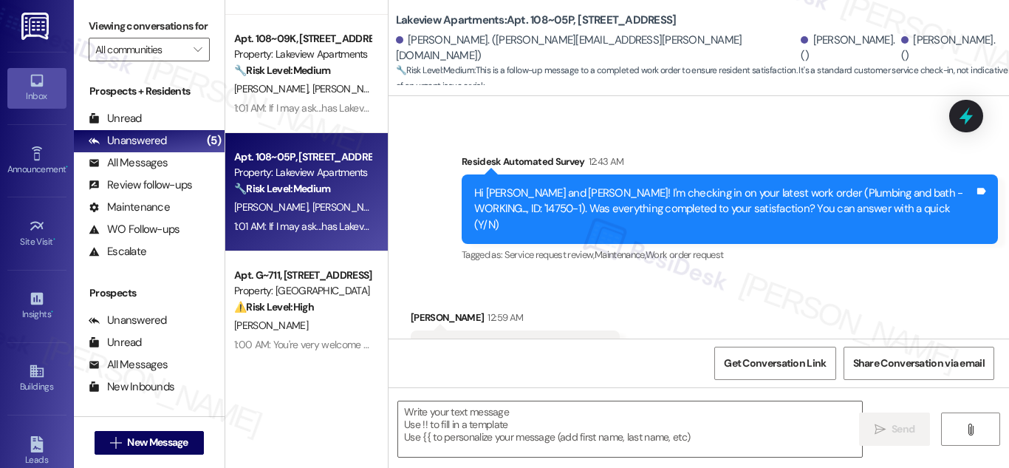
type textarea "Fetching suggested responses. Please feel free to read through the conversation…"
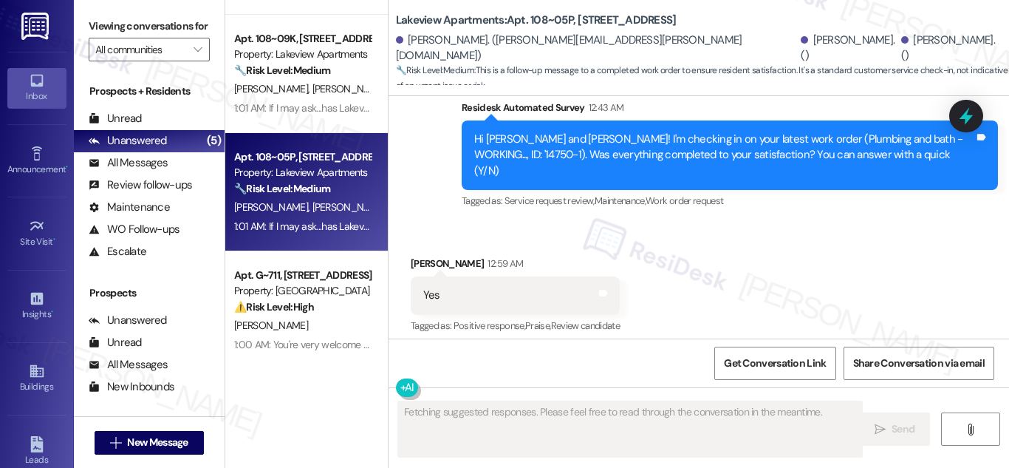
scroll to position [3663, 0]
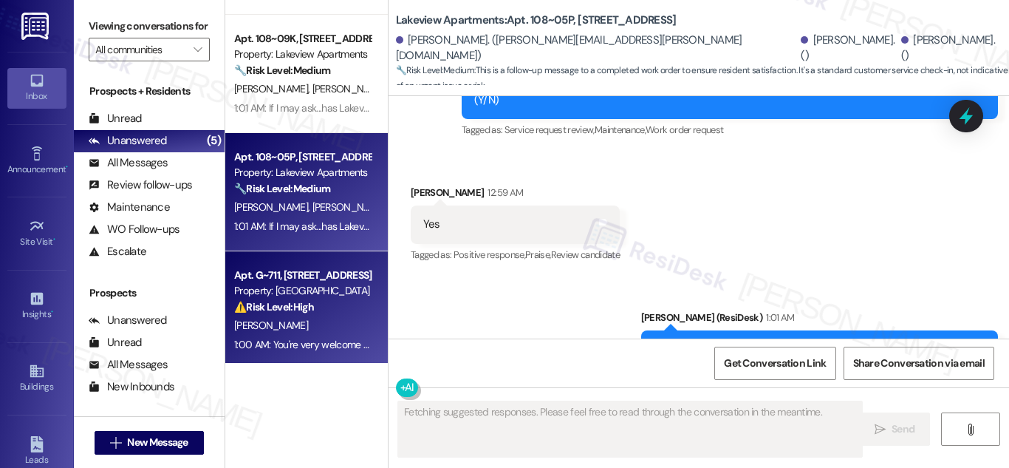
click at [291, 283] on div "Property: [GEOGRAPHIC_DATA]" at bounding box center [302, 291] width 137 height 16
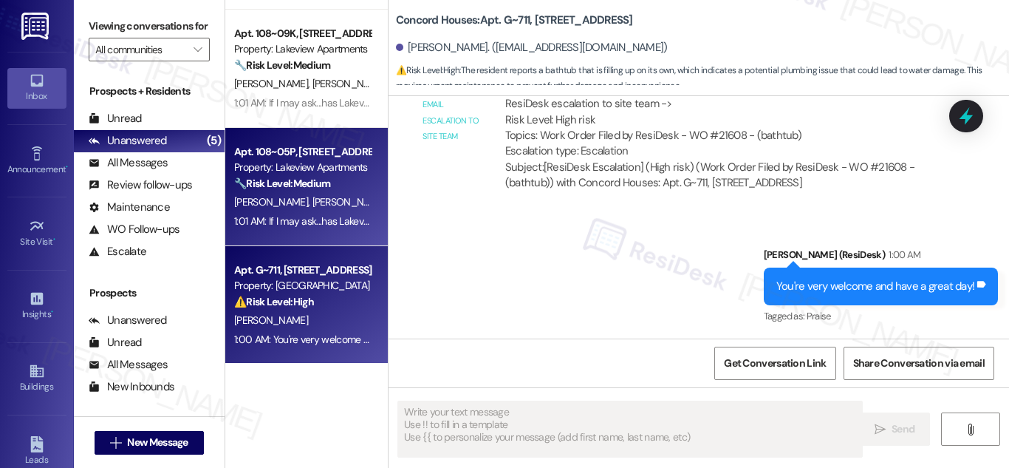
scroll to position [228, 0]
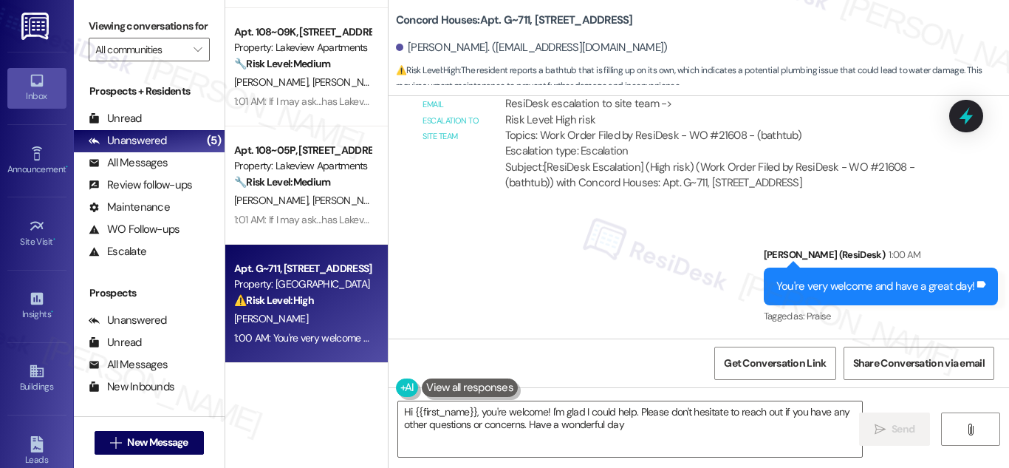
type textarea "Hi {{first_name}}, you're welcome! I'm glad I could help. Please don't hesitate…"
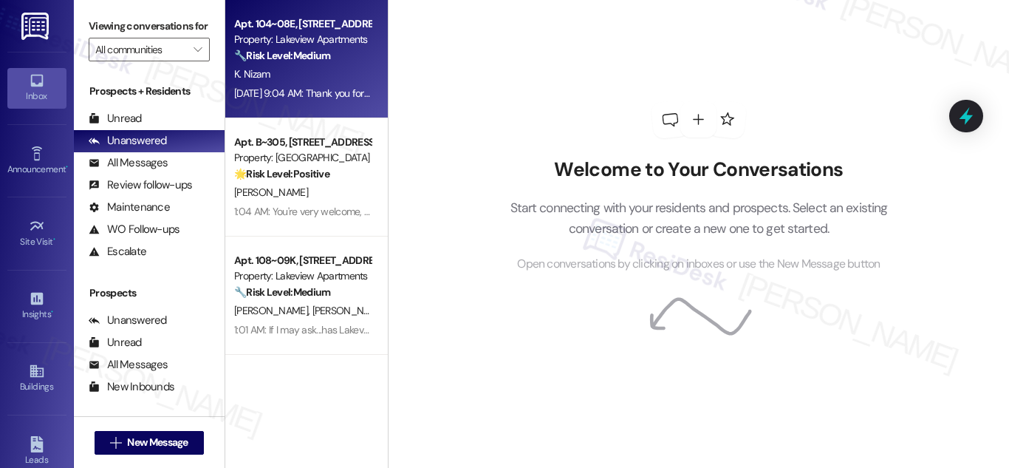
click at [304, 56] on strong "🔧 Risk Level: Medium" at bounding box center [282, 55] width 96 height 13
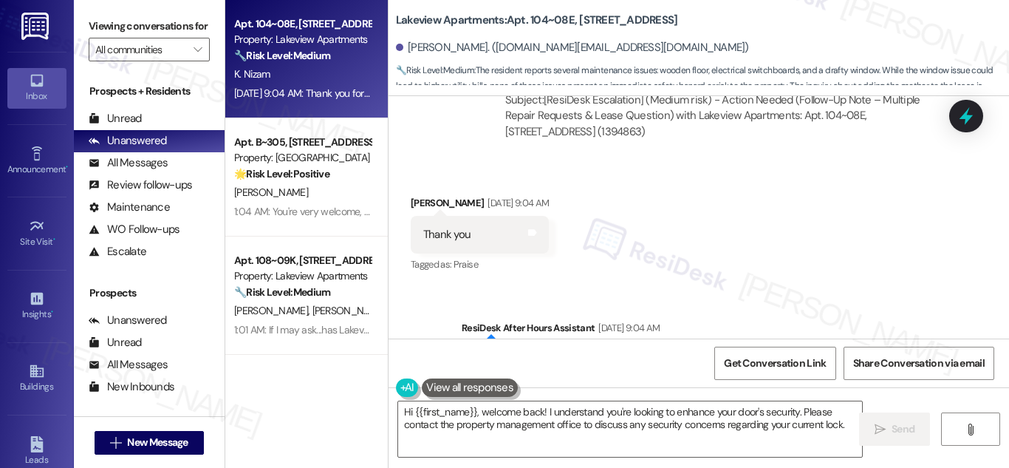
scroll to position [8007, 0]
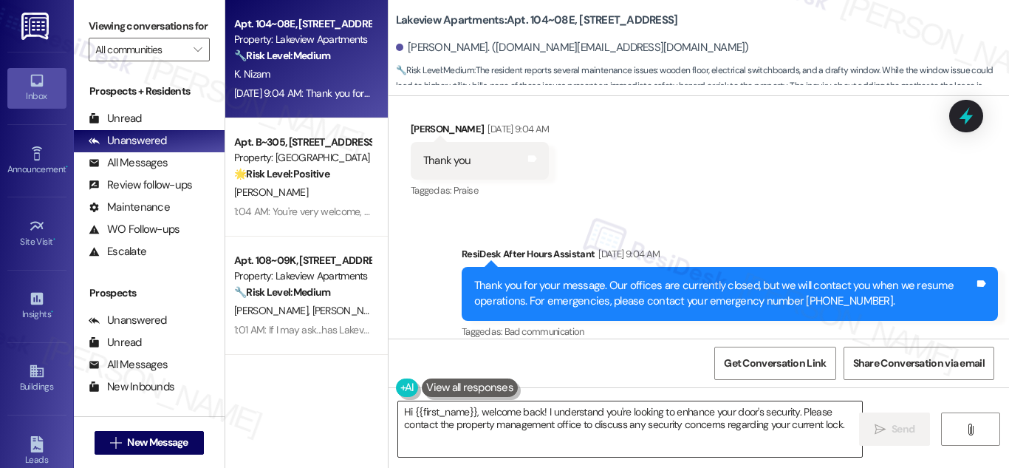
click at [622, 412] on textarea "Hi {{first_name}}, welcome back! I understand you're looking to enhance your do…" at bounding box center [630, 428] width 464 height 55
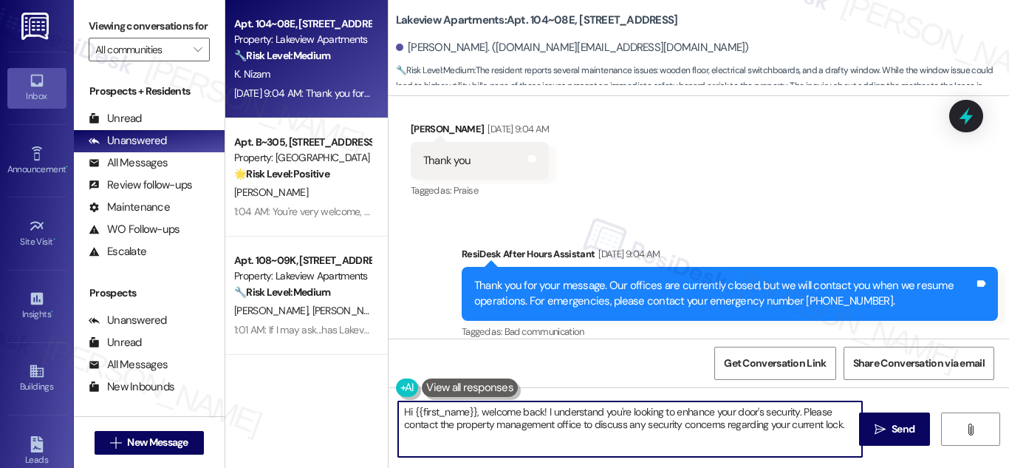
click at [622, 412] on textarea "Hi {{first_name}}, welcome back! I understand you're looking to enhance your do…" at bounding box center [630, 428] width 464 height 55
paste textarea "You're very welcome, [PERSON_NAME]! 😊 We're here if you need anything—just send…"
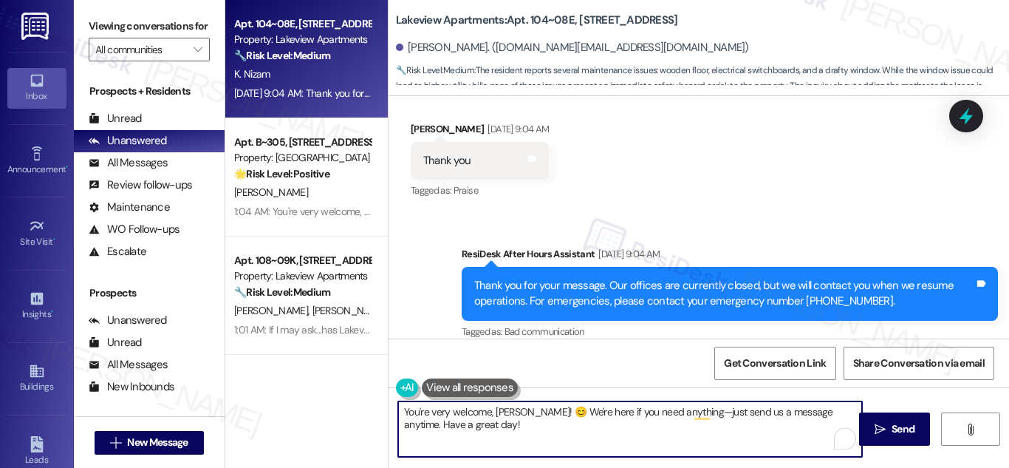
click at [539, 442] on textarea "You're very welcome, [PERSON_NAME]! 😊 We're here if you need anything—just send…" at bounding box center [630, 428] width 464 height 55
click at [509, 409] on textarea "You're very welcome, [PERSON_NAME]! 😊 We're here if you need anything—just send…" at bounding box center [630, 428] width 464 height 55
click at [510, 418] on textarea "You're very welcome, [PERSON_NAME]! 😊 We're here if you need anything—just send…" at bounding box center [630, 428] width 464 height 55
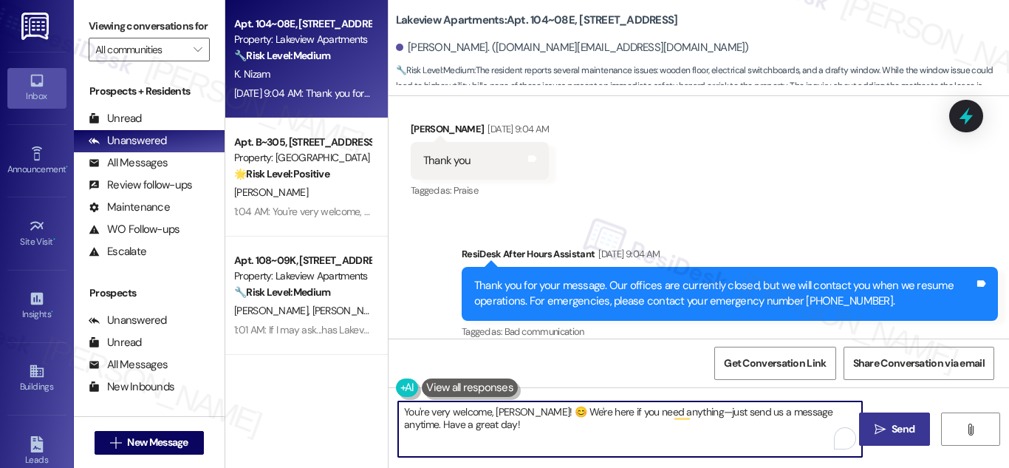
type textarea "You're very welcome, Kazi! 😊 We're here if you need anything—just send us a mes…"
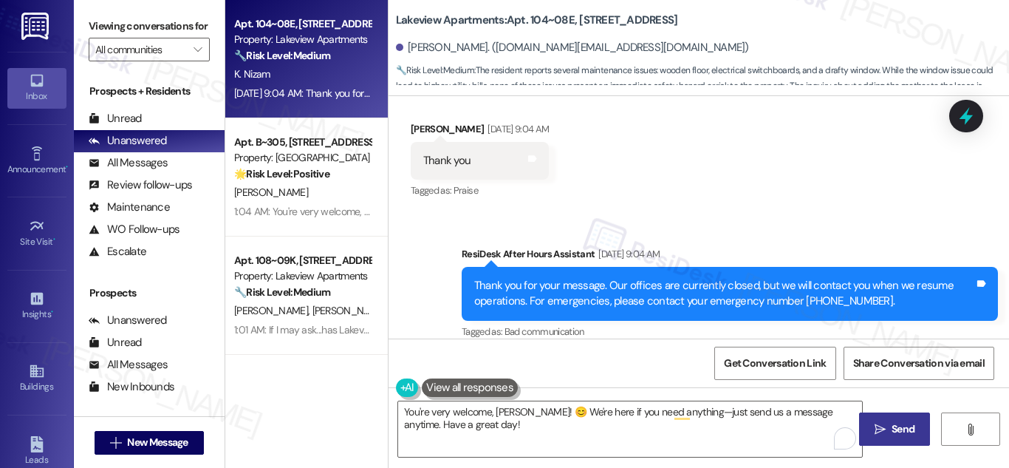
click at [899, 423] on span "Send" at bounding box center [903, 429] width 23 height 16
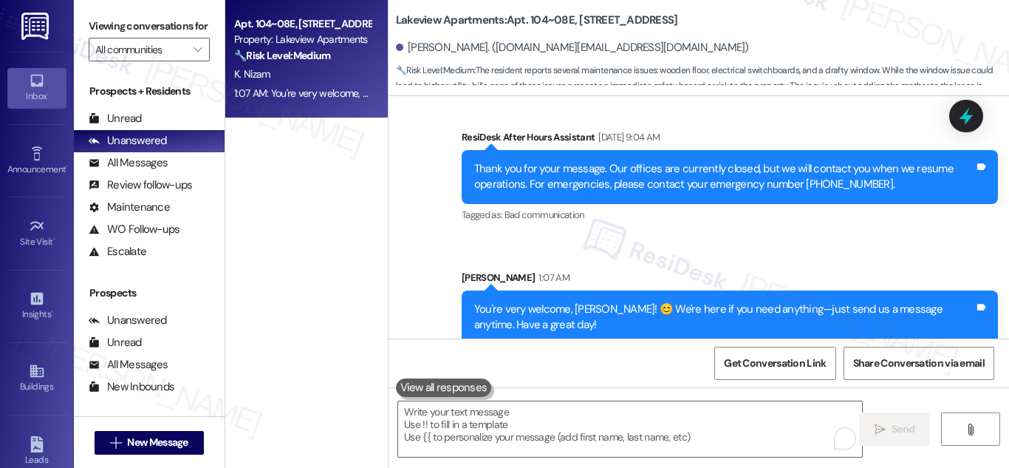
scroll to position [8125, 0]
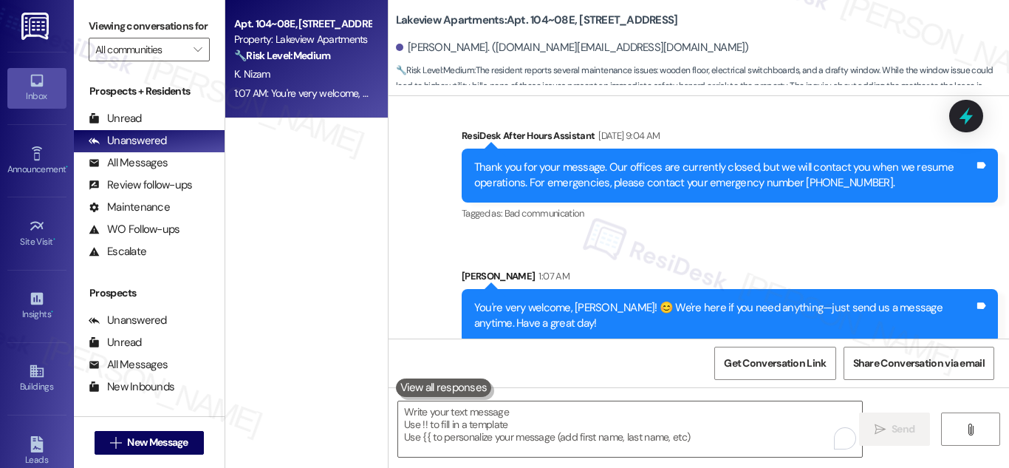
click at [304, 83] on div "K. Nizam" at bounding box center [303, 74] width 140 height 18
